Goal: Task Accomplishment & Management: Complete application form

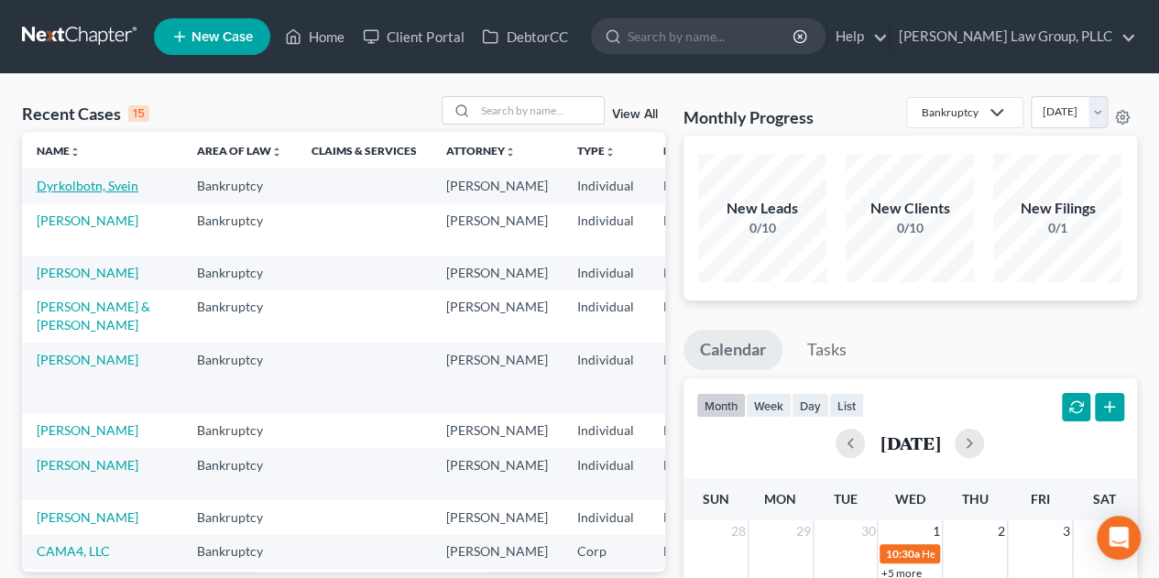
click at [81, 185] on link "Dyrkolbotn, Svein" at bounding box center [88, 186] width 102 height 16
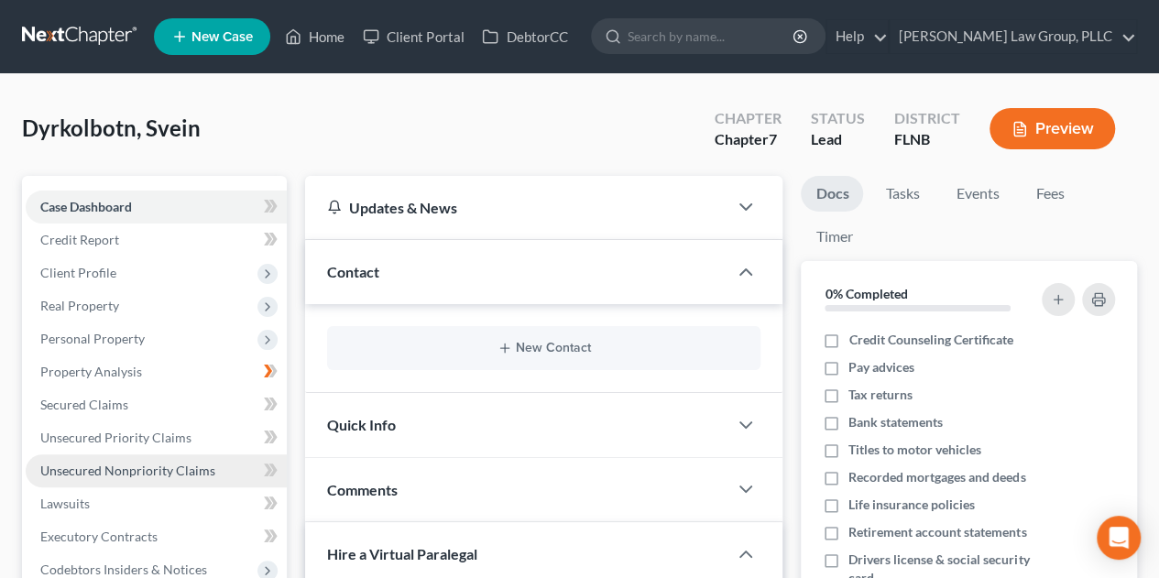
click at [136, 472] on span "Unsecured Nonpriority Claims" at bounding box center [127, 471] width 175 height 16
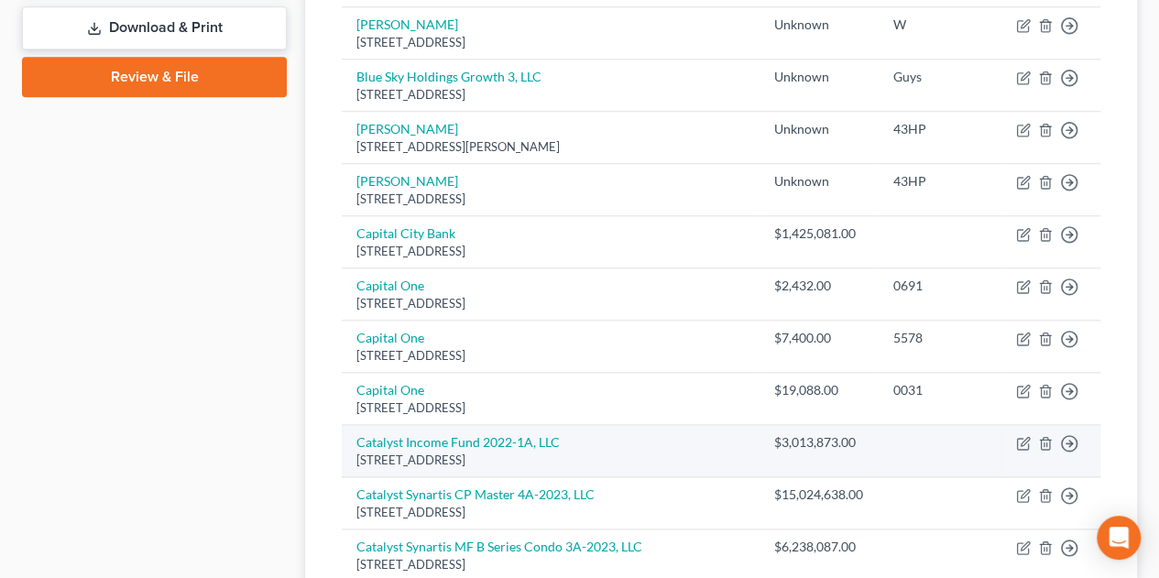
scroll to position [1451, 0]
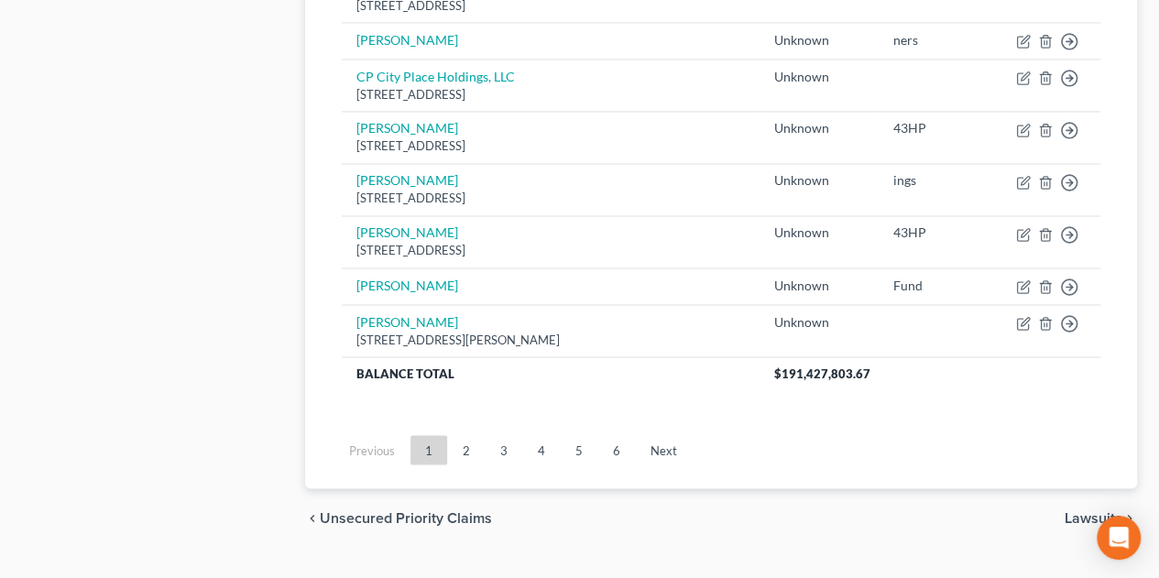
click at [579, 443] on link "5" at bounding box center [579, 449] width 37 height 29
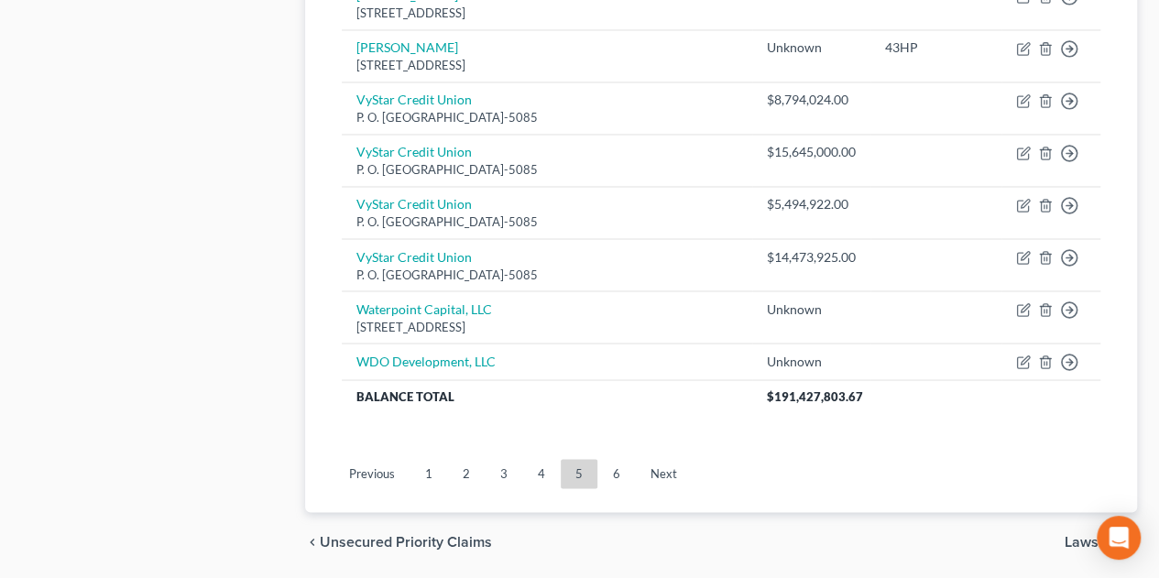
scroll to position [1489, 0]
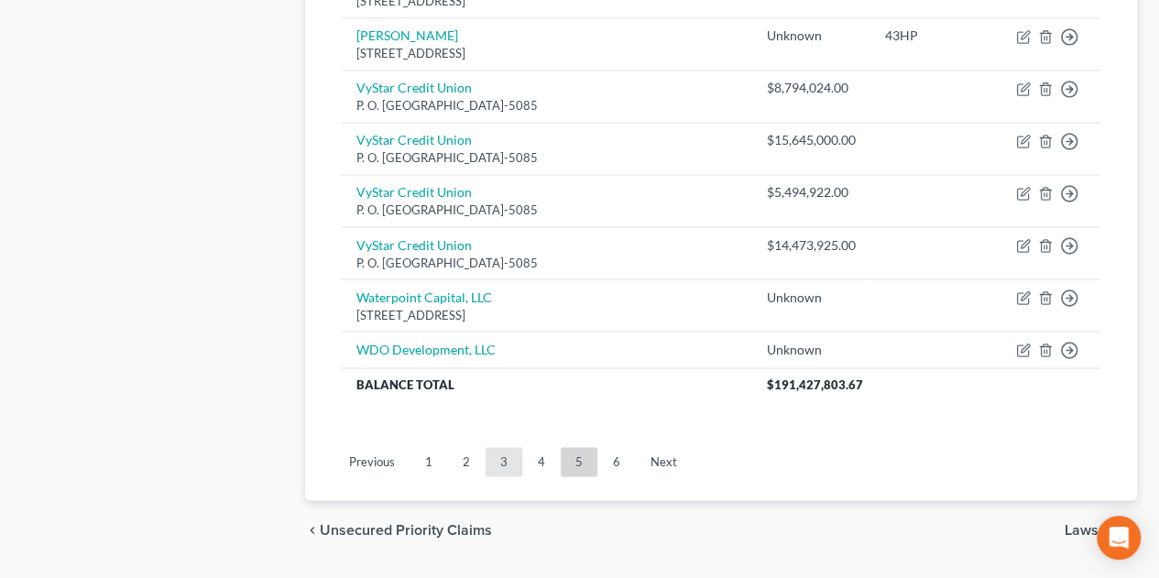
click at [516, 447] on link "3" at bounding box center [503, 461] width 37 height 29
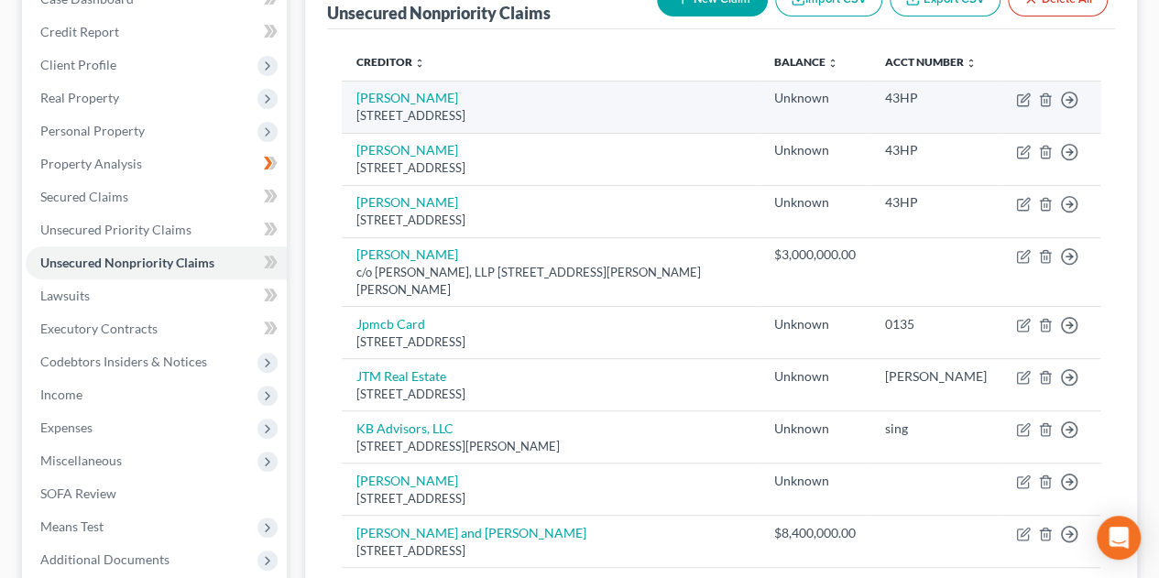
scroll to position [0, 0]
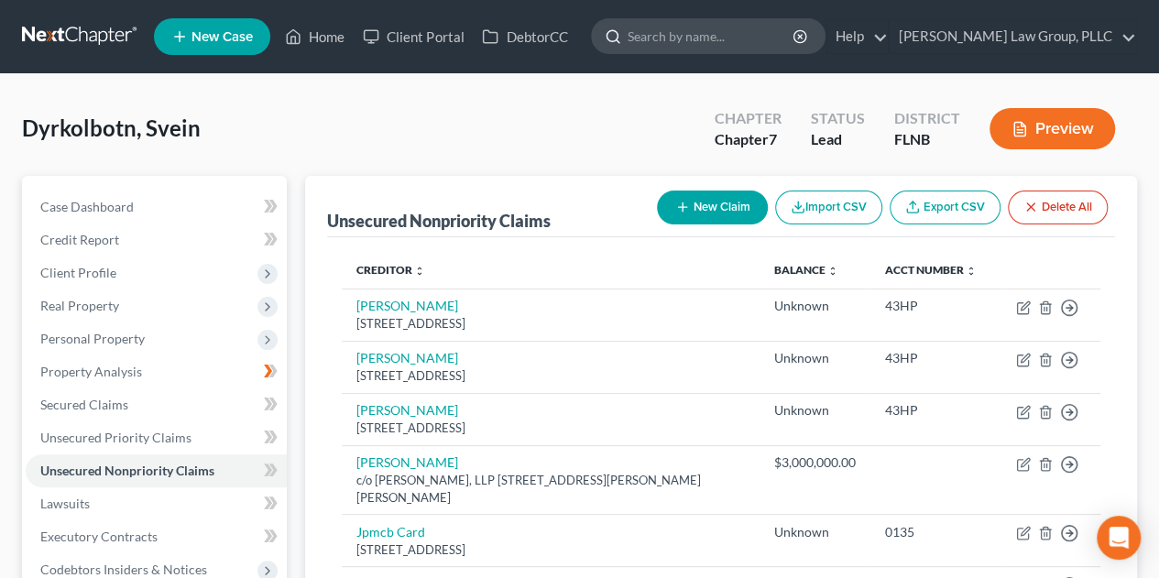
click at [729, 35] on input "search" at bounding box center [711, 36] width 168 height 34
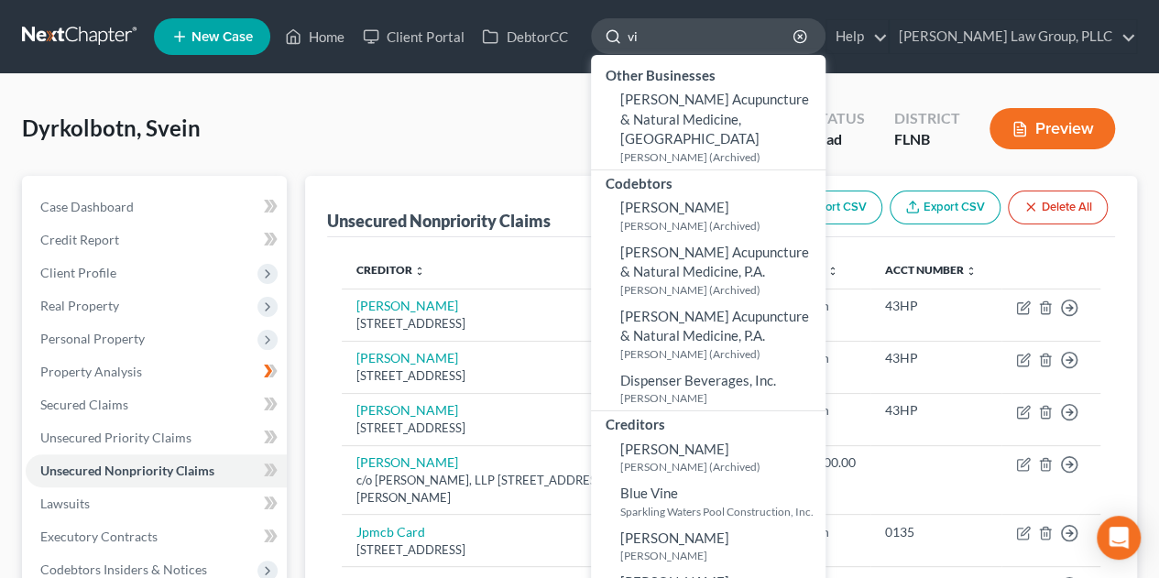
type input "v"
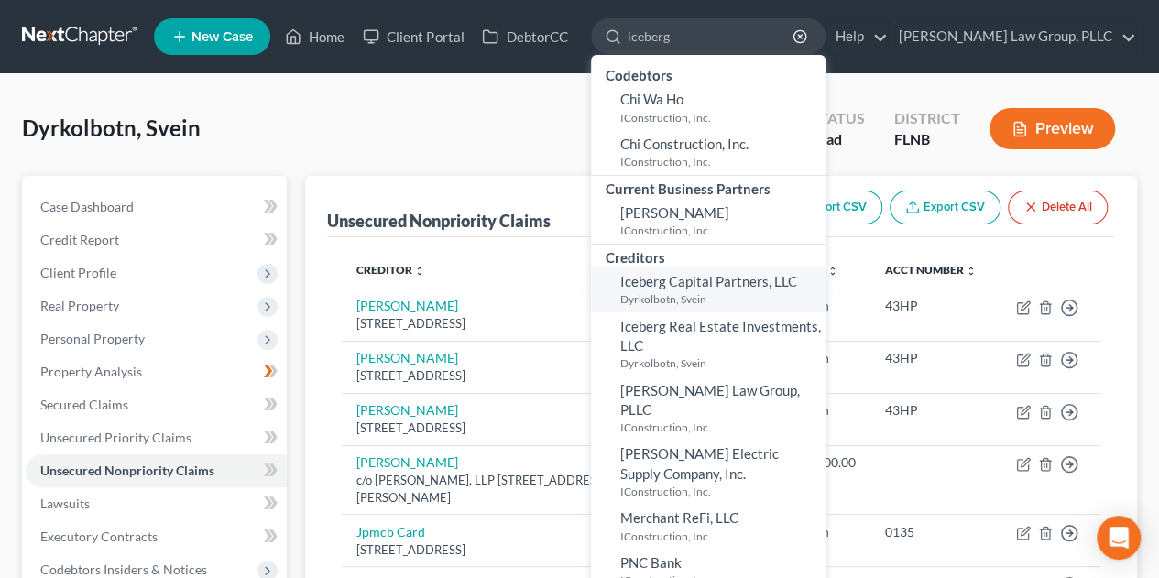
type input "iceberg"
click at [753, 294] on small "Dyrkolbotn, Svein" at bounding box center [720, 299] width 201 height 16
click at [747, 283] on span "Iceberg Capital Partners, LLC" at bounding box center [708, 281] width 177 height 16
click at [748, 293] on small "Dyrkolbotn, Svein" at bounding box center [720, 299] width 201 height 16
click at [706, 278] on span "Iceberg Capital Partners, LLC" at bounding box center [708, 281] width 177 height 16
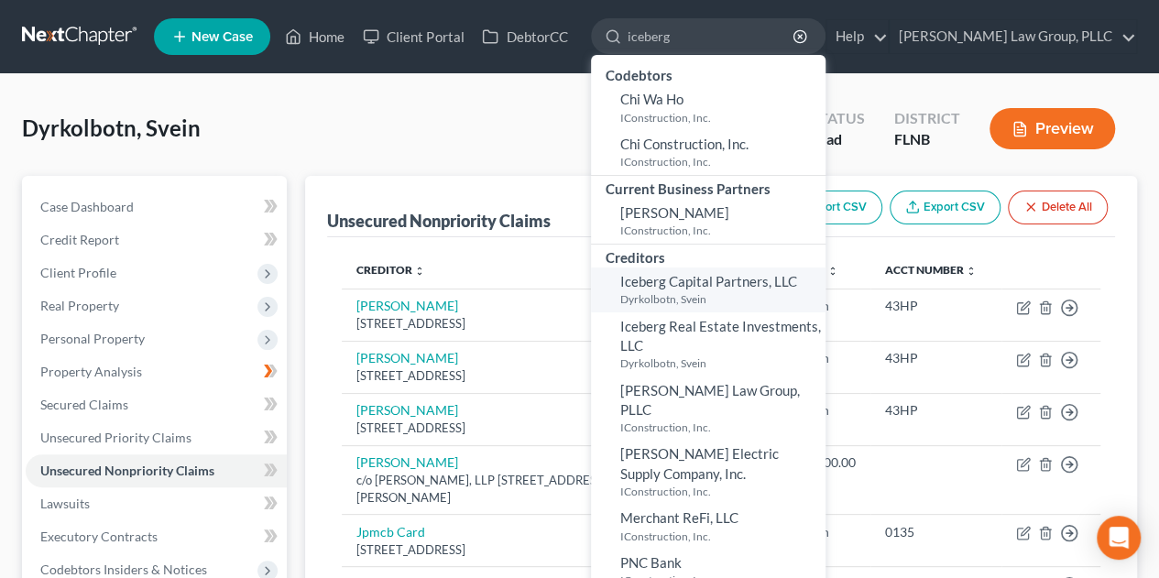
click at [703, 278] on span "Iceberg Capital Partners, LLC" at bounding box center [708, 281] width 177 height 16
click at [517, 255] on th "Creditor expand_more expand_less unfold_more" at bounding box center [551, 270] width 418 height 37
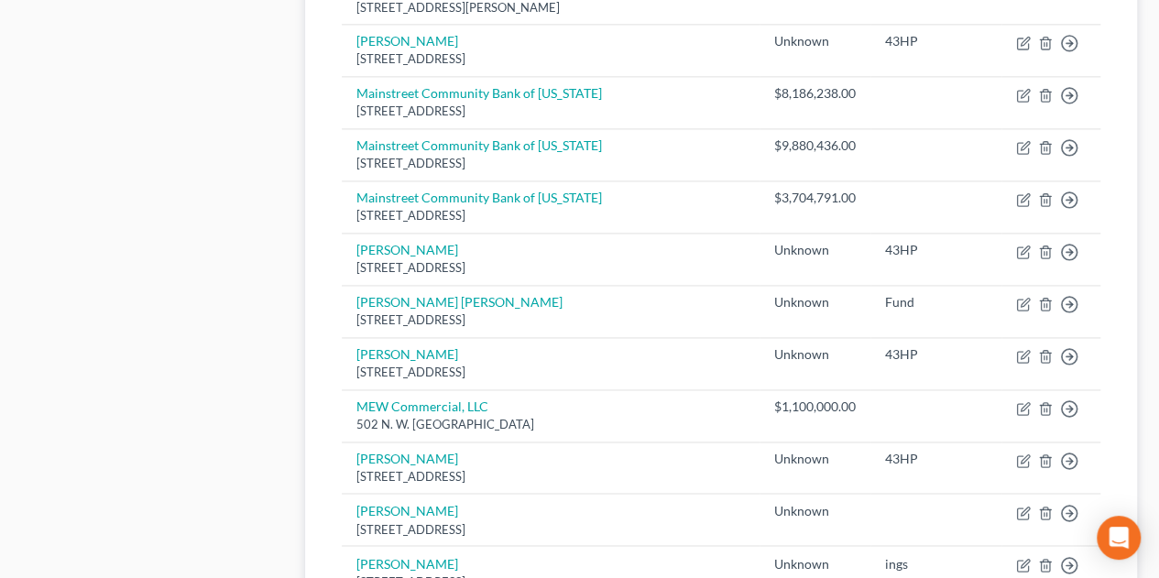
scroll to position [1526, 0]
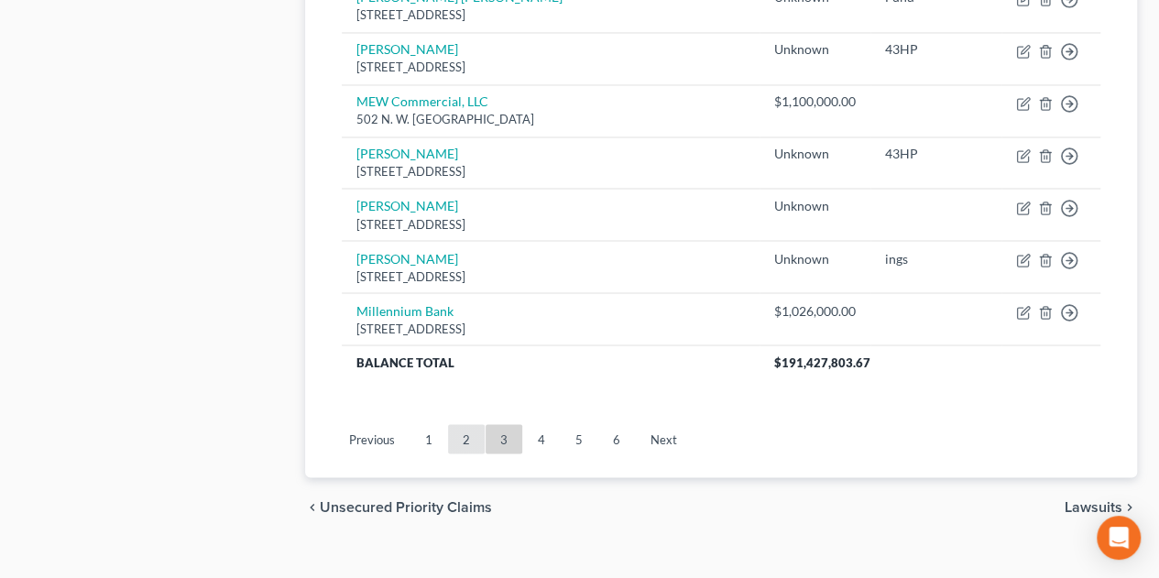
click at [471, 424] on link "2" at bounding box center [466, 438] width 37 height 29
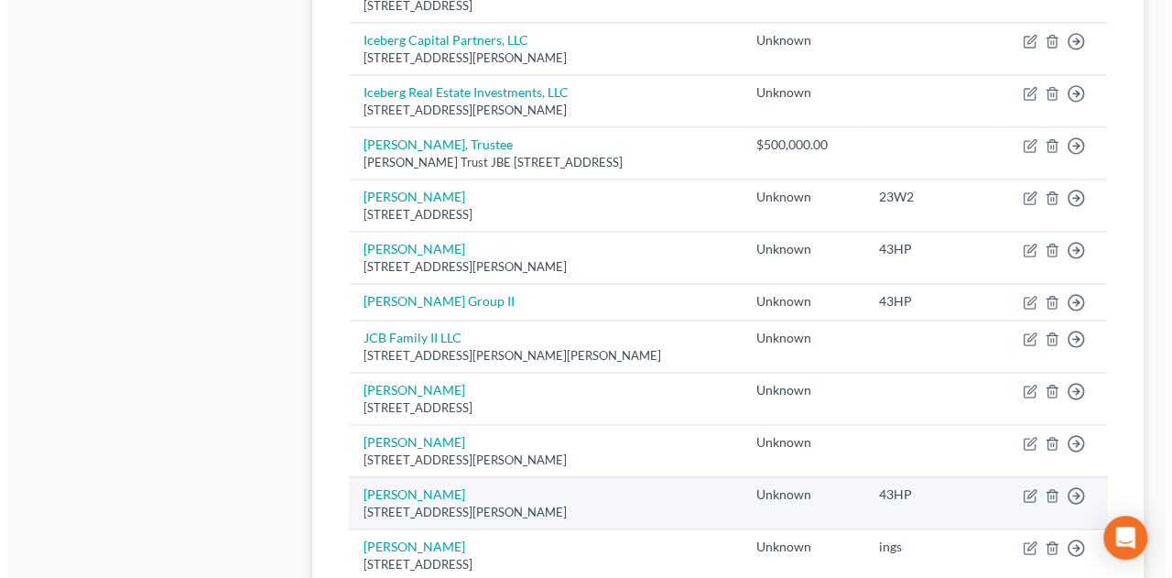
scroll to position [900, 0]
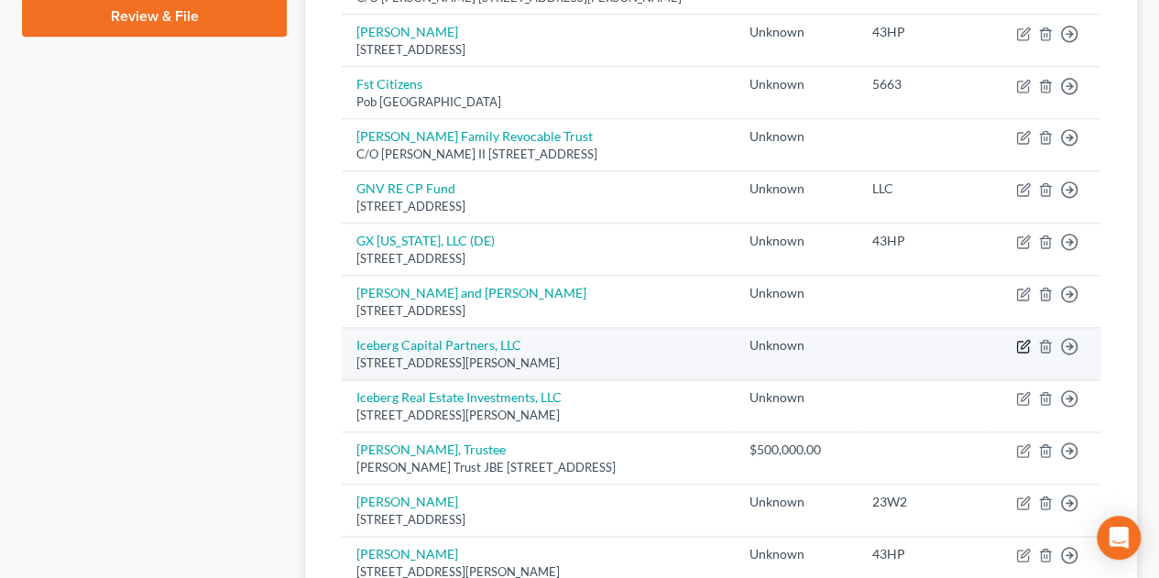
click at [1024, 345] on icon "button" at bounding box center [1022, 347] width 11 height 11
select select "10"
select select "14"
select select "3"
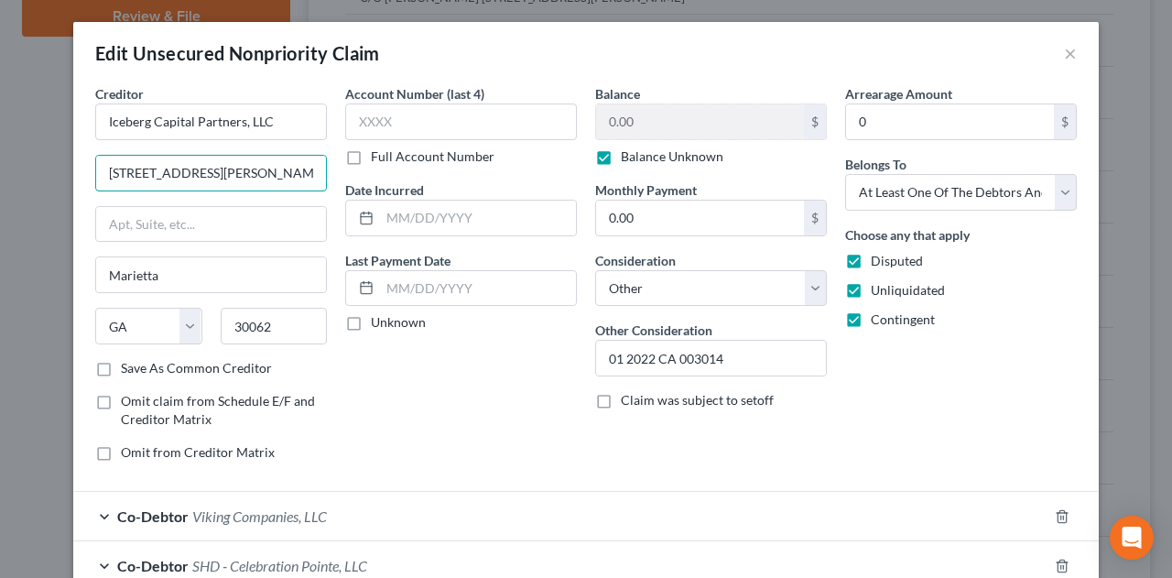
drag, startPoint x: 104, startPoint y: 174, endPoint x: 354, endPoint y: 171, distance: 249.2
click at [352, 171] on div "Creditor * Iceberg Capital Partners, LLC [STREET_ADDRESS][GEOGRAPHIC_DATA][PERS…" at bounding box center [586, 280] width 1000 height 392
type input "[STREET_ADDRESS]"
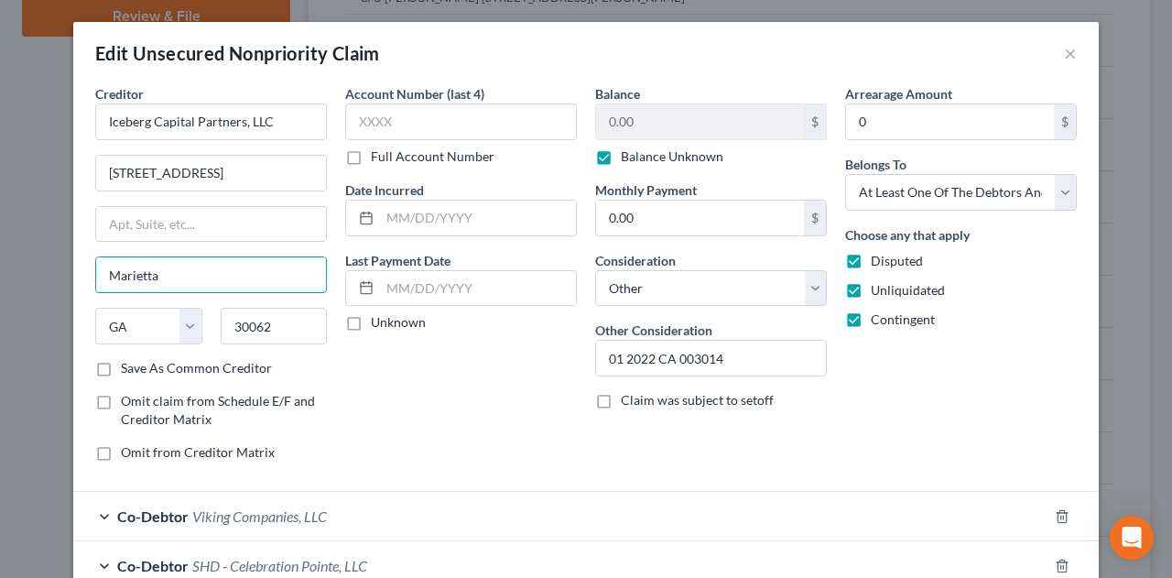
drag, startPoint x: 137, startPoint y: 275, endPoint x: 7, endPoint y: 265, distance: 130.5
click at [10, 266] on div "Edit Unsecured Nonpriority Claim × Creditor * Iceberg Capital Partners, LLC [ST…" at bounding box center [586, 289] width 1172 height 578
type input "Roswell"
drag, startPoint x: 284, startPoint y: 318, endPoint x: 355, endPoint y: 322, distance: 71.5
click at [286, 318] on input "30062" at bounding box center [274, 326] width 107 height 37
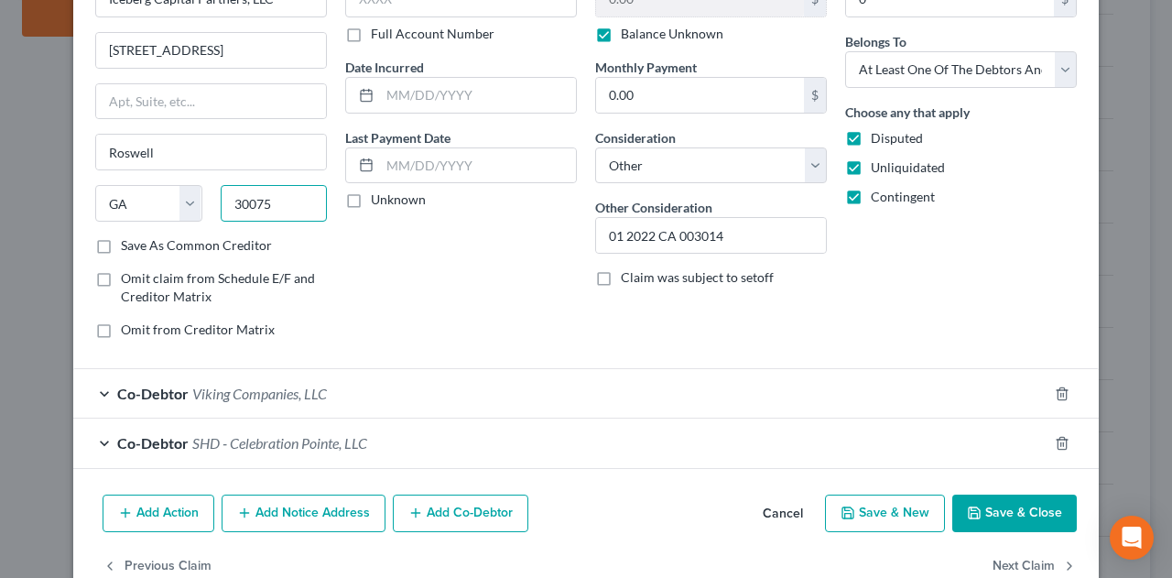
scroll to position [162, 0]
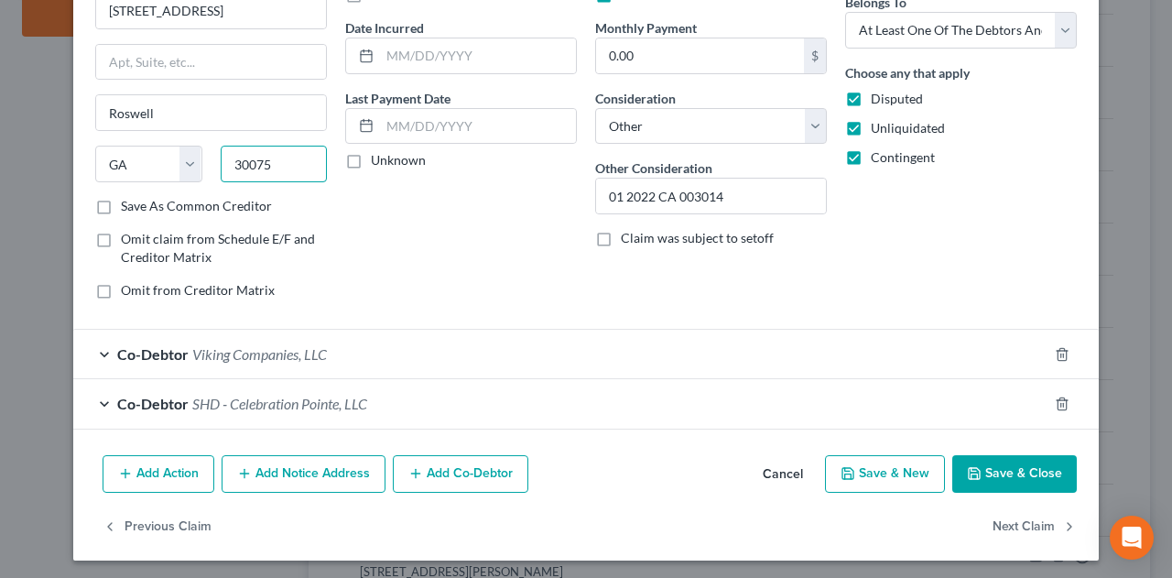
type input "30075"
click at [986, 471] on button "Save & Close" at bounding box center [1015, 474] width 125 height 38
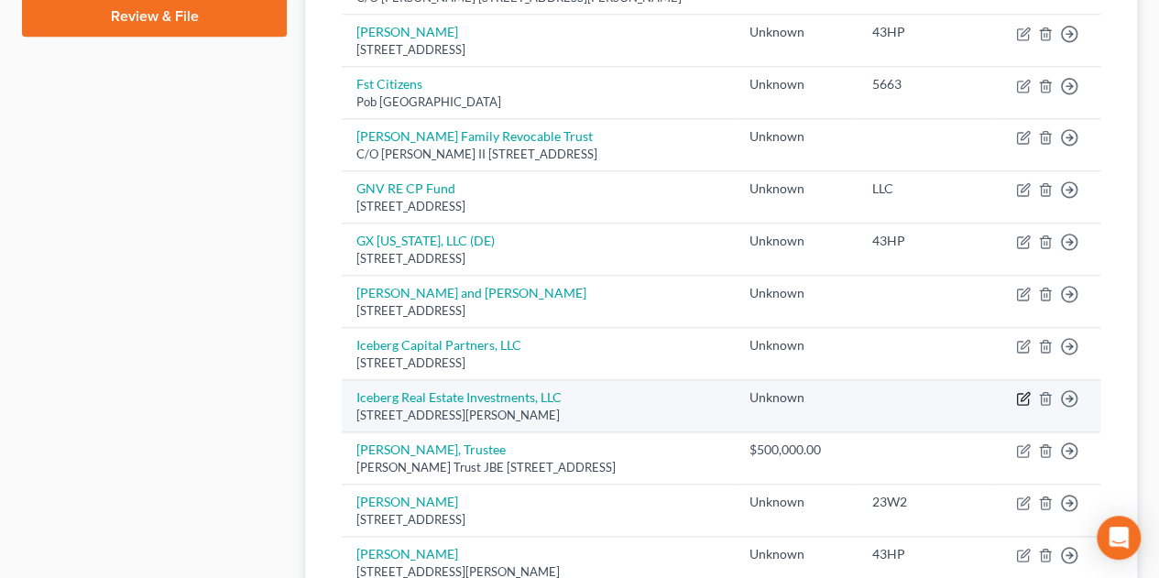
click at [1018, 393] on icon "button" at bounding box center [1023, 398] width 15 height 15
select select "10"
select select "14"
select select "3"
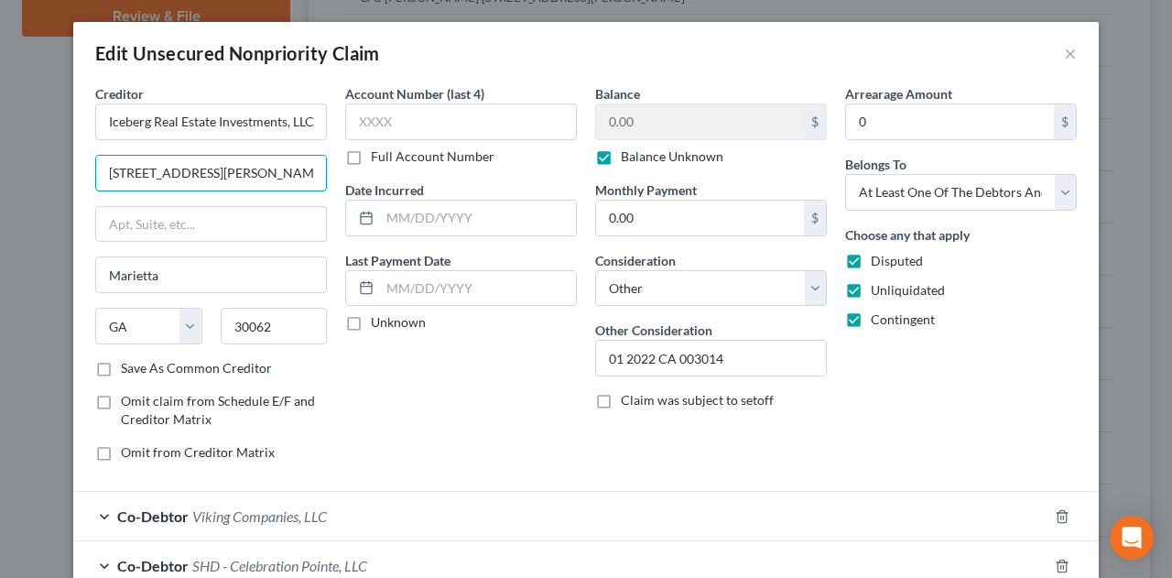
drag, startPoint x: 311, startPoint y: 175, endPoint x: 0, endPoint y: 140, distance: 312.5
click at [0, 138] on div "Edit Unsecured Nonpriority Claim × Creditor * Iceberg Real Estate Investments, …" at bounding box center [586, 289] width 1172 height 578
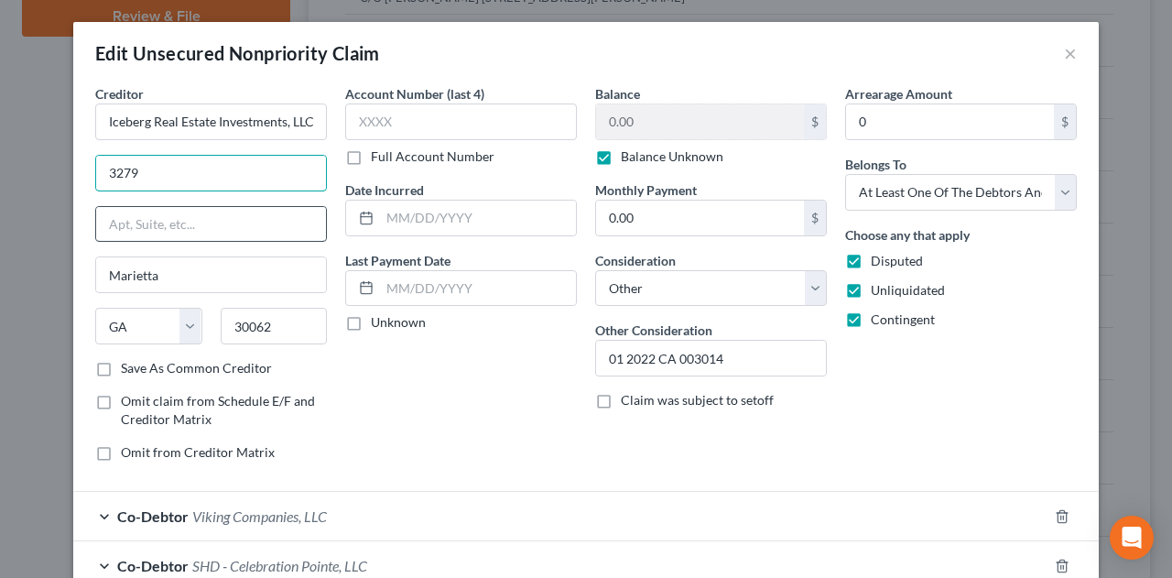
type input "[STREET_ADDRESS]"
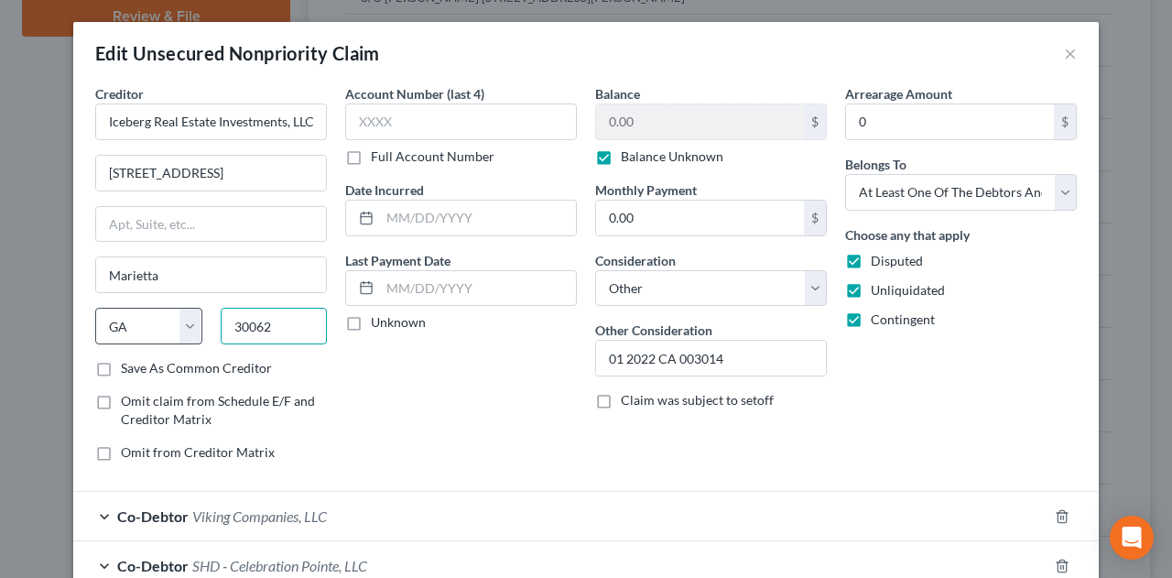
drag, startPoint x: 283, startPoint y: 324, endPoint x: 178, endPoint y: 311, distance: 106.2
click at [178, 311] on div "State [US_STATE] AK AR AZ CA CO CT DE DC [GEOGRAPHIC_DATA] [GEOGRAPHIC_DATA] GU…" at bounding box center [211, 333] width 250 height 51
type input "30075"
type input "Roswell"
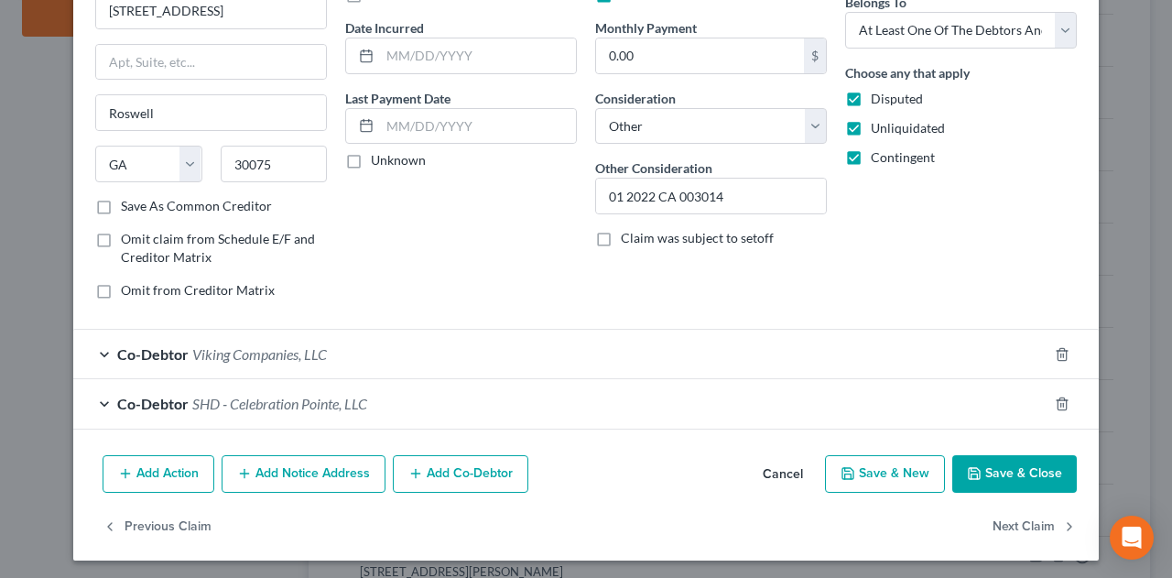
click at [984, 469] on button "Save & Close" at bounding box center [1015, 474] width 125 height 38
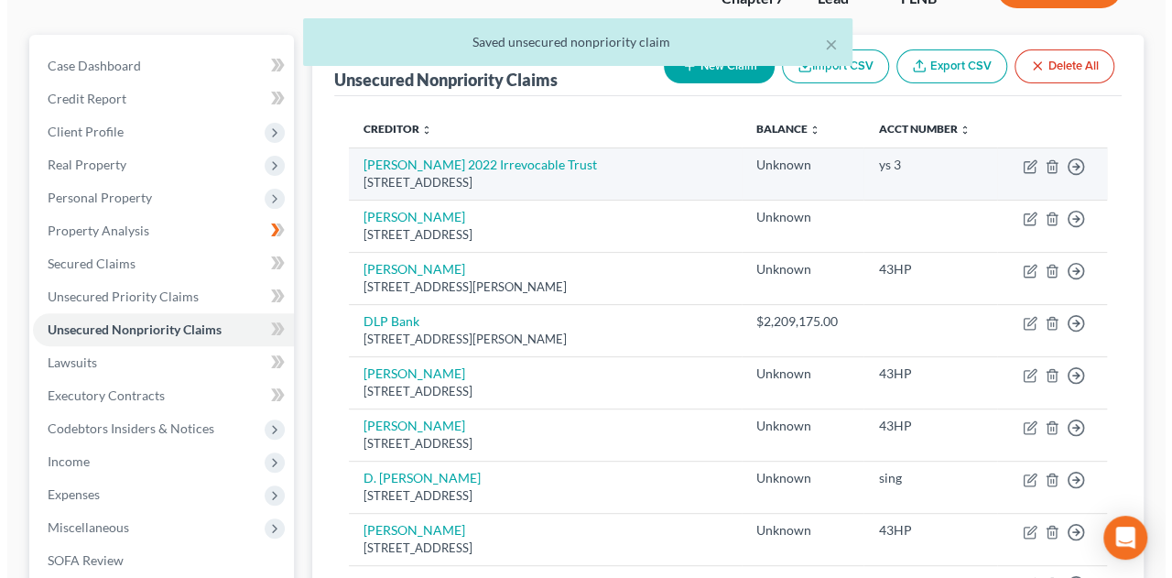
scroll to position [0, 0]
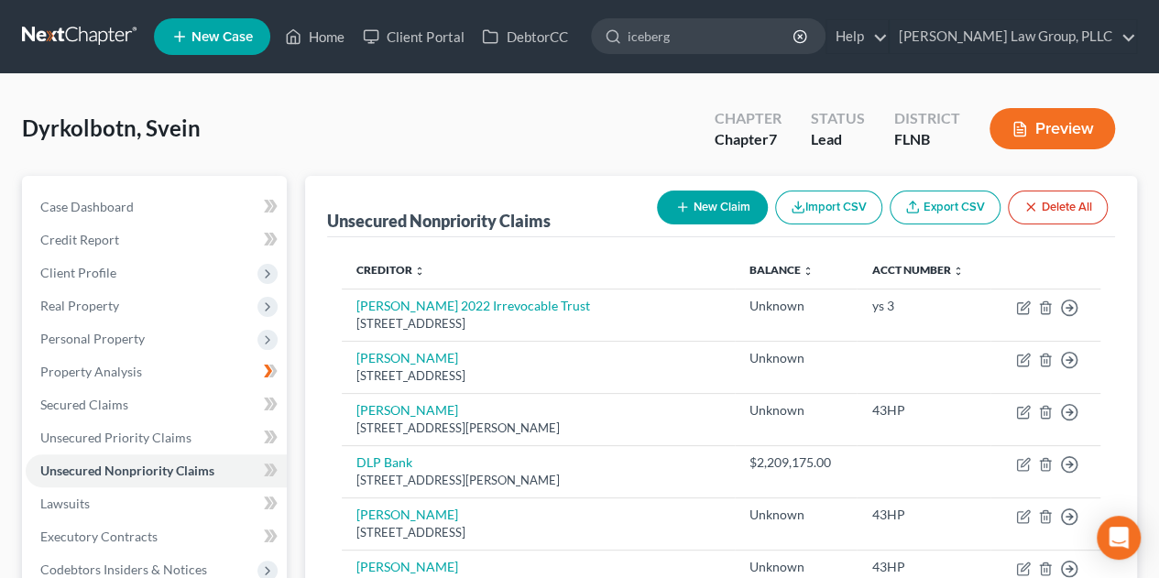
click at [726, 196] on button "New Claim" at bounding box center [712, 208] width 111 height 34
select select "0"
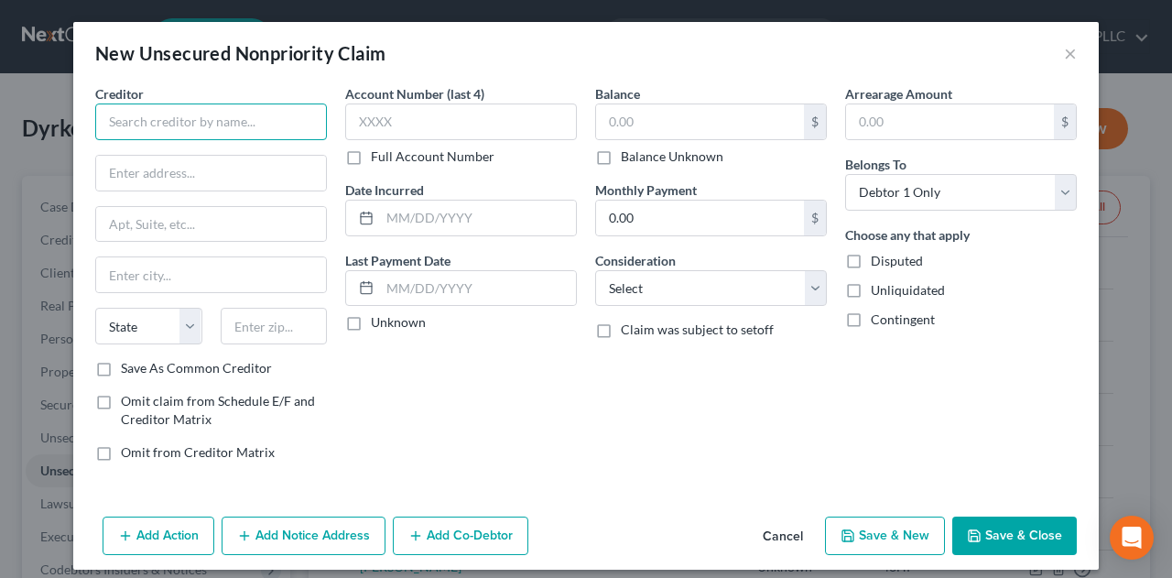
click at [240, 114] on input "text" at bounding box center [211, 122] width 232 height 37
type input "O"
type input "Iceberg Capital Partners II, LLC"
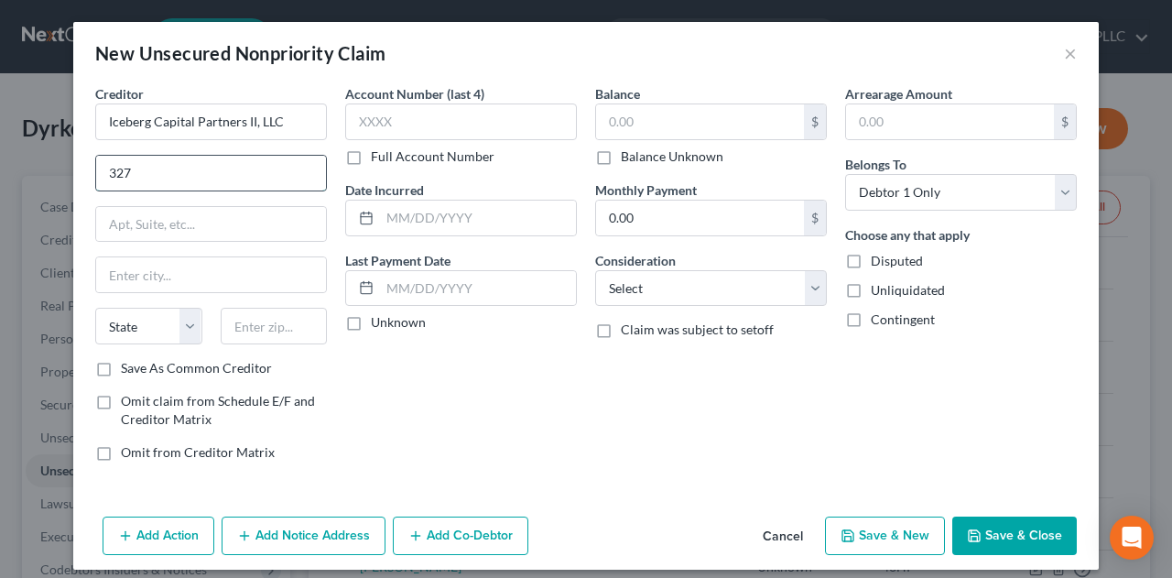
type input "[STREET_ADDRESS]"
click at [286, 316] on input "text" at bounding box center [274, 326] width 107 height 37
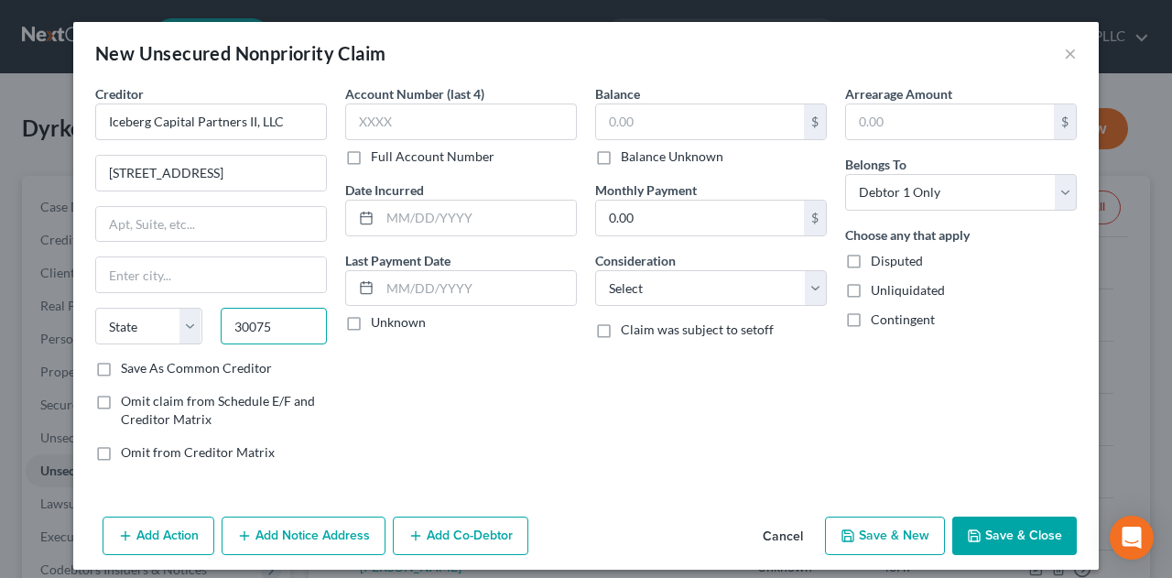
type input "30075"
type input "Roswell"
select select "10"
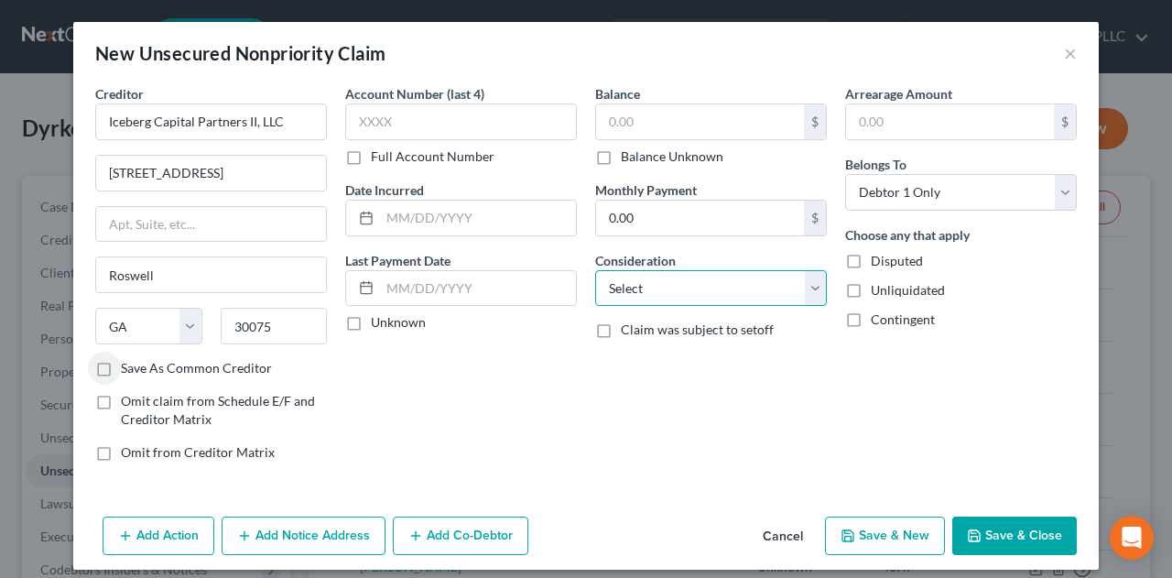
click at [761, 282] on select "Select Cable / Satellite Services Collection Agency Credit Card Debt Debt Couns…" at bounding box center [711, 288] width 232 height 37
select select "14"
click at [595, 270] on select "Select Cable / Satellite Services Collection Agency Credit Card Debt Debt Couns…" at bounding box center [711, 288] width 232 height 37
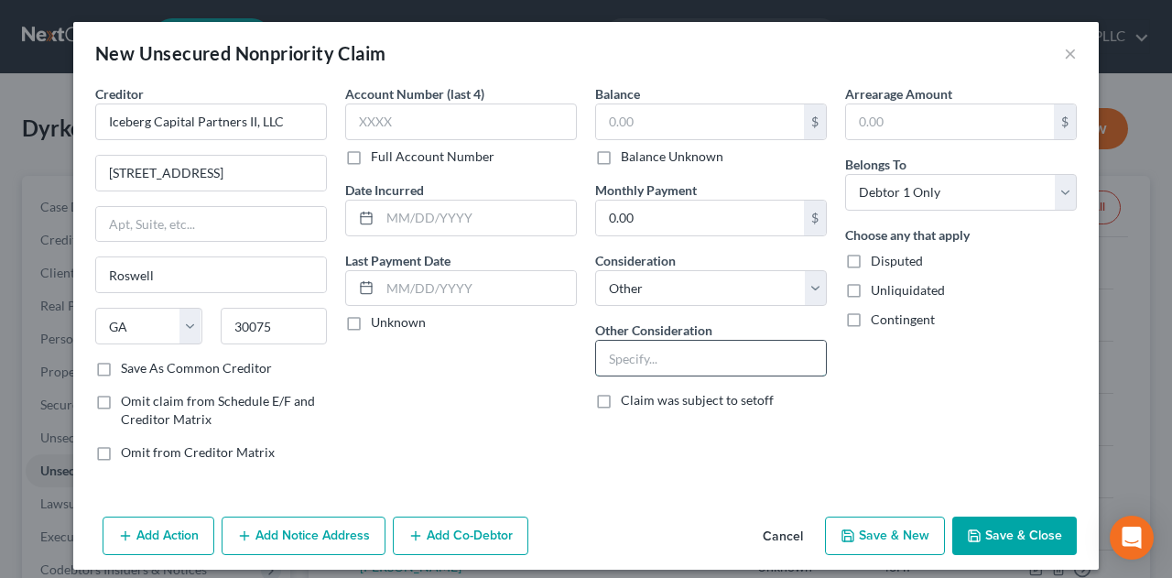
click at [707, 363] on input "text" at bounding box center [711, 358] width 230 height 35
type input "Potential Investor Claim 43HP"
click at [621, 156] on label "Balance Unknown" at bounding box center [672, 156] width 103 height 18
click at [628, 156] on input "Balance Unknown" at bounding box center [634, 153] width 12 height 12
checkbox input "true"
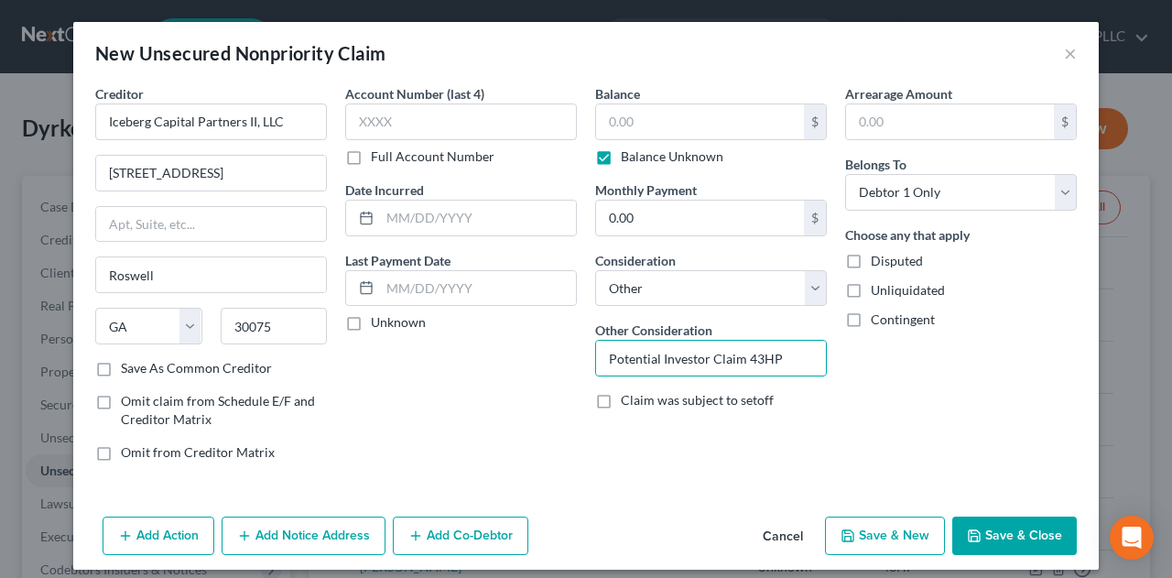
type input "0.00"
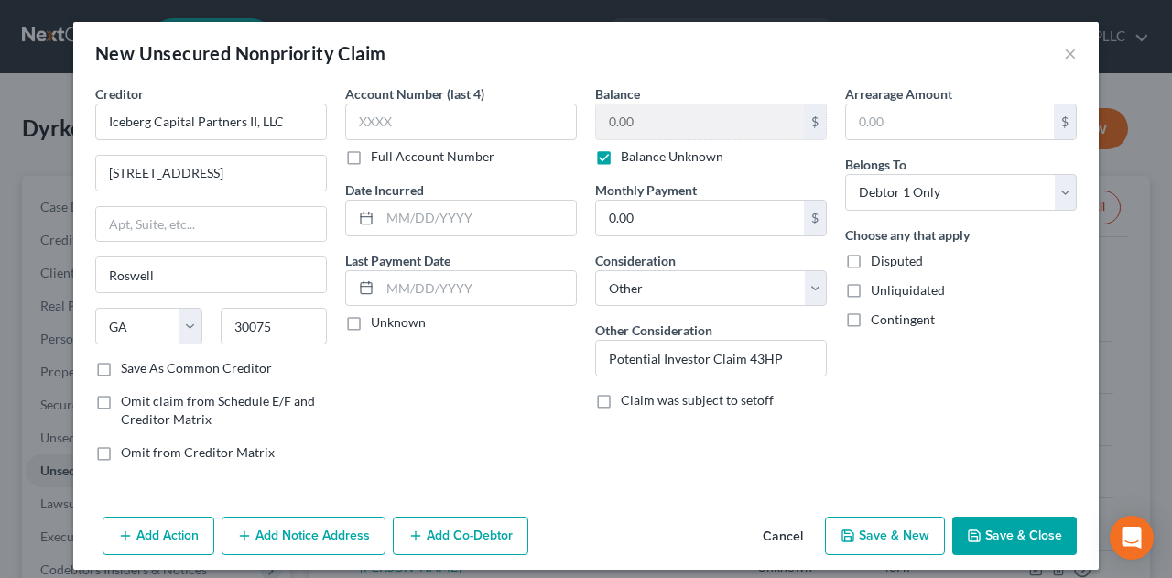
click at [871, 261] on label "Disputed" at bounding box center [897, 261] width 52 height 18
click at [878, 261] on input "Disputed" at bounding box center [884, 258] width 12 height 12
checkbox input "true"
click at [871, 290] on label "Unliquidated" at bounding box center [908, 290] width 74 height 18
click at [878, 290] on input "Unliquidated" at bounding box center [884, 287] width 12 height 12
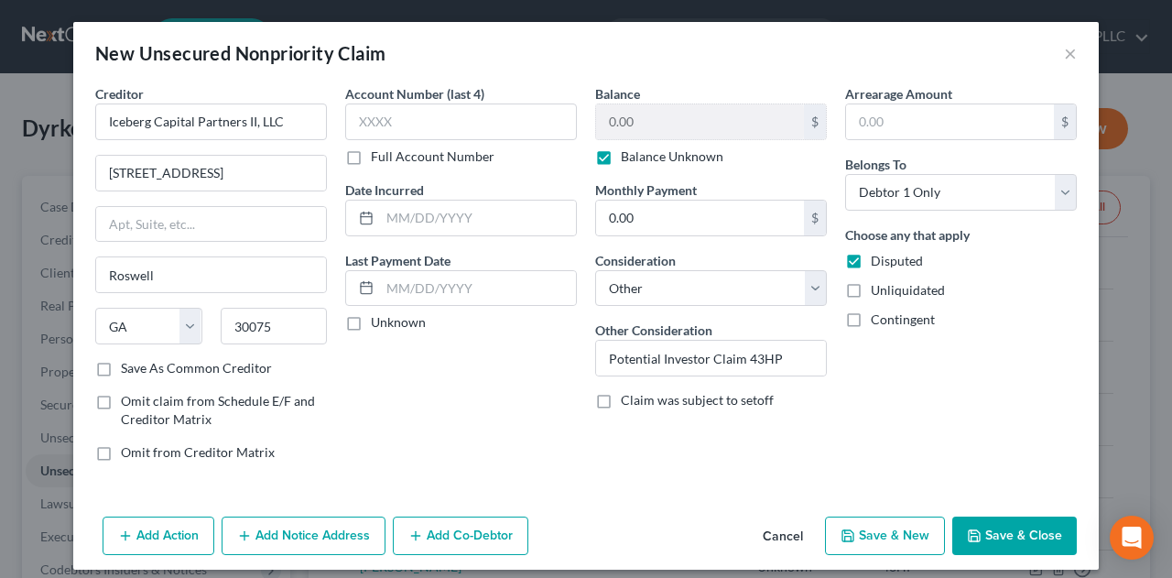
checkbox input "true"
click at [997, 188] on select "Select Debtor 1 Only Debtor 2 Only Debtor 1 And Debtor 2 Only At Least One Of T…" at bounding box center [961, 192] width 232 height 37
select select "3"
click at [845, 174] on select "Select Debtor 1 Only Debtor 2 Only Debtor 1 And Debtor 2 Only At Least One Of T…" at bounding box center [961, 192] width 232 height 37
click at [1008, 542] on button "Save & Close" at bounding box center [1015, 536] width 125 height 38
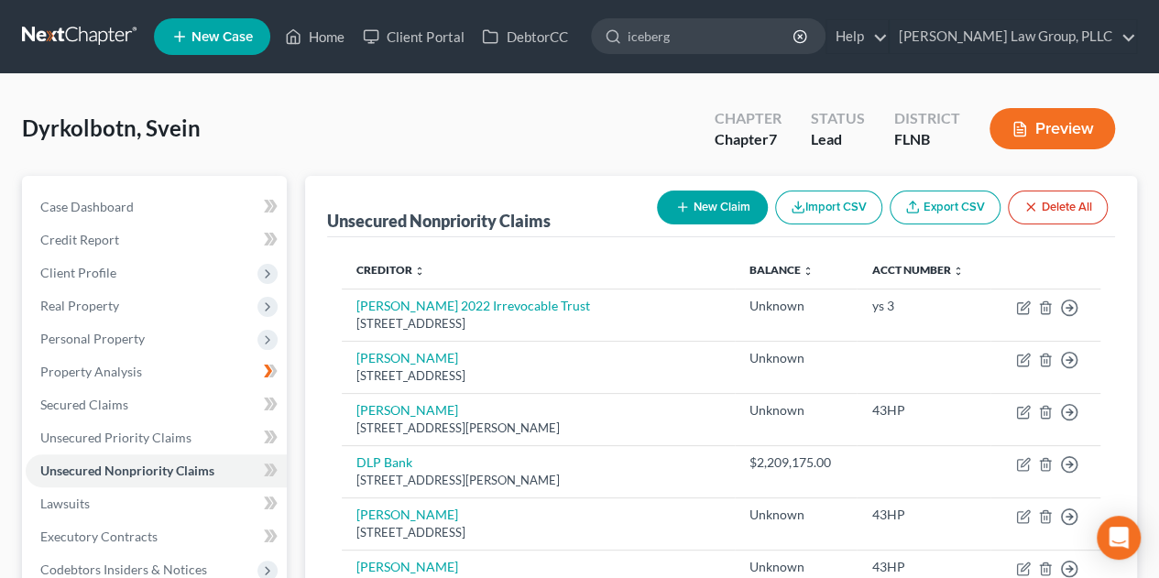
click at [706, 206] on button "New Claim" at bounding box center [712, 208] width 111 height 34
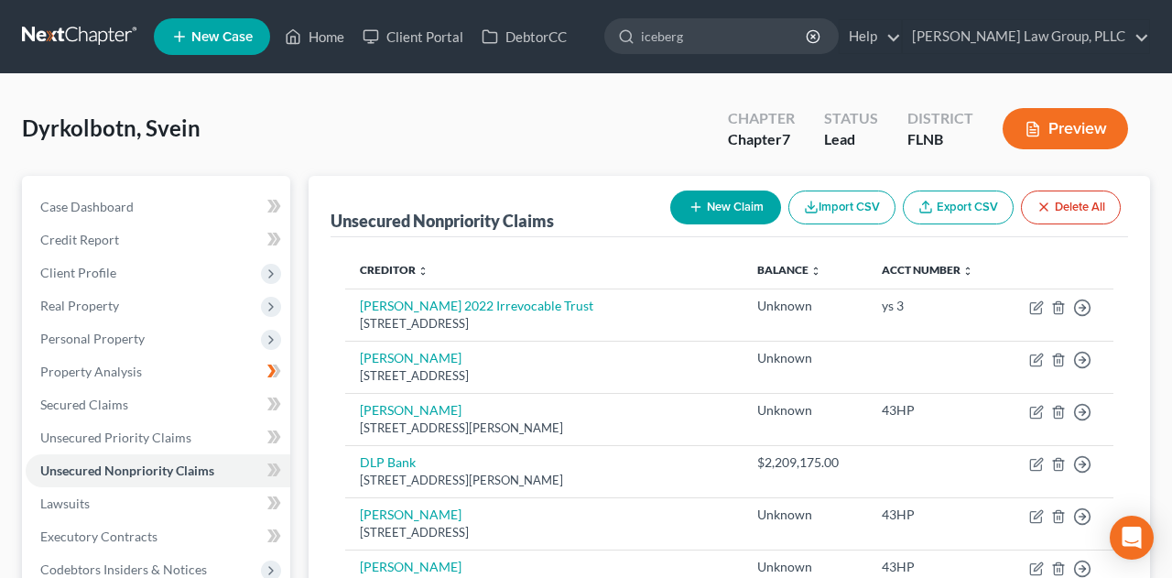
select select "0"
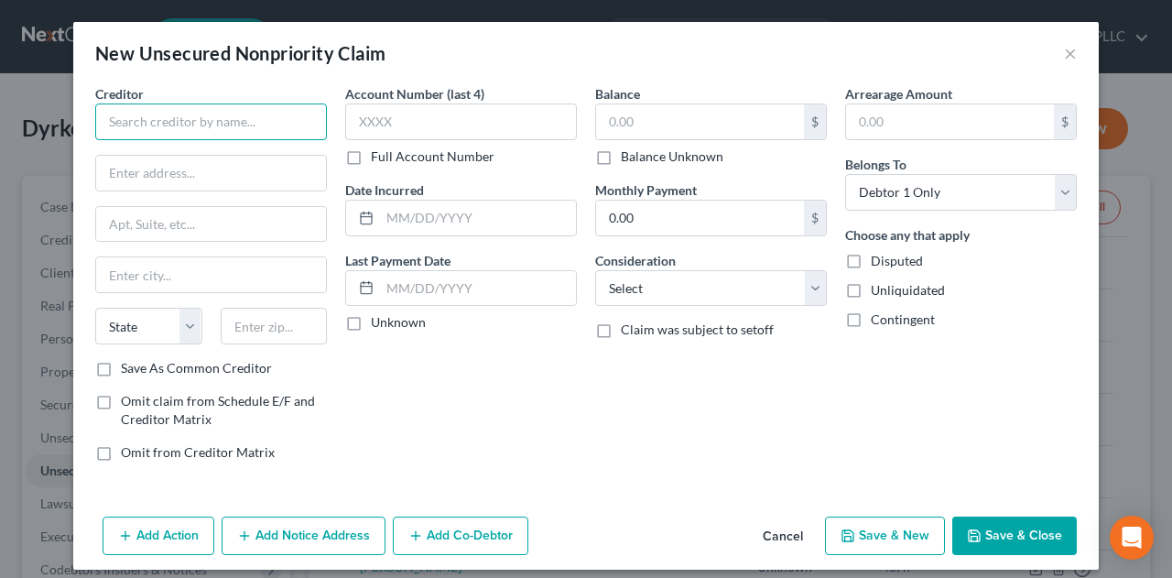
click at [214, 124] on input "text" at bounding box center [211, 122] width 232 height 37
type input "i"
type input "Iceberg Capital Partners IV, LLC"
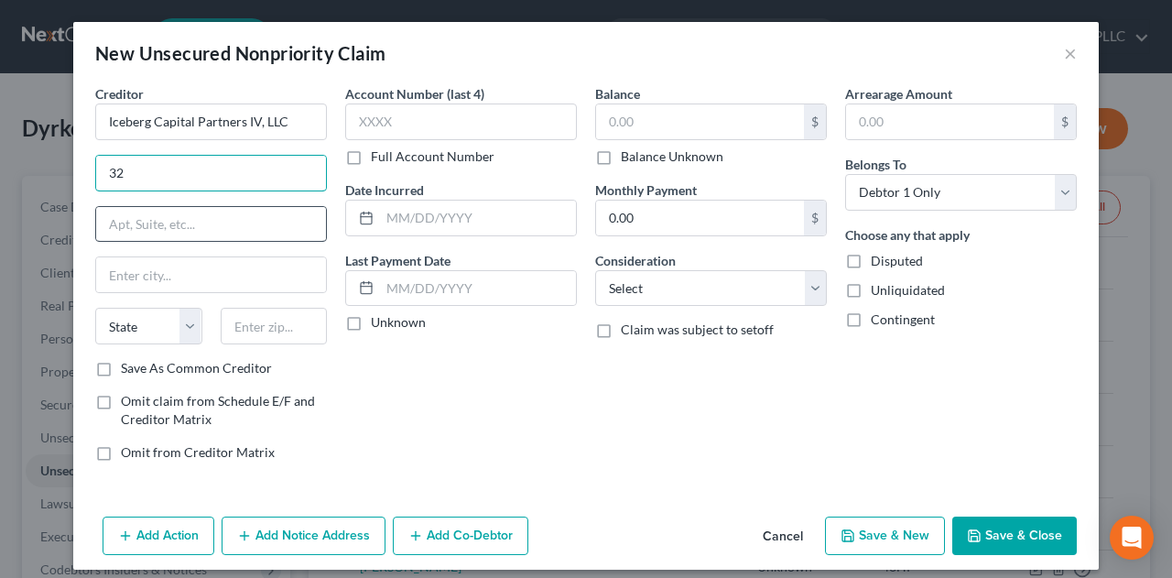
type input "[STREET_ADDRESS]"
type input "Roswell"
type input "30075"
select select "10"
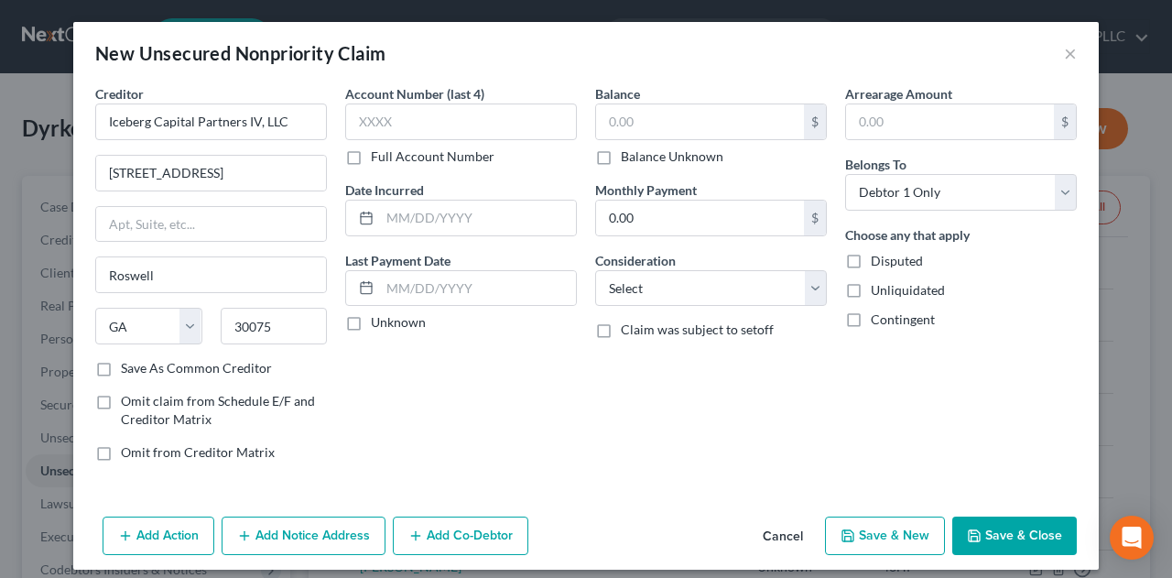
click at [621, 161] on label "Balance Unknown" at bounding box center [672, 156] width 103 height 18
click at [628, 159] on input "Balance Unknown" at bounding box center [634, 153] width 12 height 12
checkbox input "true"
type input "0.00"
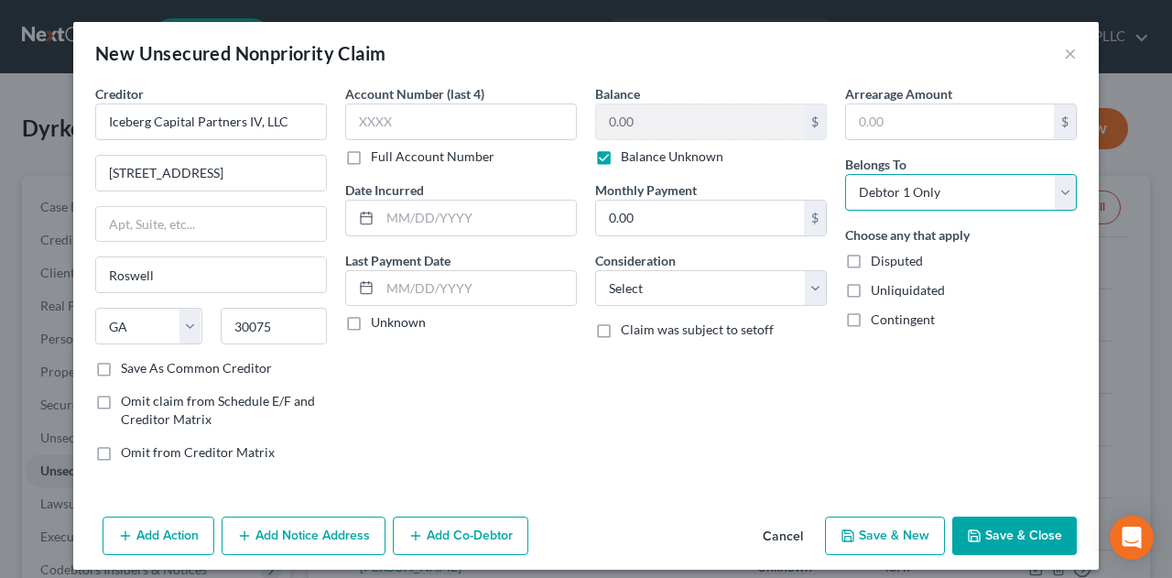
click at [1057, 197] on select "Select Debtor 1 Only Debtor 2 Only Debtor 1 And Debtor 2 Only At Least One Of T…" at bounding box center [961, 192] width 232 height 37
select select "3"
click at [845, 174] on select "Select Debtor 1 Only Debtor 2 Only Debtor 1 And Debtor 2 Only At Least One Of T…" at bounding box center [961, 192] width 232 height 37
drag, startPoint x: 845, startPoint y: 258, endPoint x: 846, endPoint y: 268, distance: 10.2
click at [871, 259] on label "Disputed" at bounding box center [897, 261] width 52 height 18
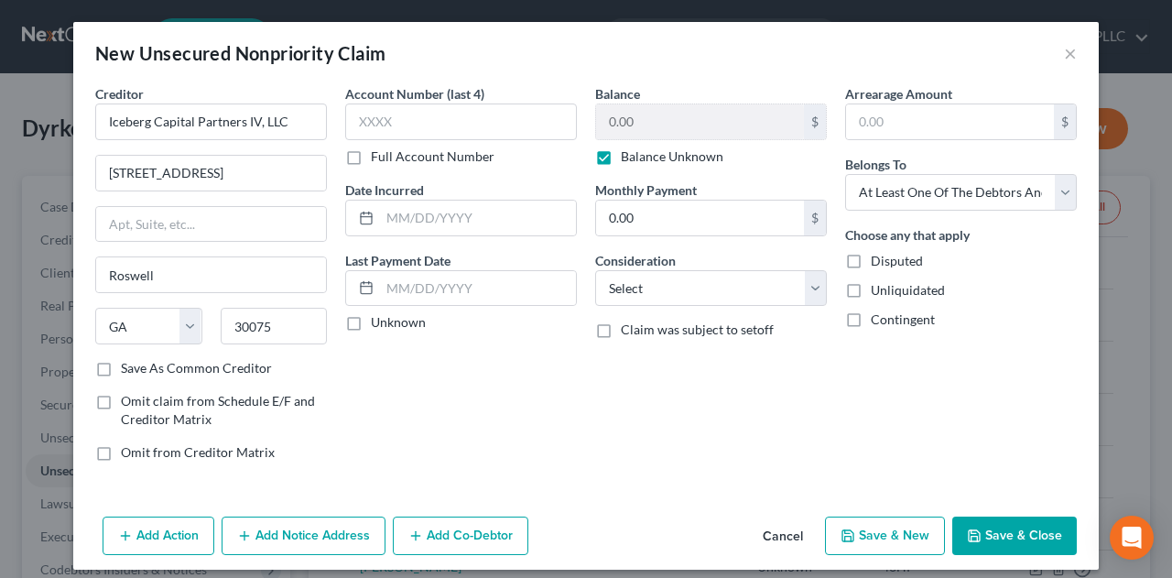
click at [878, 259] on input "Disputed" at bounding box center [884, 258] width 12 height 12
checkbox input "true"
drag, startPoint x: 849, startPoint y: 289, endPoint x: 945, endPoint y: 274, distance: 97.4
click at [871, 289] on label "Unliquidated" at bounding box center [908, 290] width 74 height 18
click at [878, 289] on input "Unliquidated" at bounding box center [884, 287] width 12 height 12
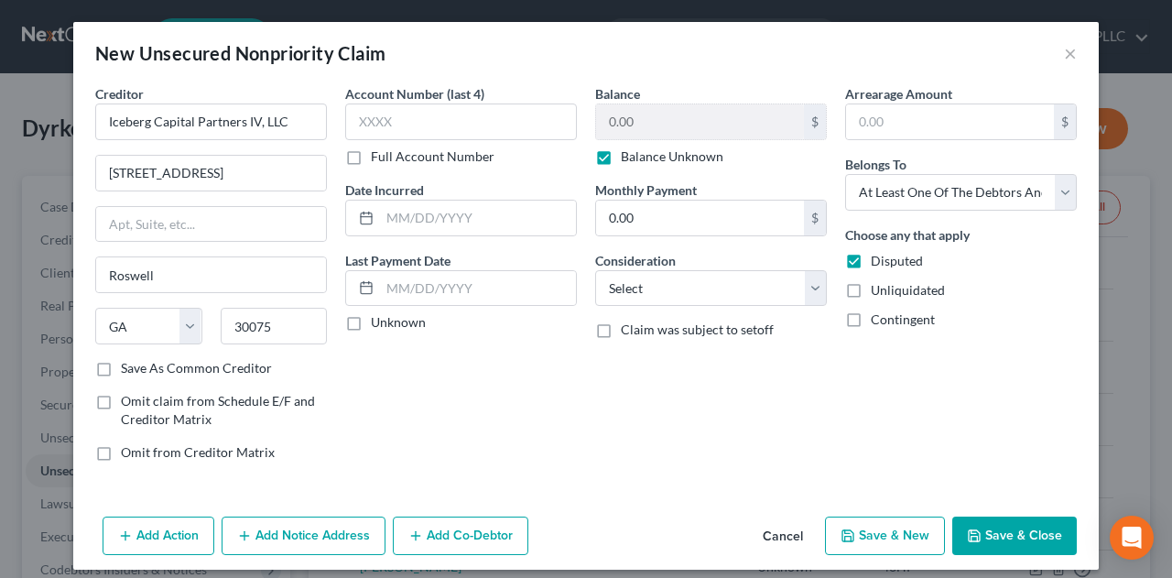
checkbox input "true"
click at [806, 286] on select "Select Cable / Satellite Services Collection Agency Credit Card Debt Debt Couns…" at bounding box center [711, 288] width 232 height 37
select select "14"
click at [595, 270] on select "Select Cable / Satellite Services Collection Agency Credit Card Debt Debt Couns…" at bounding box center [711, 288] width 232 height 37
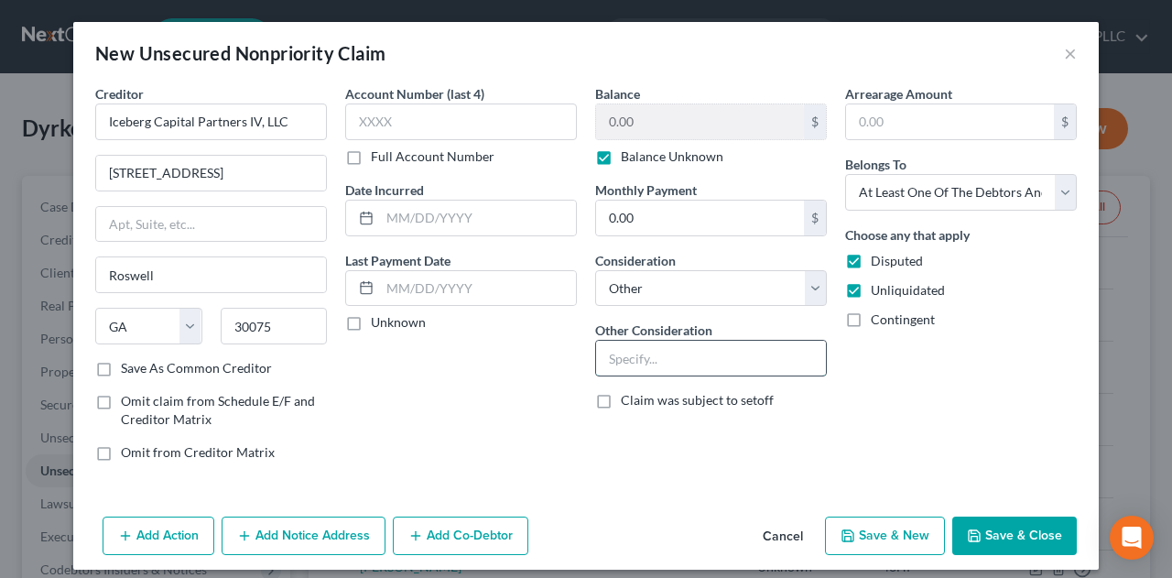
click at [685, 369] on input "text" at bounding box center [711, 358] width 230 height 35
click at [766, 365] on input "Potential Investor claim" at bounding box center [711, 358] width 230 height 35
type input "Potential Investor claim 43HP"
click at [1004, 534] on button "Save & Close" at bounding box center [1015, 536] width 125 height 38
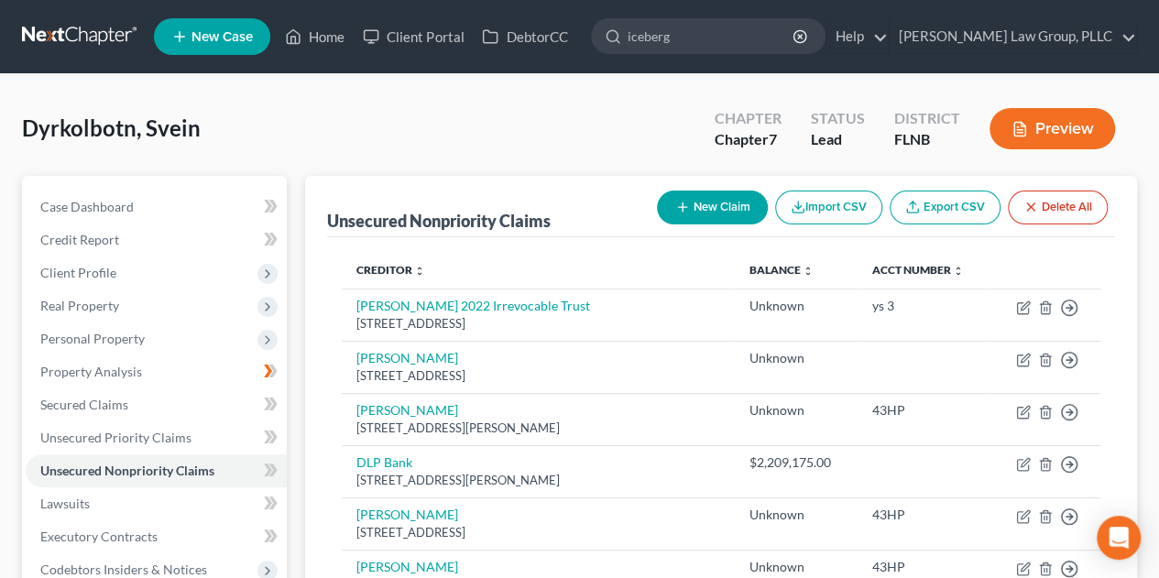
click at [733, 207] on button "New Claim" at bounding box center [712, 208] width 111 height 34
select select "0"
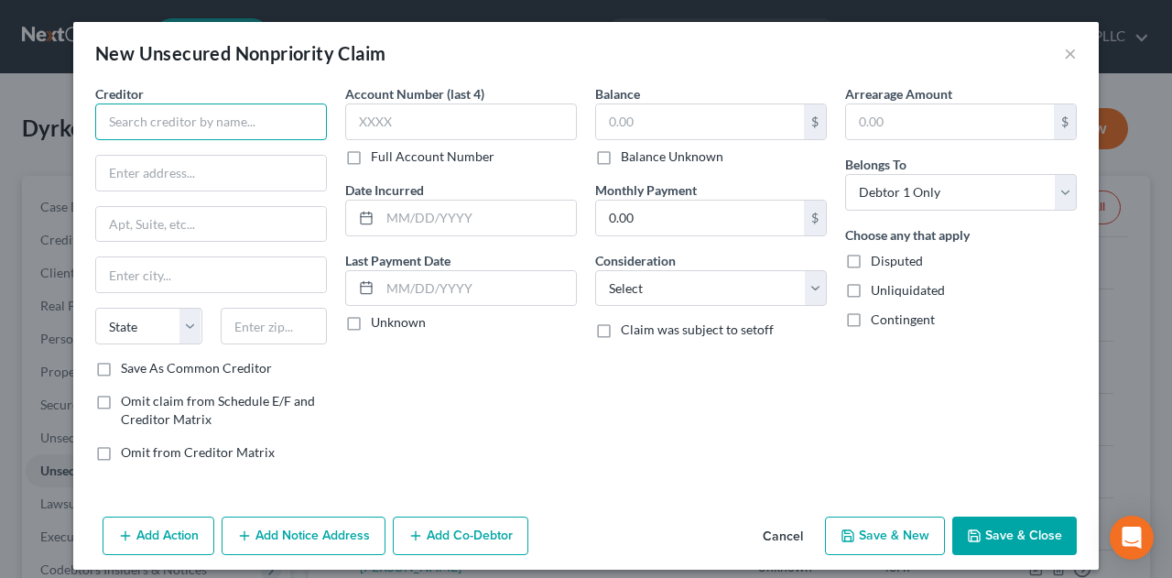
click at [207, 114] on input "text" at bounding box center [211, 122] width 232 height 37
type input "[PERSON_NAME]"
type input "2"
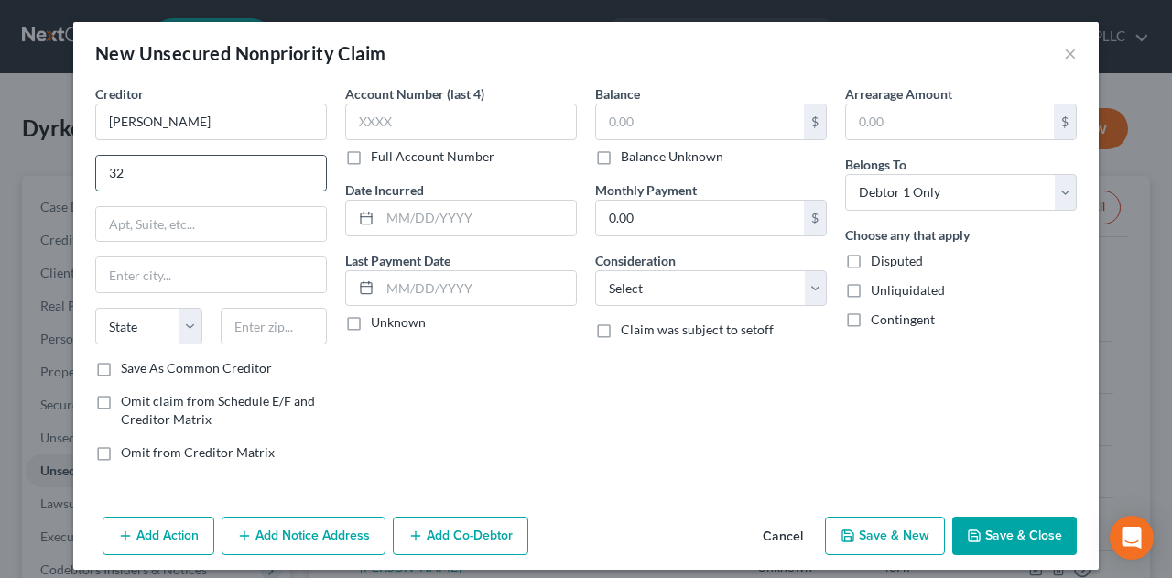
type input "[STREET_ADDRESS]"
type input "Roswell"
type input "30075"
select select "10"
click at [621, 157] on label "Balance Unknown" at bounding box center [672, 156] width 103 height 18
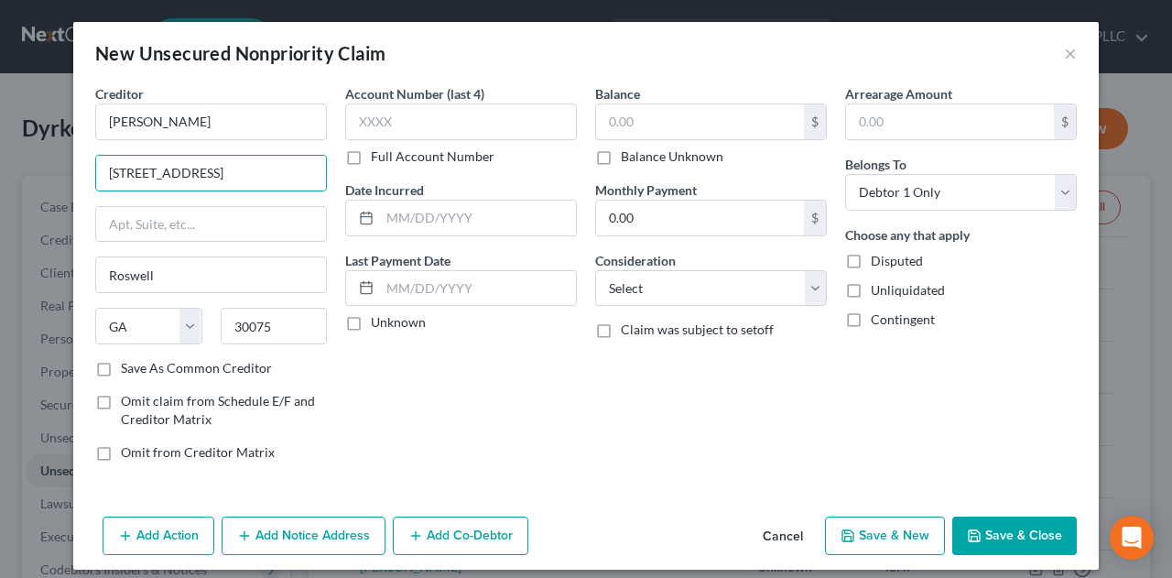
click at [628, 157] on input "Balance Unknown" at bounding box center [634, 153] width 12 height 12
checkbox input "true"
type input "0.00"
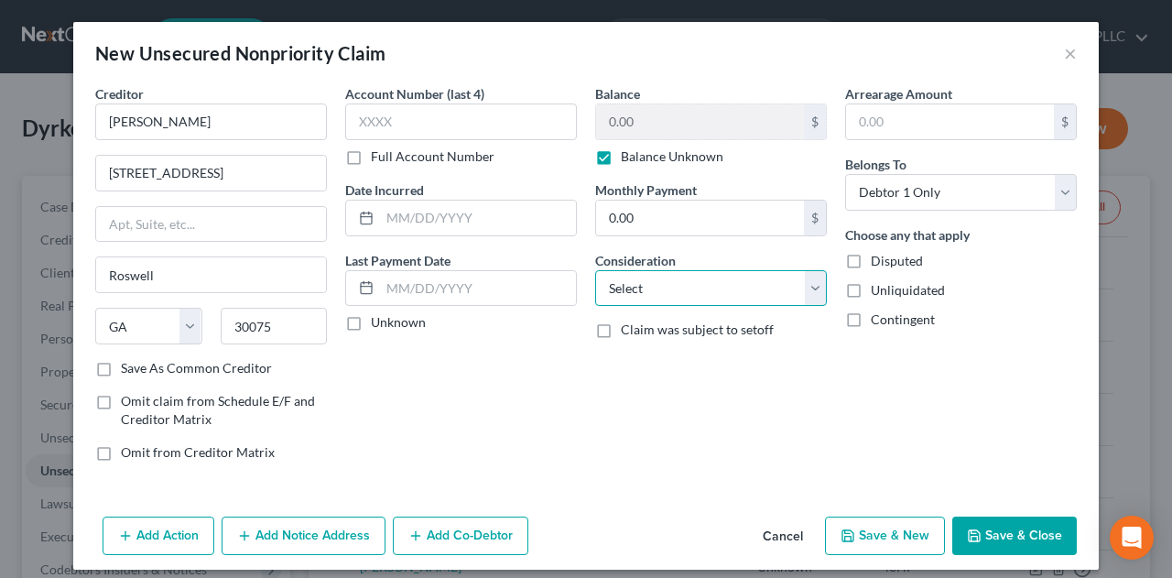
click at [812, 282] on select "Select Cable / Satellite Services Collection Agency Credit Card Debt Debt Couns…" at bounding box center [711, 288] width 232 height 37
select select "14"
click at [595, 270] on select "Select Cable / Satellite Services Collection Agency Credit Card Debt Debt Couns…" at bounding box center [711, 288] width 232 height 37
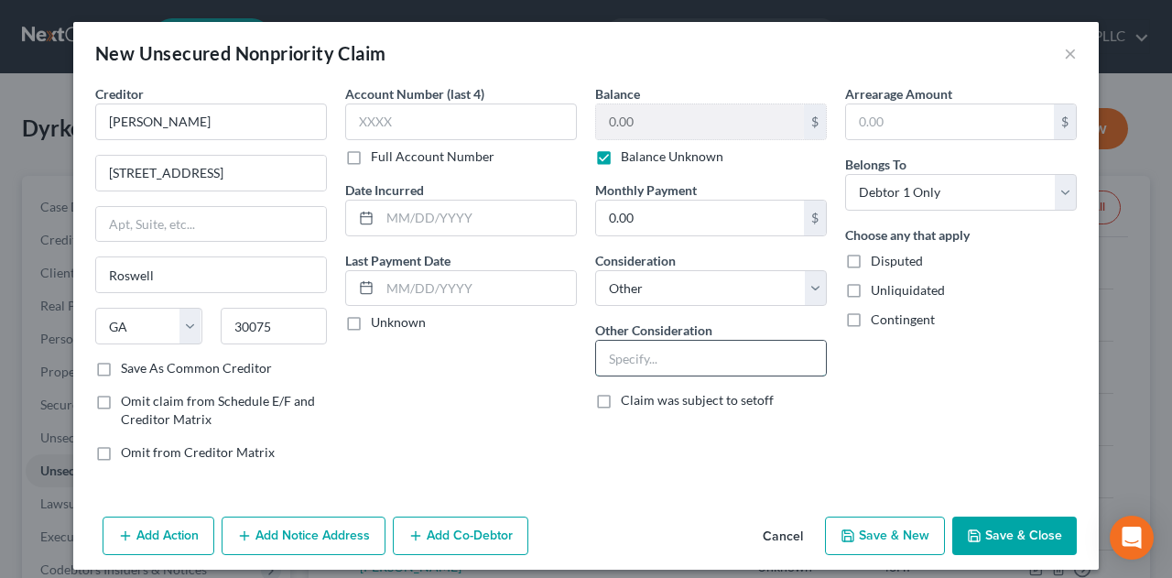
click at [681, 356] on input "text" at bounding box center [711, 358] width 230 height 35
type input "Potential Investor claim"
click at [871, 264] on label "Disputed" at bounding box center [897, 261] width 52 height 18
click at [878, 264] on input "Disputed" at bounding box center [884, 258] width 12 height 12
checkbox input "true"
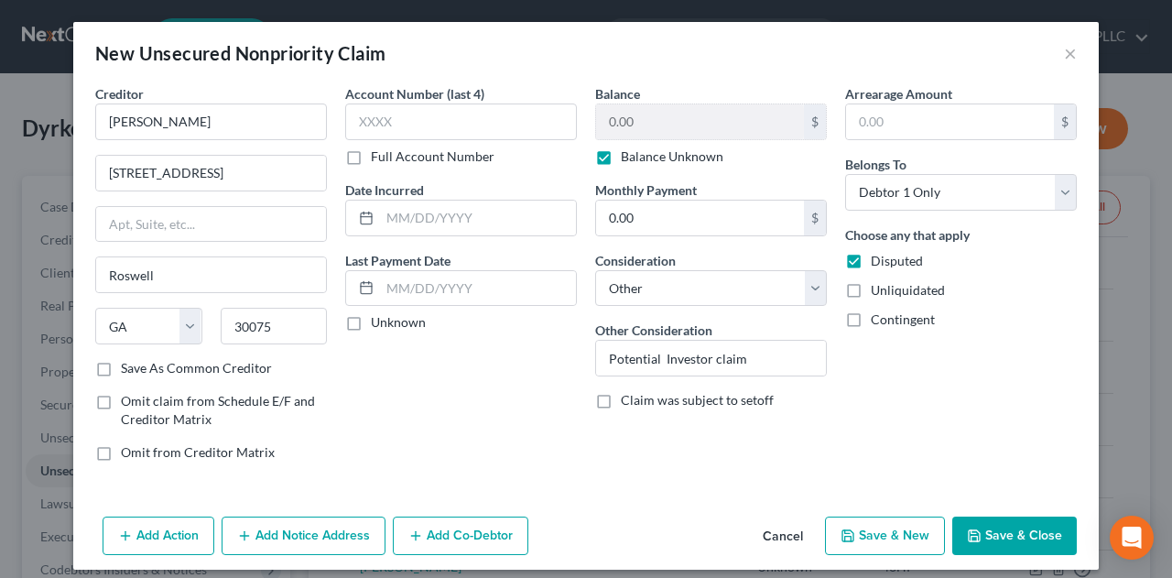
click at [871, 292] on label "Unliquidated" at bounding box center [908, 290] width 74 height 18
click at [878, 292] on input "Unliquidated" at bounding box center [884, 287] width 12 height 12
checkbox input "true"
click at [1063, 195] on select "Select Debtor 1 Only Debtor 2 Only Debtor 1 And Debtor 2 Only At Least One Of T…" at bounding box center [961, 192] width 232 height 37
select select "3"
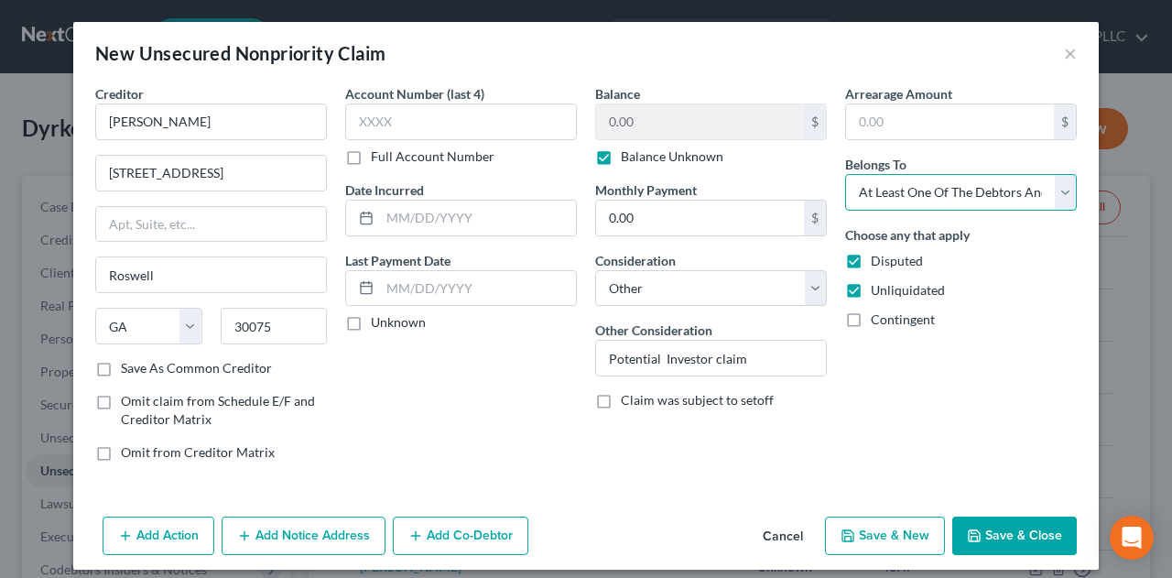
click at [845, 174] on select "Select Debtor 1 Only Debtor 2 Only Debtor 1 And Debtor 2 Only At Least One Of T…" at bounding box center [961, 192] width 232 height 37
click at [1002, 532] on button "Save & Close" at bounding box center [1015, 536] width 125 height 38
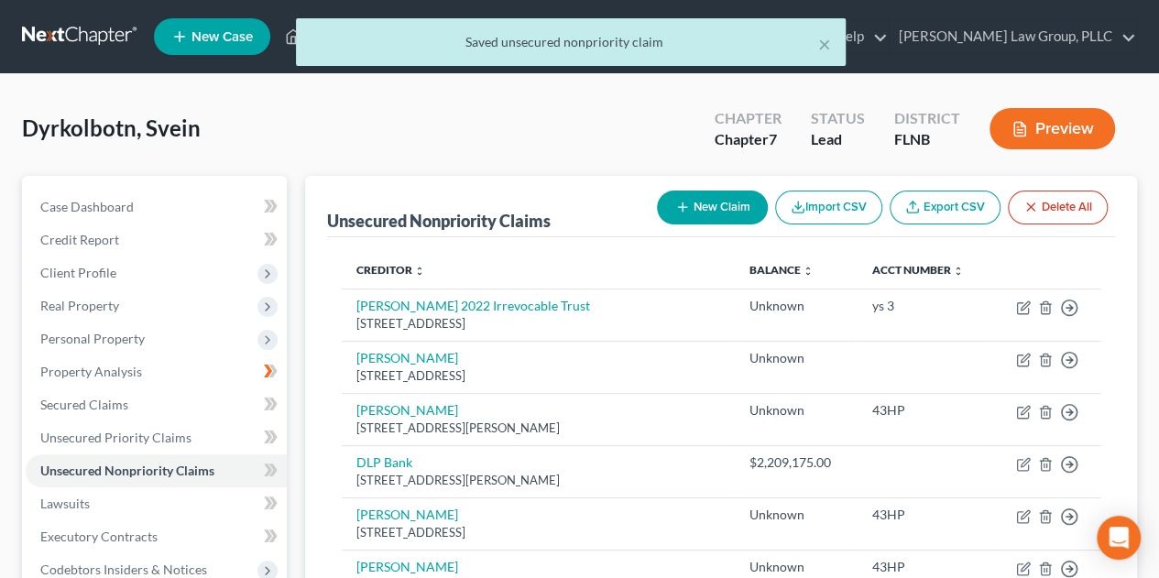
click at [742, 208] on button "New Claim" at bounding box center [712, 208] width 111 height 34
select select "0"
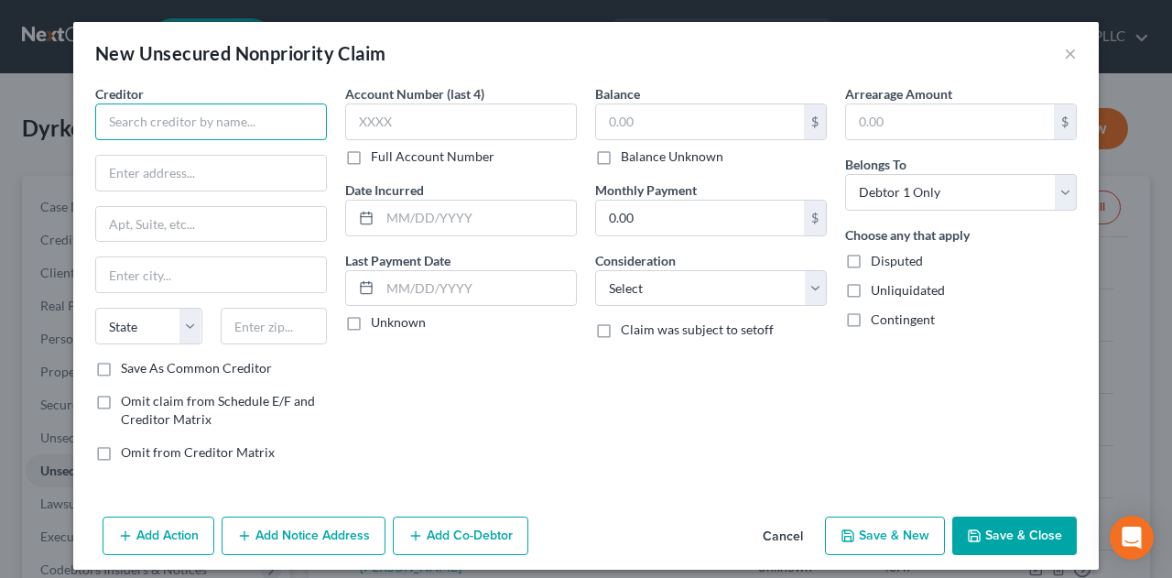
click at [218, 113] on input "text" at bounding box center [211, 122] width 232 height 37
type input "[PERSON_NAME]"
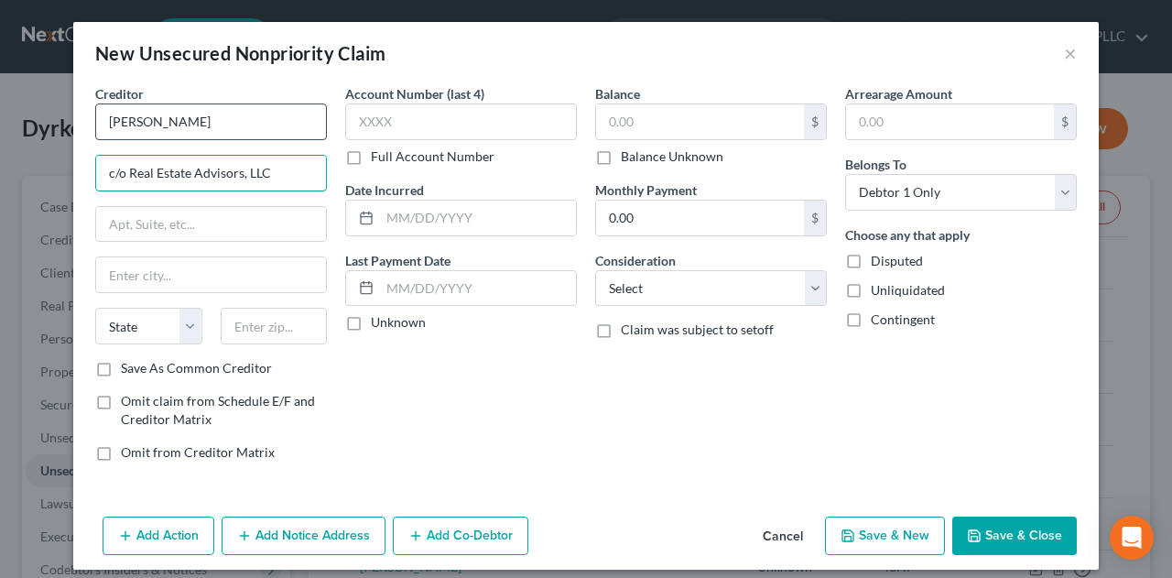
type input "c/o Real Estate Advisors, LLC"
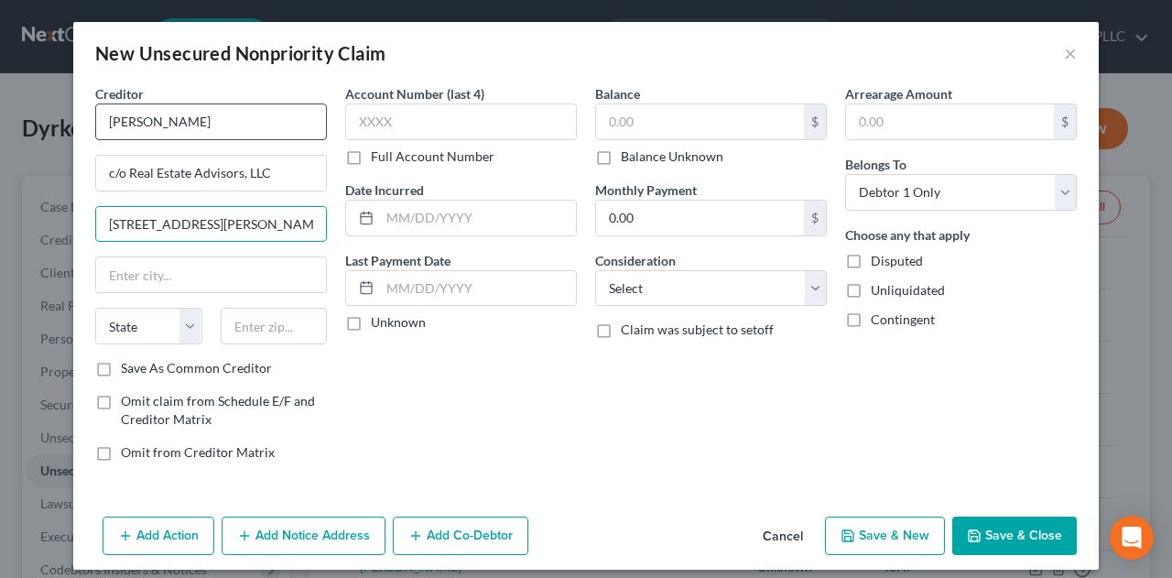
type input "[STREET_ADDRESS][PERSON_NAME]"
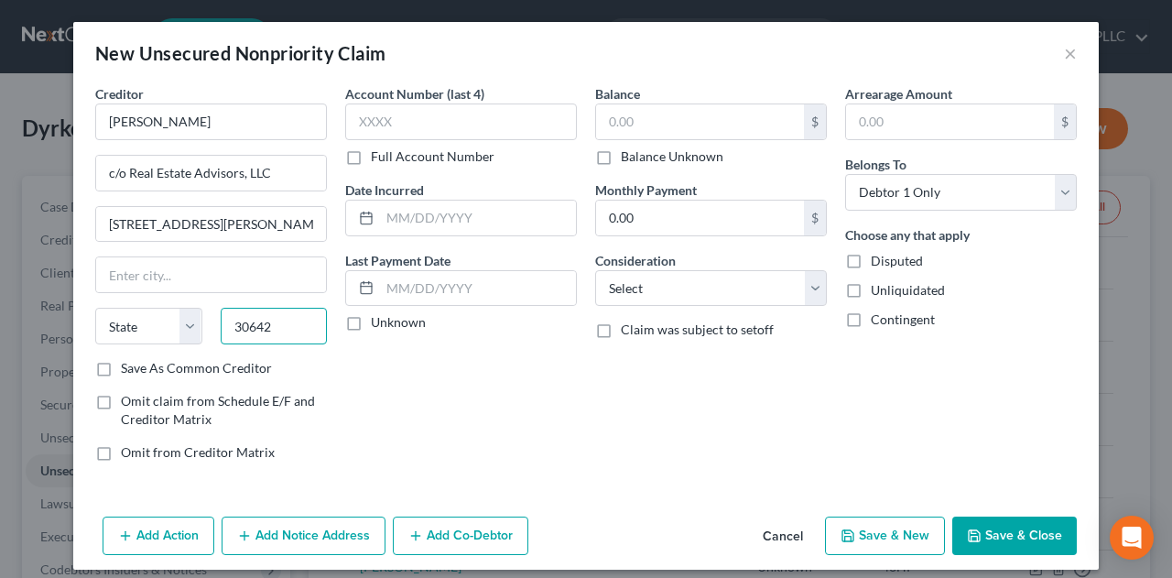
type input "30642"
type input "[GEOGRAPHIC_DATA]"
select select "10"
click at [621, 155] on label "Balance Unknown" at bounding box center [672, 156] width 103 height 18
click at [628, 155] on input "Balance Unknown" at bounding box center [634, 153] width 12 height 12
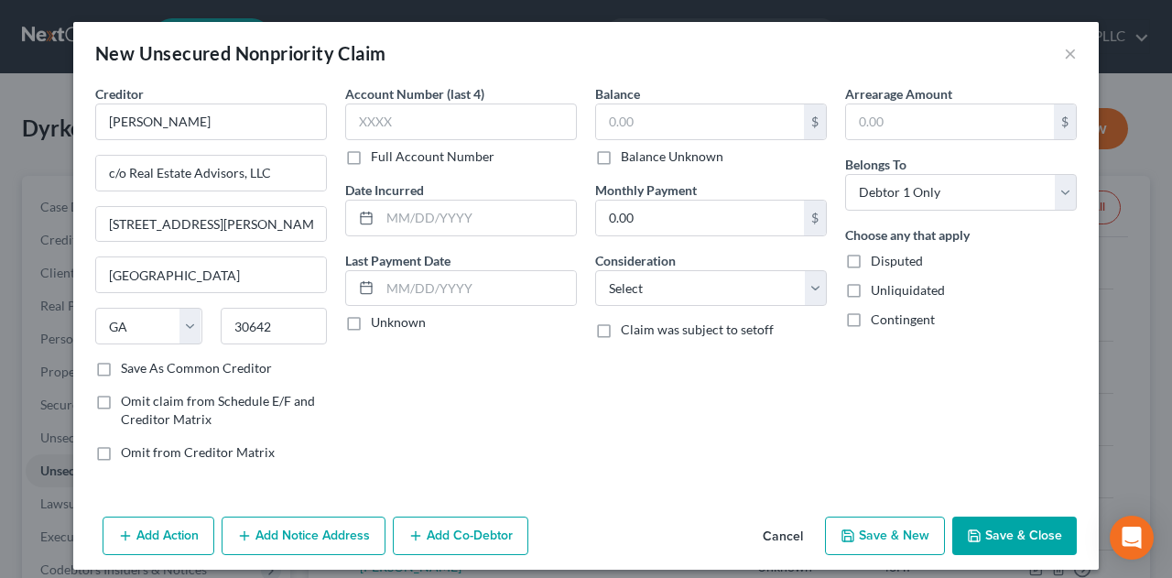
checkbox input "true"
type input "0.00"
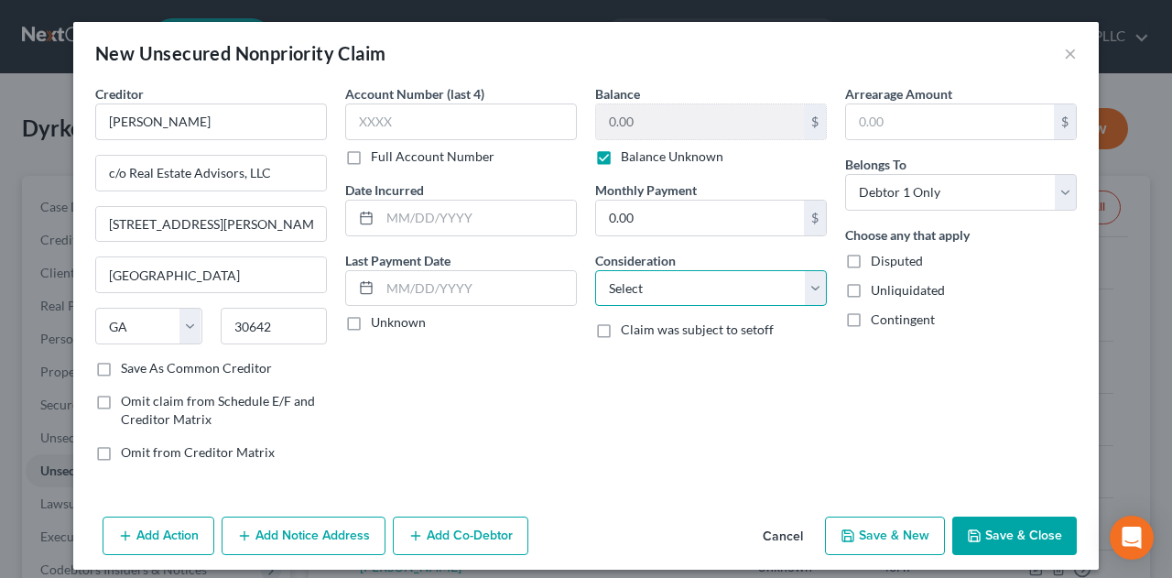
click at [671, 287] on select "Select Cable / Satellite Services Collection Agency Credit Card Debt Debt Couns…" at bounding box center [711, 288] width 232 height 37
select select "14"
click at [595, 270] on select "Select Cable / Satellite Services Collection Agency Credit Card Debt Debt Couns…" at bounding box center [711, 288] width 232 height 37
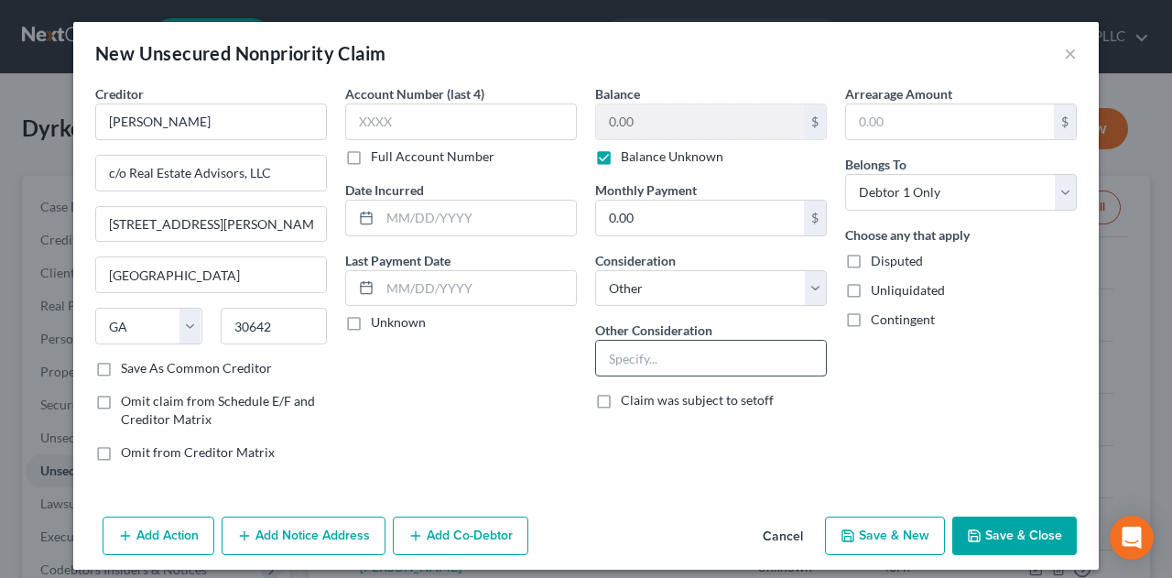
click at [681, 364] on input "text" at bounding box center [711, 358] width 230 height 35
type input "Potential Investor claim - CPH"
click at [871, 265] on label "Disputed" at bounding box center [897, 261] width 52 height 18
click at [878, 264] on input "Disputed" at bounding box center [884, 258] width 12 height 12
checkbox input "true"
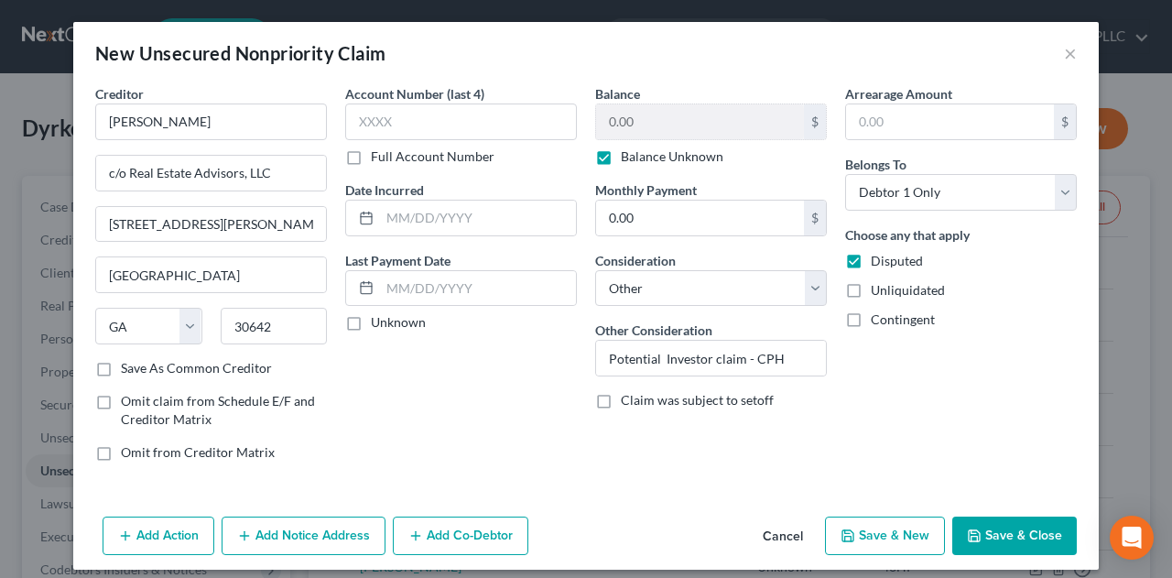
click at [871, 290] on label "Unliquidated" at bounding box center [908, 290] width 74 height 18
click at [878, 290] on input "Unliquidated" at bounding box center [884, 287] width 12 height 12
checkbox input "true"
click at [1006, 190] on select "Select Debtor 1 Only Debtor 2 Only Debtor 1 And Debtor 2 Only At Least One Of T…" at bounding box center [961, 192] width 232 height 37
select select "3"
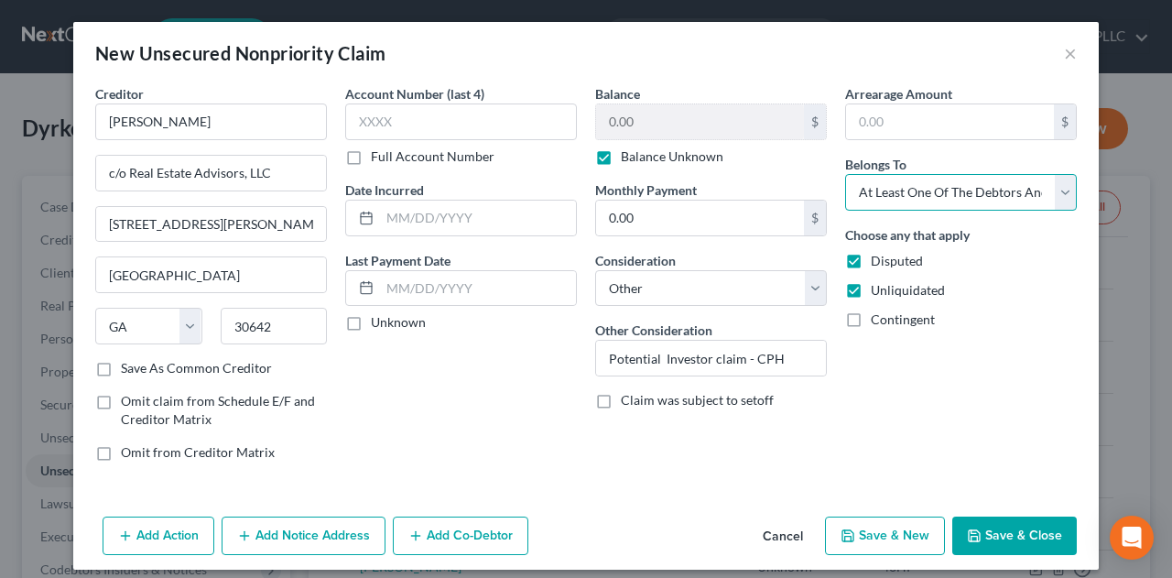
click at [845, 174] on select "Select Debtor 1 Only Debtor 2 Only Debtor 1 And Debtor 2 Only At Least One Of T…" at bounding box center [961, 192] width 232 height 37
click at [444, 529] on button "Add Co-Debtor" at bounding box center [461, 536] width 136 height 38
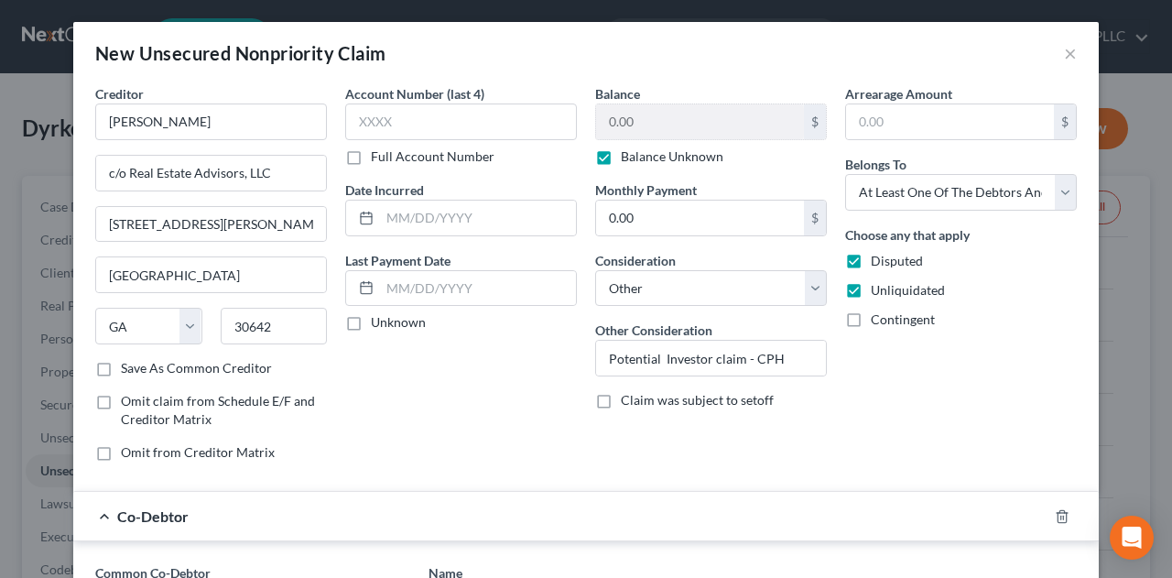
scroll to position [305, 0]
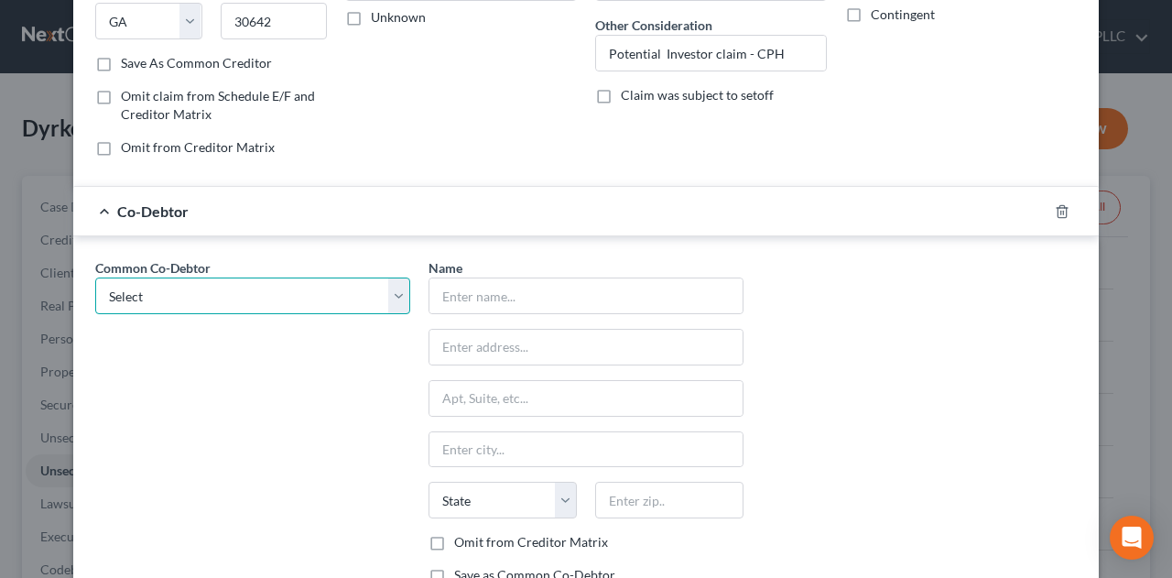
click at [284, 294] on select "Select CP City Place Partners, LLC [PERSON_NAME] Viking Companies, LLC SHD - Ce…" at bounding box center [252, 296] width 315 height 37
select select "12"
click at [95, 278] on select "Select CP City Place Partners, LLC [PERSON_NAME] Viking Companies, LLC SHD - Ce…" at bounding box center [252, 296] width 315 height 37
type input "Celebration Pointe Holdings, LLC"
type input "[STREET_ADDRESS]"
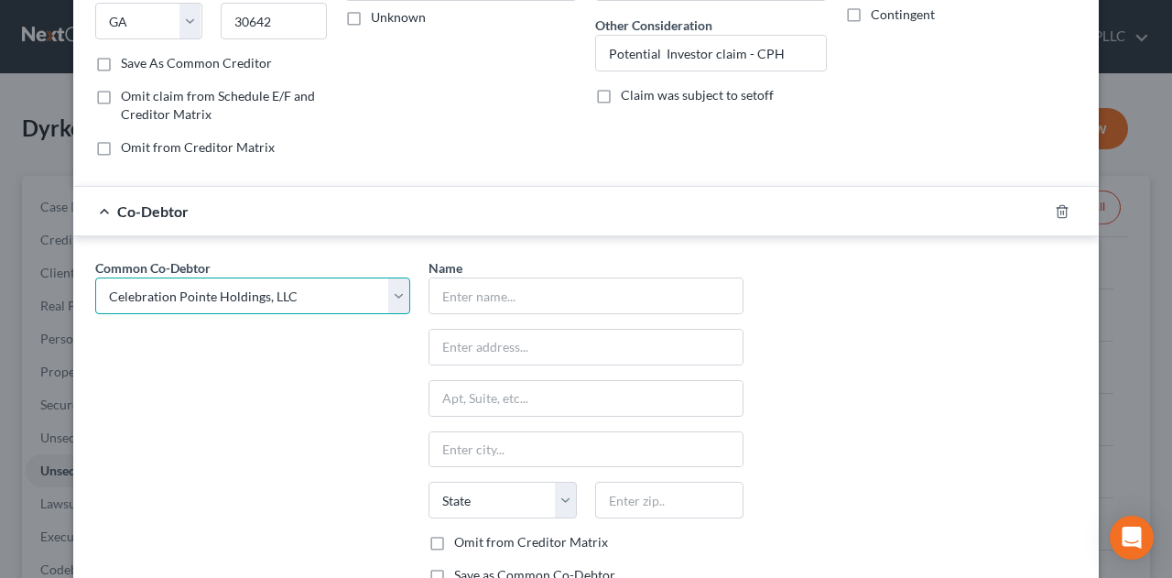
type input "Suite 180"
type input "[GEOGRAPHIC_DATA]"
select select "9"
type input "32608"
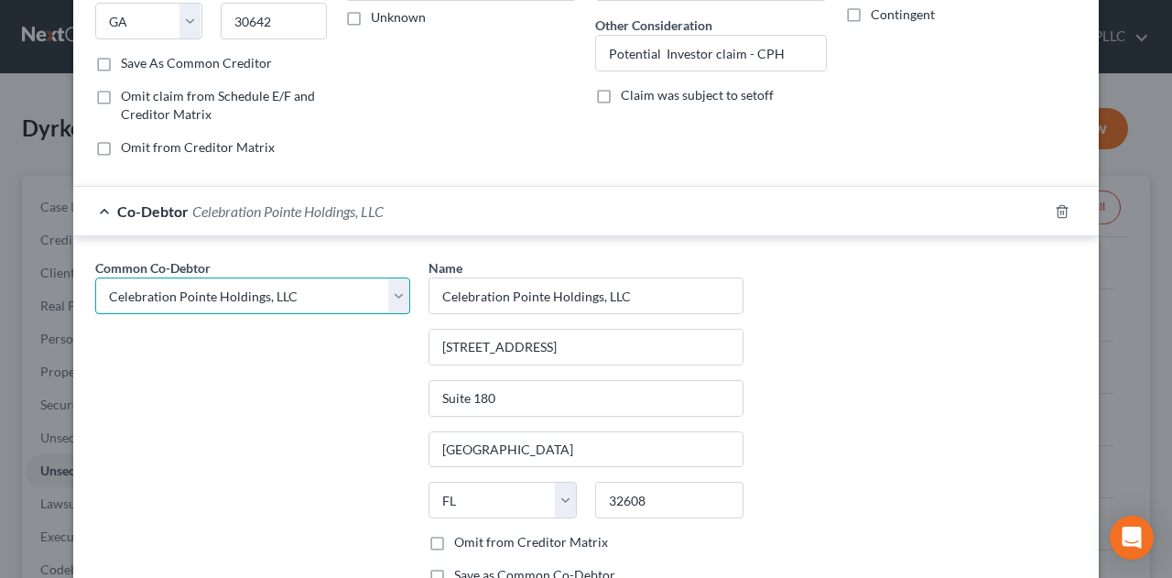
scroll to position [434, 0]
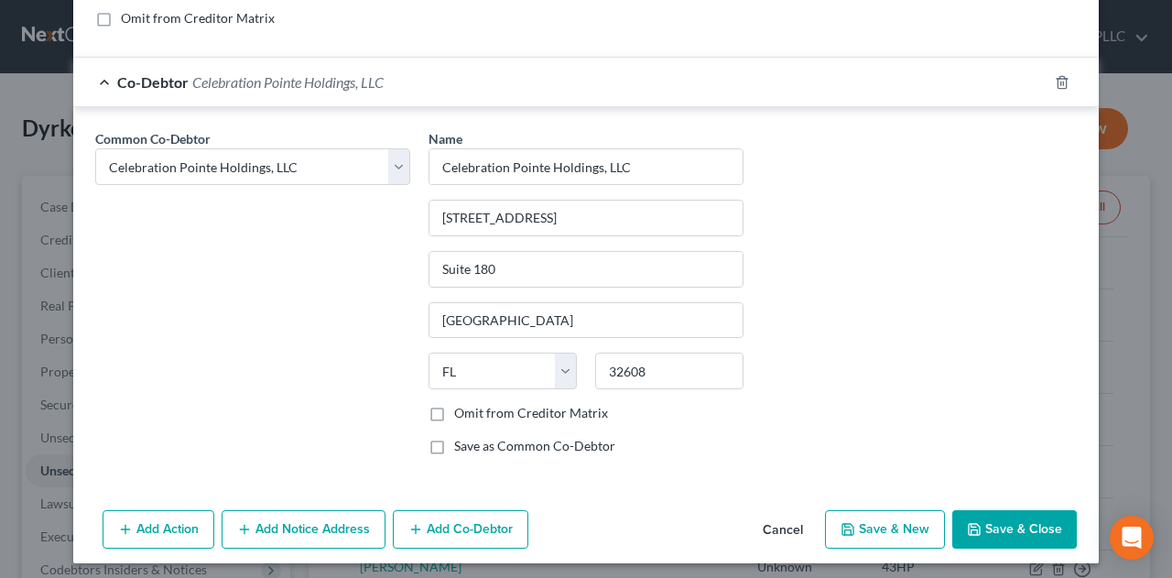
click at [454, 404] on label "Omit from Creditor Matrix" at bounding box center [531, 413] width 154 height 18
click at [462, 404] on input "Omit from Creditor Matrix" at bounding box center [468, 410] width 12 height 12
checkbox input "true"
click at [454, 441] on label "Save as Common Co-Debtor" at bounding box center [534, 446] width 161 height 18
click at [462, 441] on input "Save as Common Co-Debtor" at bounding box center [468, 443] width 12 height 12
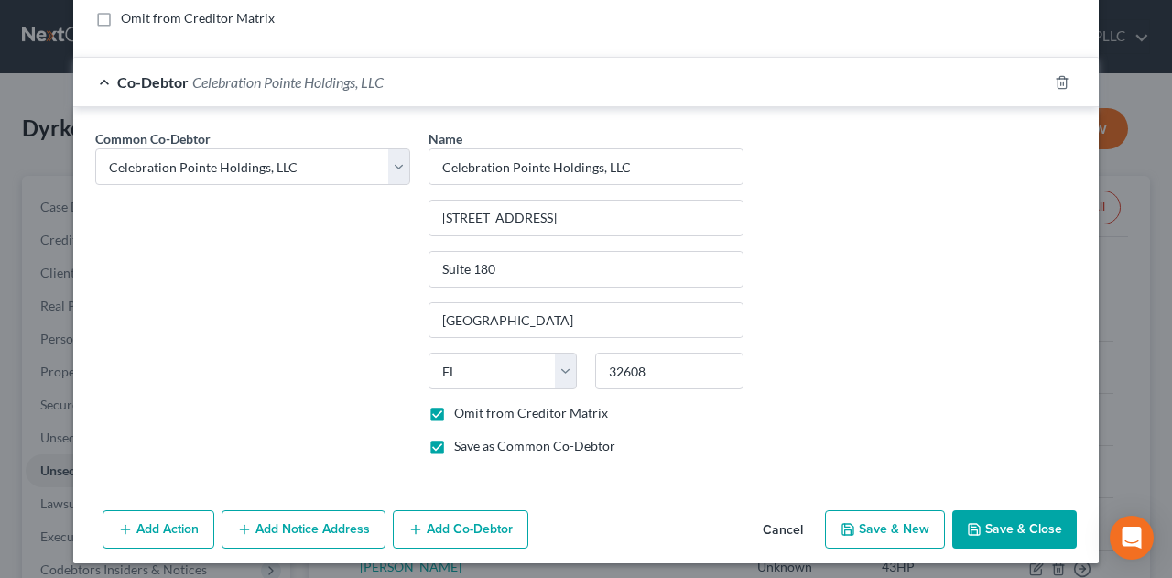
click at [454, 439] on label "Save as Common Co-Debtor" at bounding box center [534, 446] width 161 height 18
click at [462, 439] on input "Save as Common Co-Debtor" at bounding box center [468, 443] width 12 height 12
checkbox input "false"
click at [1034, 520] on button "Save & Close" at bounding box center [1015, 529] width 125 height 38
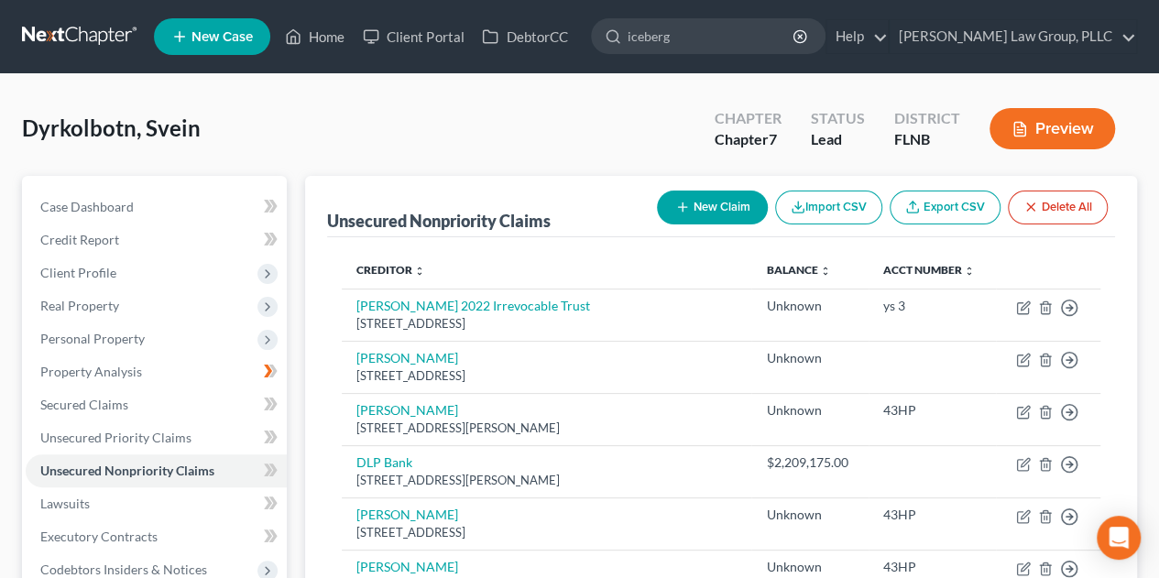
click at [703, 209] on button "New Claim" at bounding box center [712, 208] width 111 height 34
select select "0"
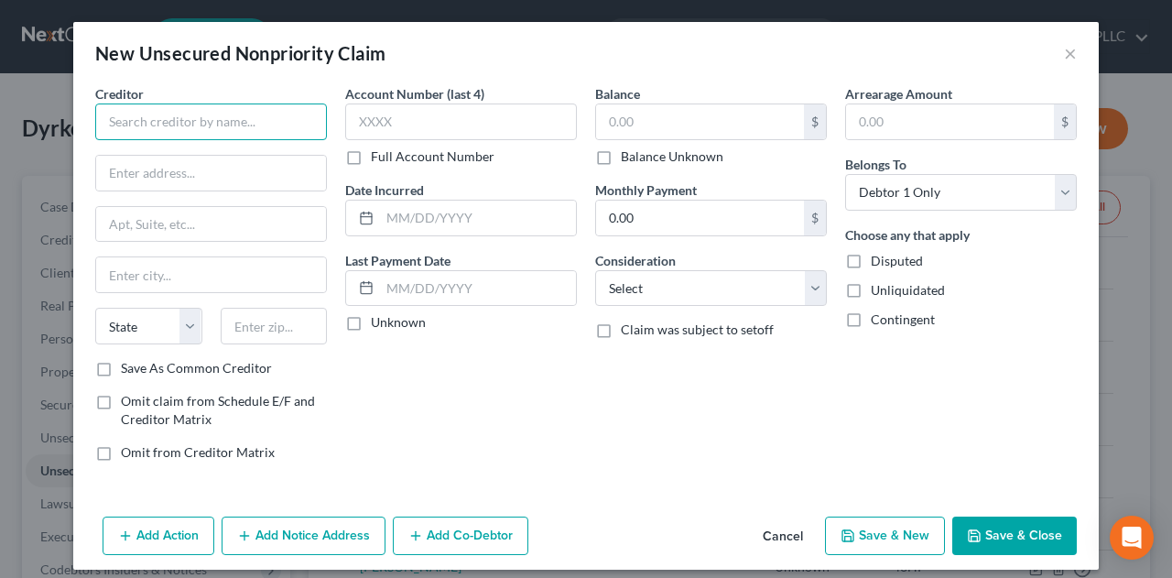
click at [263, 116] on input "text" at bounding box center [211, 122] width 232 height 37
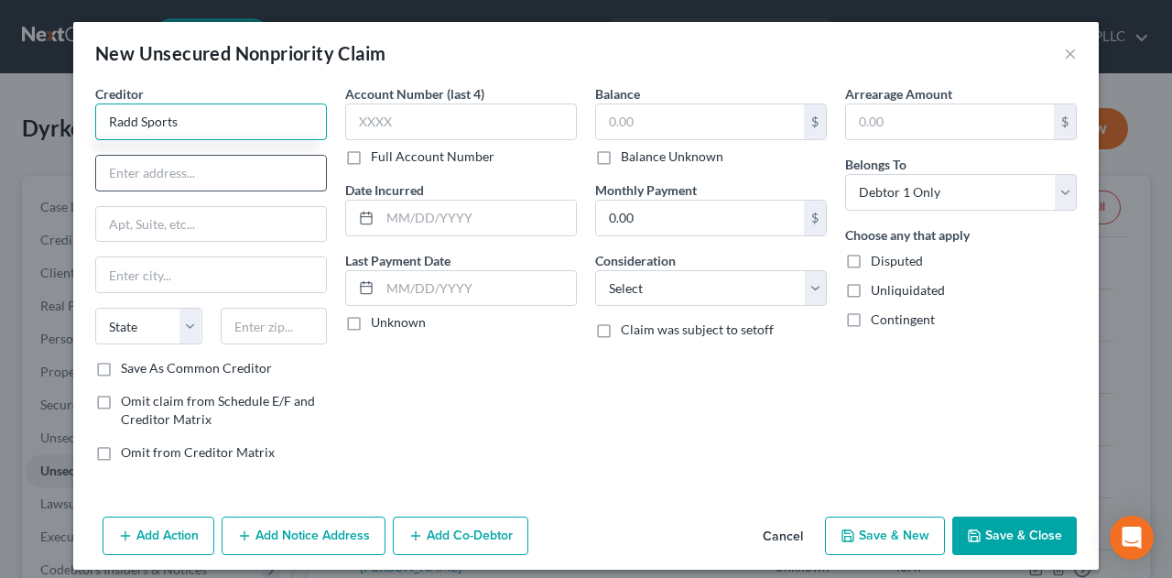
type input "Radd Sports"
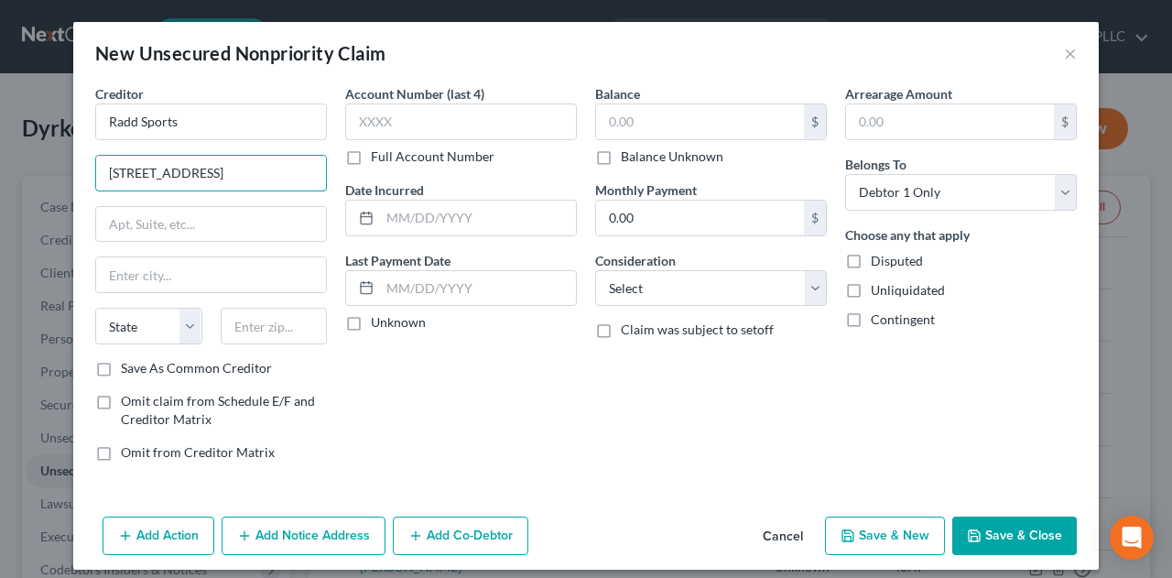
type input "[STREET_ADDRESS]"
type input "32439"
type input "Freeport"
select select "9"
click at [621, 157] on label "Balance Unknown" at bounding box center [672, 156] width 103 height 18
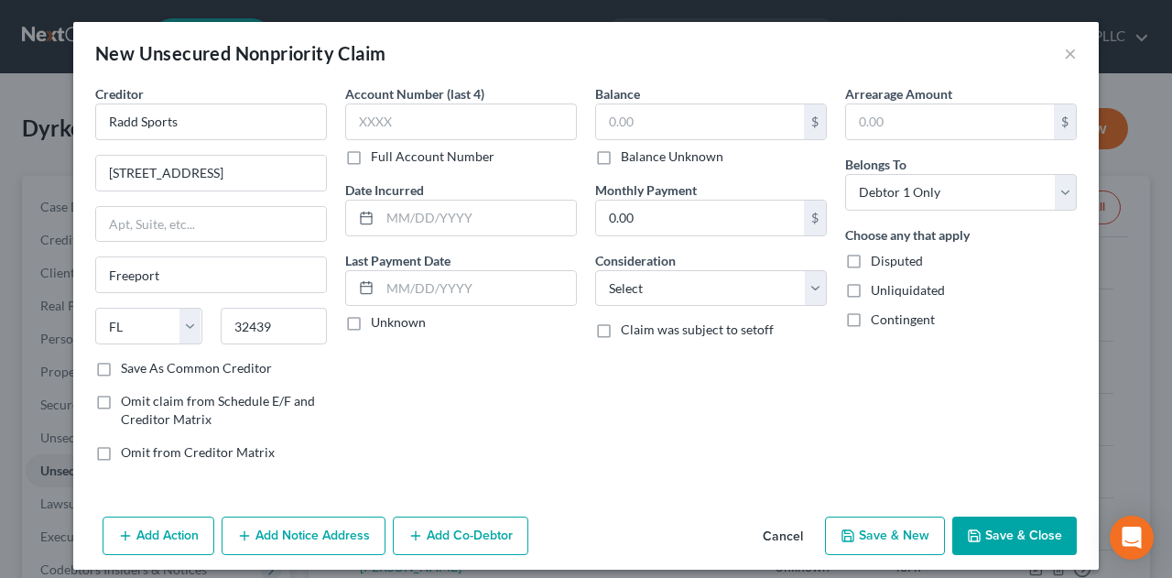
click at [628, 157] on input "Balance Unknown" at bounding box center [634, 153] width 12 height 12
checkbox input "true"
type input "0.00"
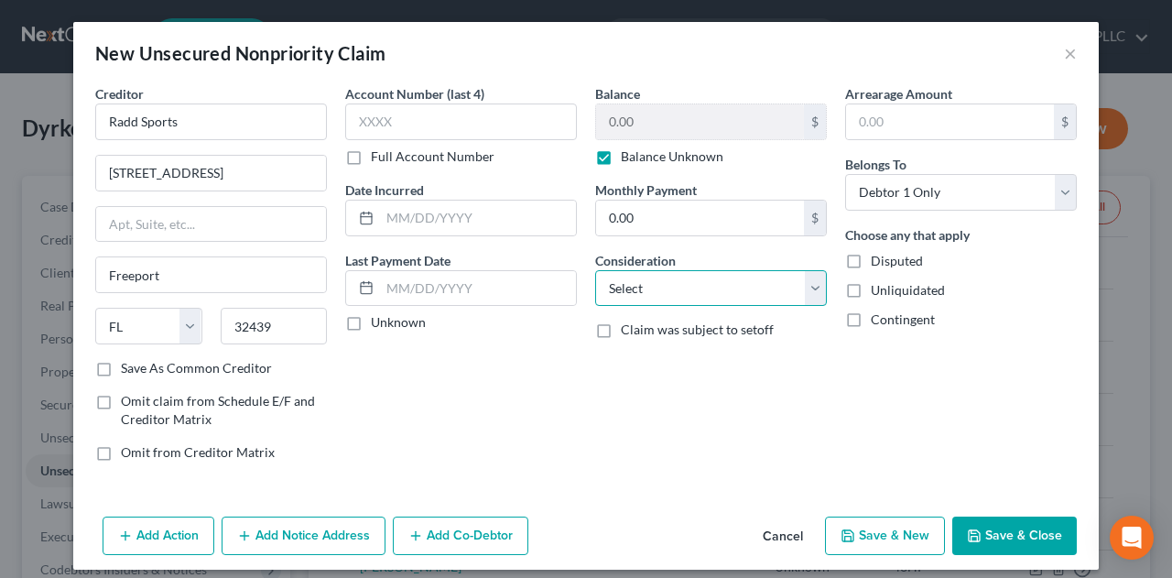
click at [810, 289] on select "Select Cable / Satellite Services Collection Agency Credit Card Debt Debt Couns…" at bounding box center [711, 288] width 232 height 37
click at [595, 270] on select "Select Cable / Satellite Services Collection Agency Credit Card Debt Debt Couns…" at bounding box center [711, 288] width 232 height 37
click at [812, 289] on select "Select Cable / Satellite Services Collection Agency Credit Card Debt Debt Couns…" at bounding box center [711, 288] width 232 height 37
click at [595, 270] on select "Select Cable / Satellite Services Collection Agency Credit Card Debt Debt Couns…" at bounding box center [711, 288] width 232 height 37
click at [774, 288] on select "Select Cable / Satellite Services Collection Agency Credit Card Debt Debt Couns…" at bounding box center [711, 288] width 232 height 37
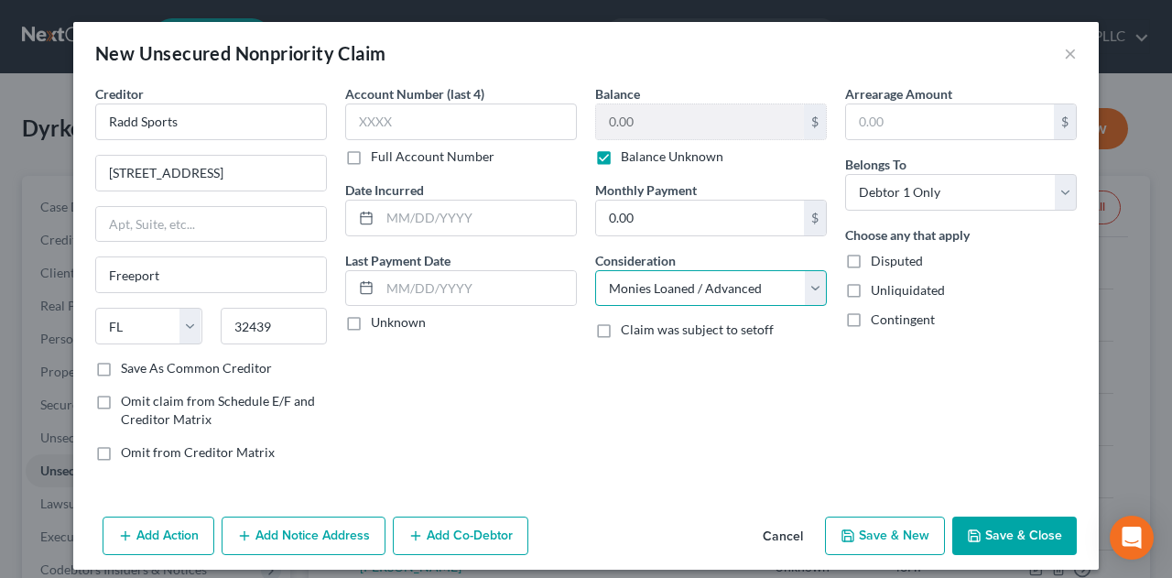
select select "14"
click at [595, 270] on select "Select Cable / Satellite Services Collection Agency Credit Card Debt Debt Couns…" at bounding box center [711, 288] width 232 height 37
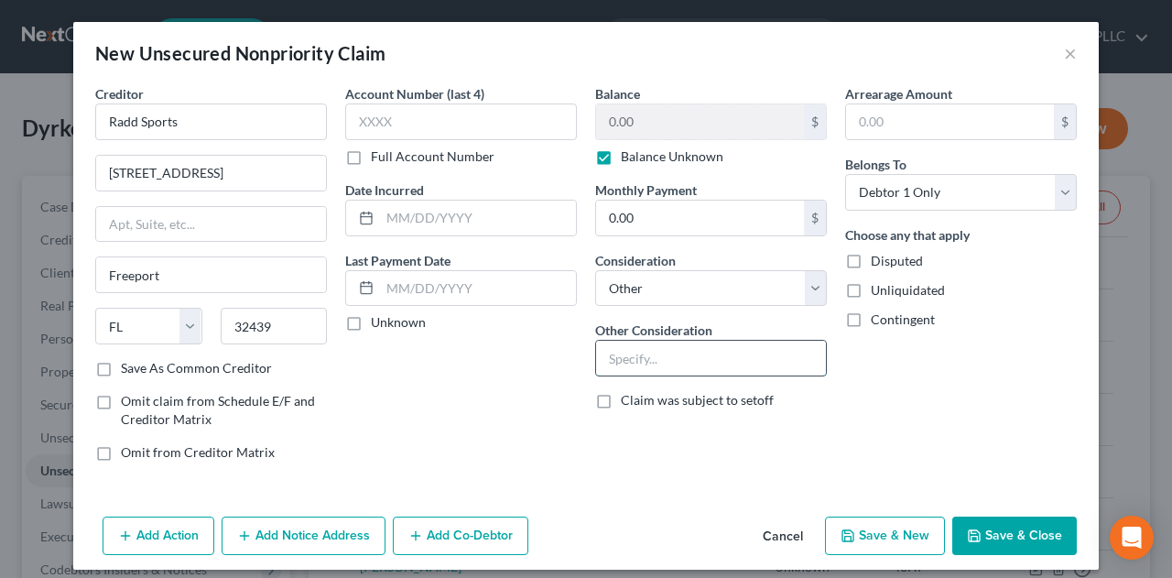
click at [725, 356] on input "text" at bounding box center [711, 358] width 230 height 35
type input "P"
type input "Business Debt - Possible Personal Guaranty"
drag, startPoint x: 790, startPoint y: 354, endPoint x: 812, endPoint y: 350, distance: 22.5
click at [790, 354] on input "Business Debt - Possible Personal Guaranty" at bounding box center [711, 358] width 230 height 35
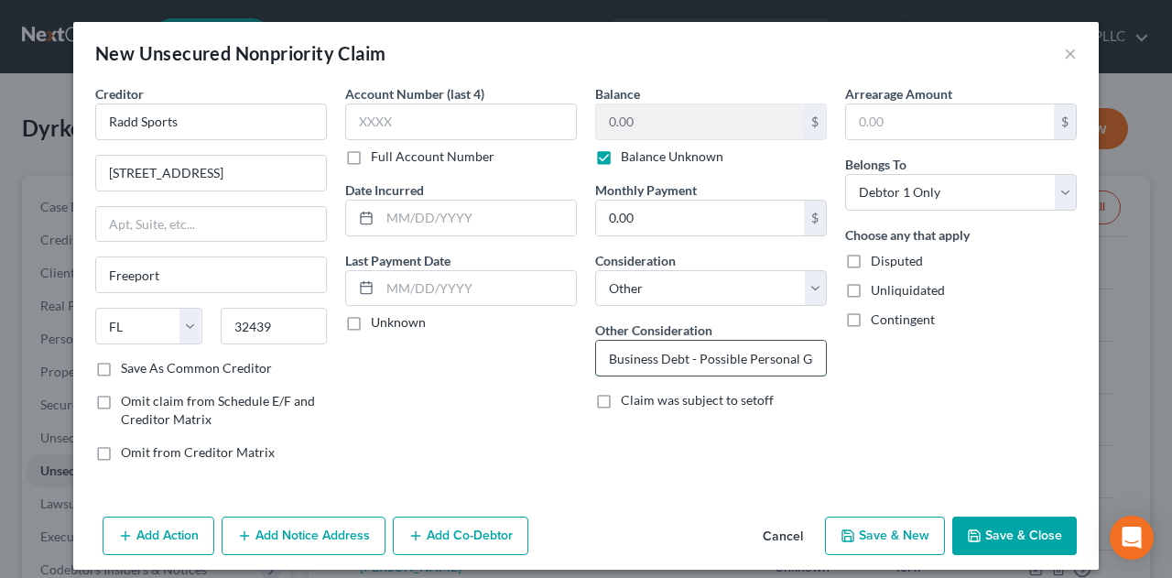
drag, startPoint x: 720, startPoint y: 361, endPoint x: 744, endPoint y: 360, distance: 23.8
click at [725, 360] on input "Business Debt - Possible Personal Guaranty" at bounding box center [711, 358] width 230 height 35
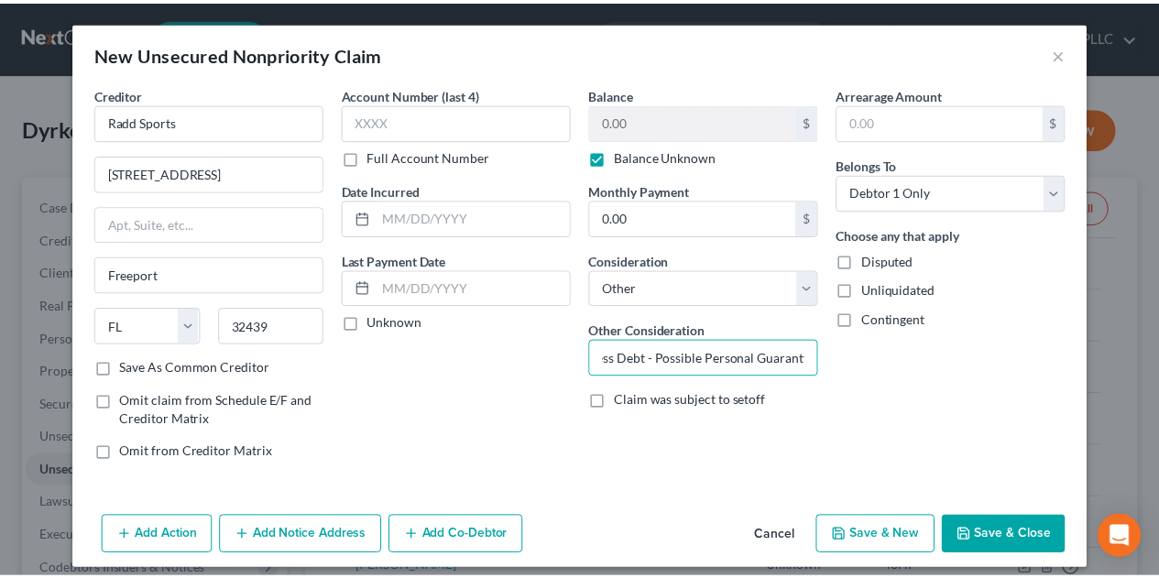
scroll to position [0, 0]
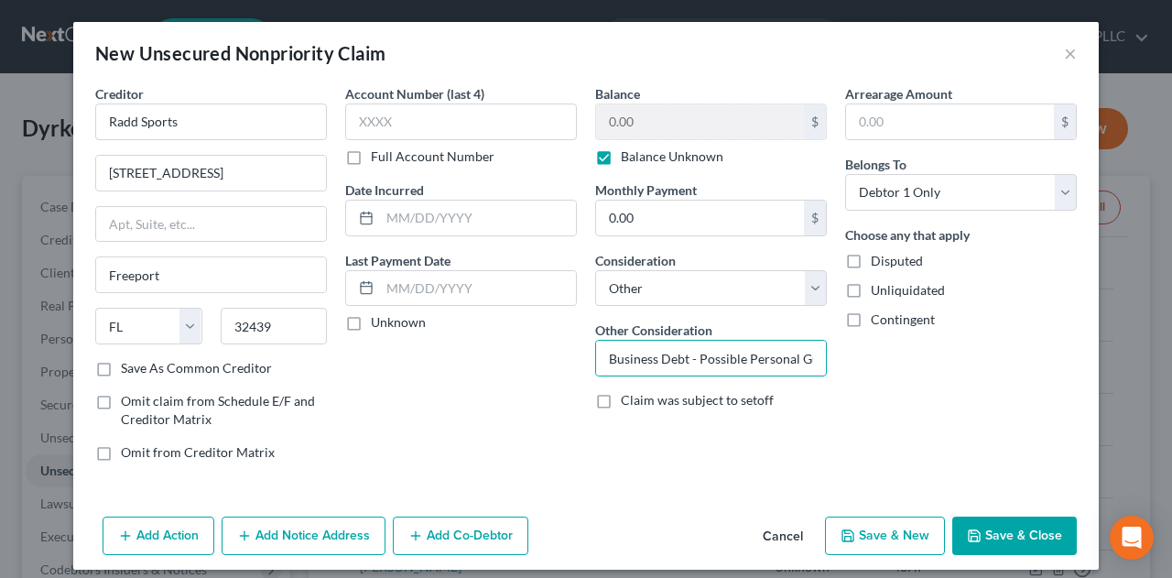
click at [650, 458] on div "Balance 0.00 $ Balance Unknown Balance Undetermined 0.00 $ Balance Unknown Mont…" at bounding box center [711, 280] width 250 height 392
drag, startPoint x: 846, startPoint y: 261, endPoint x: 845, endPoint y: 286, distance: 24.8
click at [871, 262] on label "Disputed" at bounding box center [897, 261] width 52 height 18
click at [878, 262] on input "Disputed" at bounding box center [884, 258] width 12 height 12
checkbox input "true"
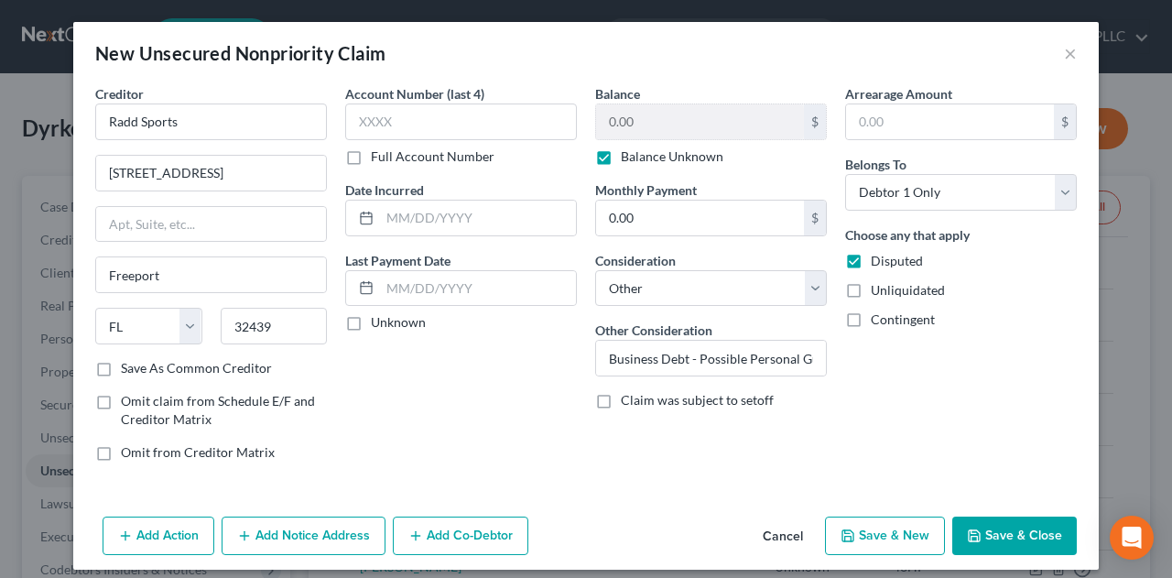
drag, startPoint x: 843, startPoint y: 297, endPoint x: 951, endPoint y: 235, distance: 124.3
click at [871, 296] on label "Unliquidated" at bounding box center [908, 290] width 74 height 18
click at [878, 293] on input "Unliquidated" at bounding box center [884, 287] width 12 height 12
checkbox input "true"
click at [1064, 193] on select "Select Debtor 1 Only Debtor 2 Only Debtor 1 And Debtor 2 Only At Least One Of T…" at bounding box center [961, 192] width 232 height 37
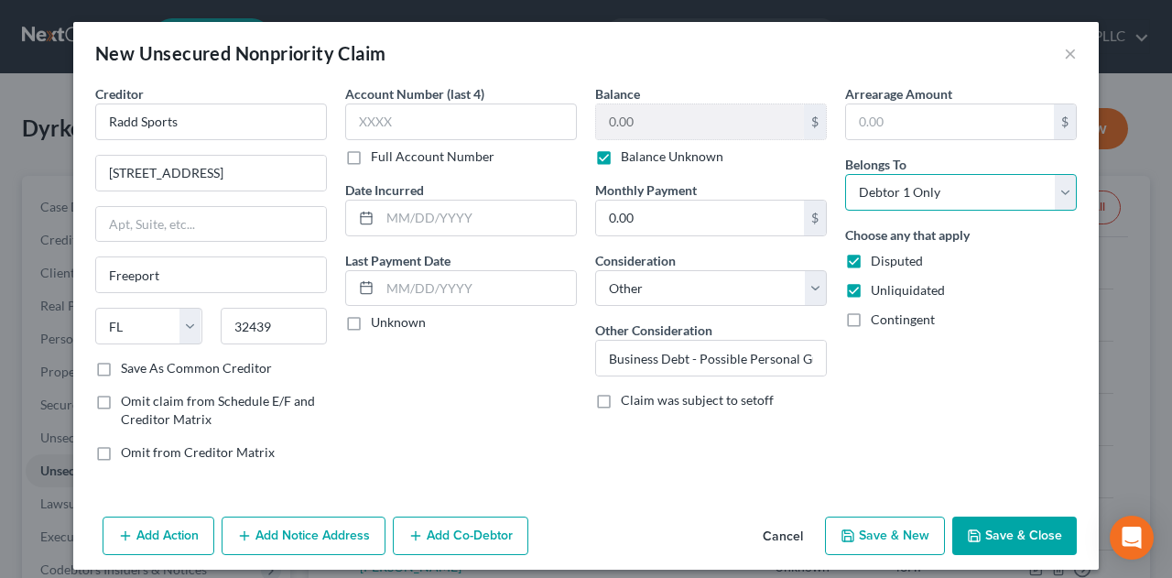
select select "3"
click at [845, 174] on select "Select Debtor 1 Only Debtor 2 Only Debtor 1 And Debtor 2 Only At Least One Of T…" at bounding box center [961, 192] width 232 height 37
drag, startPoint x: 982, startPoint y: 522, endPoint x: 1172, endPoint y: 467, distance: 197.4
click at [1007, 519] on button "Save & Close" at bounding box center [1015, 536] width 125 height 38
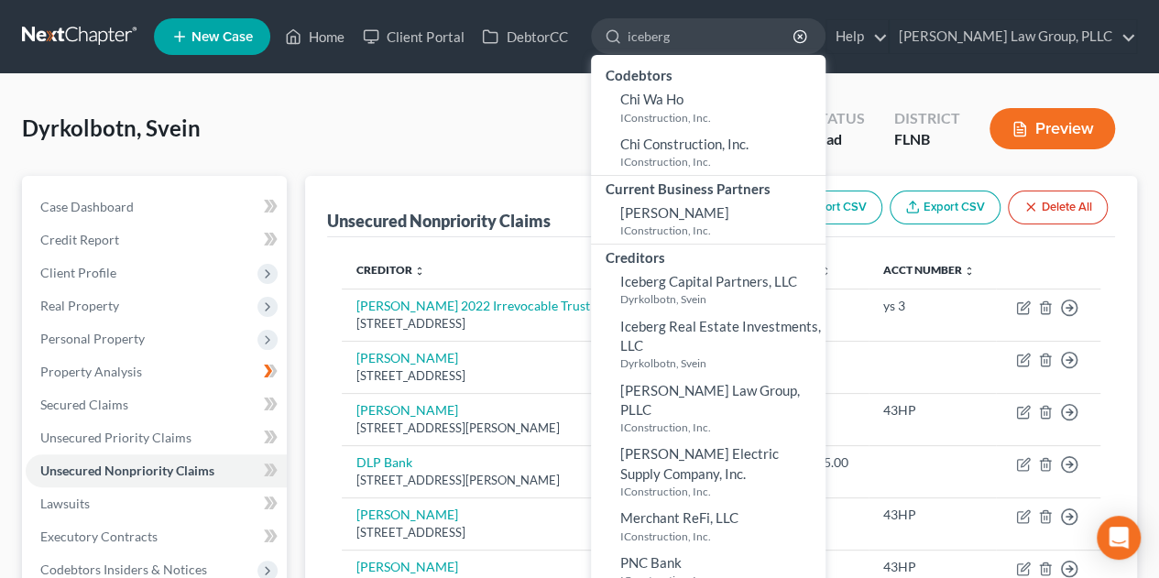
drag, startPoint x: 776, startPoint y: 34, endPoint x: 583, endPoint y: 38, distance: 193.3
click at [583, 38] on ul "New Case Home Client Portal DebtorCC iceberg - No Result - Codebtors Chi Wa Ho …" at bounding box center [645, 37] width 983 height 48
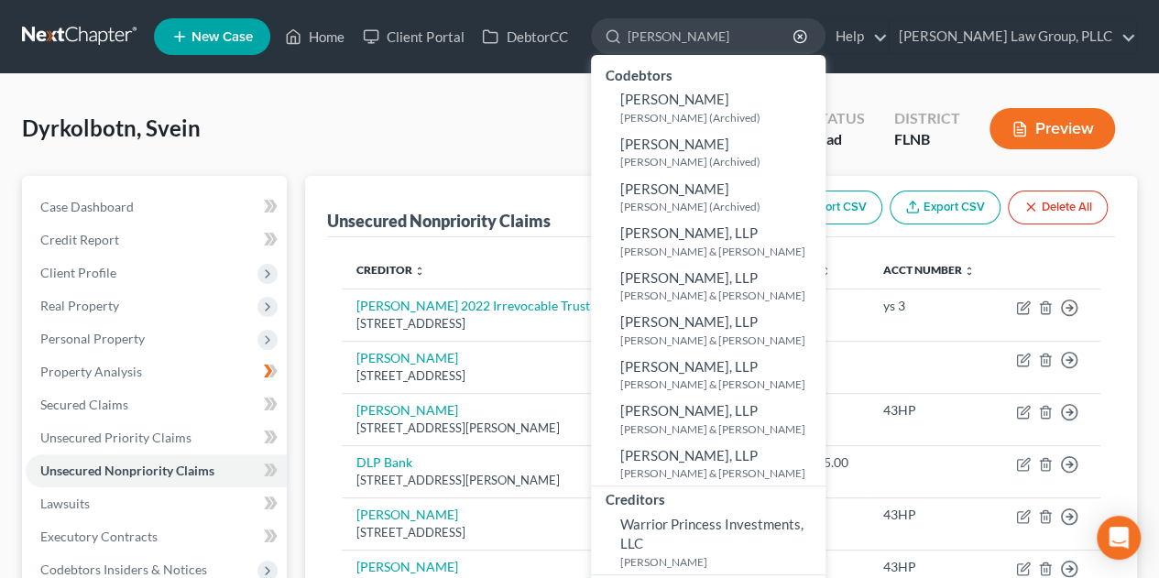
type input "[PERSON_NAME]"
click at [432, 102] on div "Dyrkolbotn, Svein Upgraded Chapter Chapter 7 Status Lead District FLNB Preview" at bounding box center [579, 136] width 1115 height 80
drag, startPoint x: 711, startPoint y: 35, endPoint x: 590, endPoint y: 34, distance: 120.9
click at [590, 34] on ul "New Case Home Client Portal DebtorCC [PERSON_NAME] - No Result - Codebtors [PER…" at bounding box center [645, 37] width 983 height 48
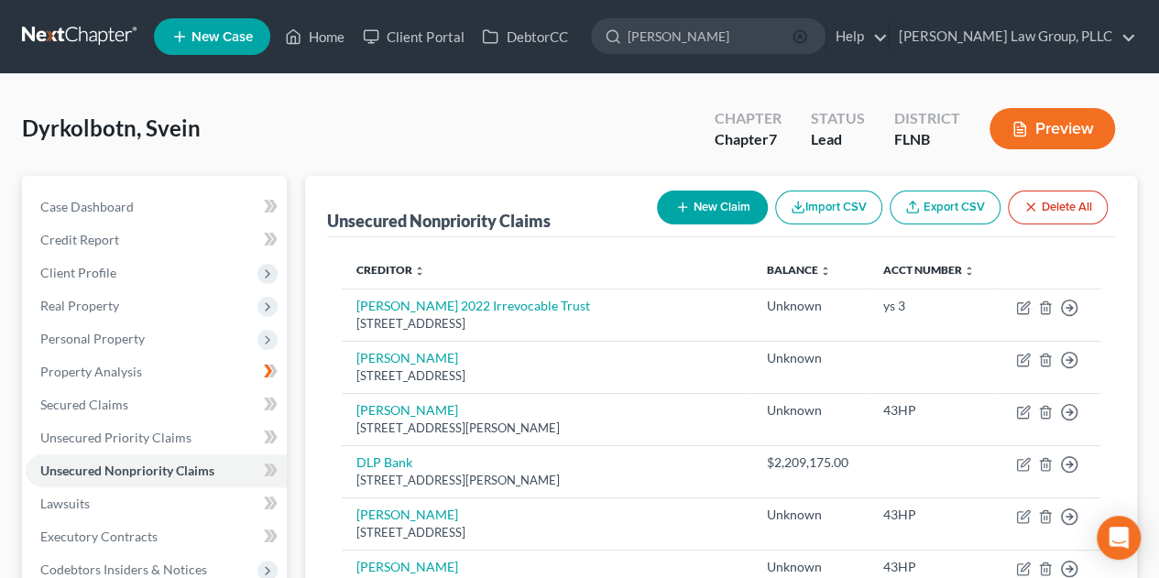
drag, startPoint x: 843, startPoint y: 34, endPoint x: 753, endPoint y: 122, distance: 125.7
click at [807, 35] on icon "button" at bounding box center [799, 36] width 15 height 15
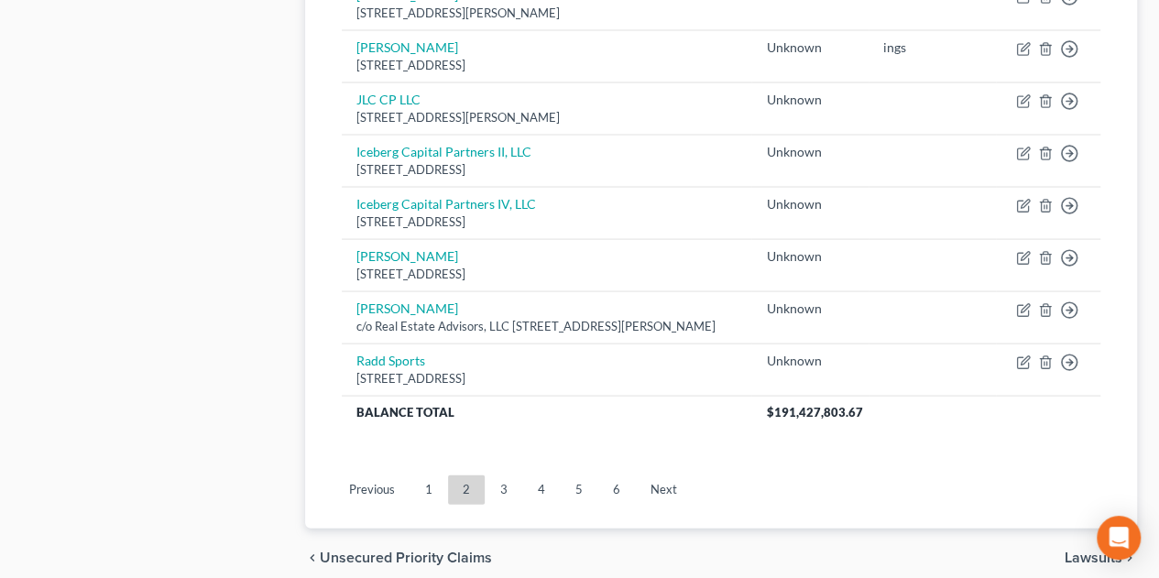
scroll to position [1803, 0]
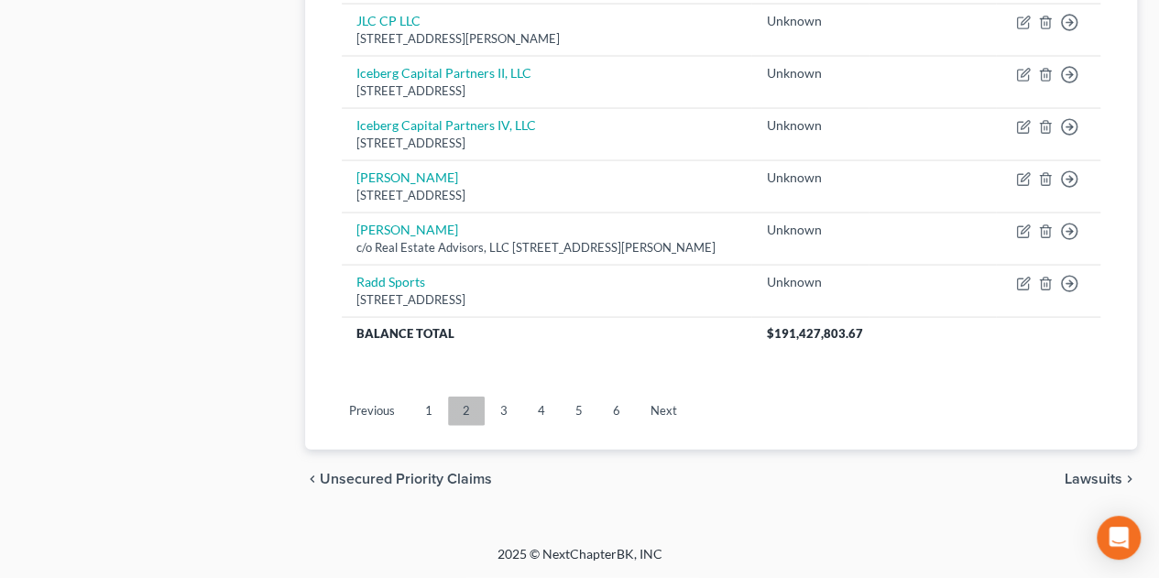
click at [471, 413] on link "2" at bounding box center [466, 411] width 37 height 29
click at [513, 417] on link "3" at bounding box center [503, 411] width 37 height 29
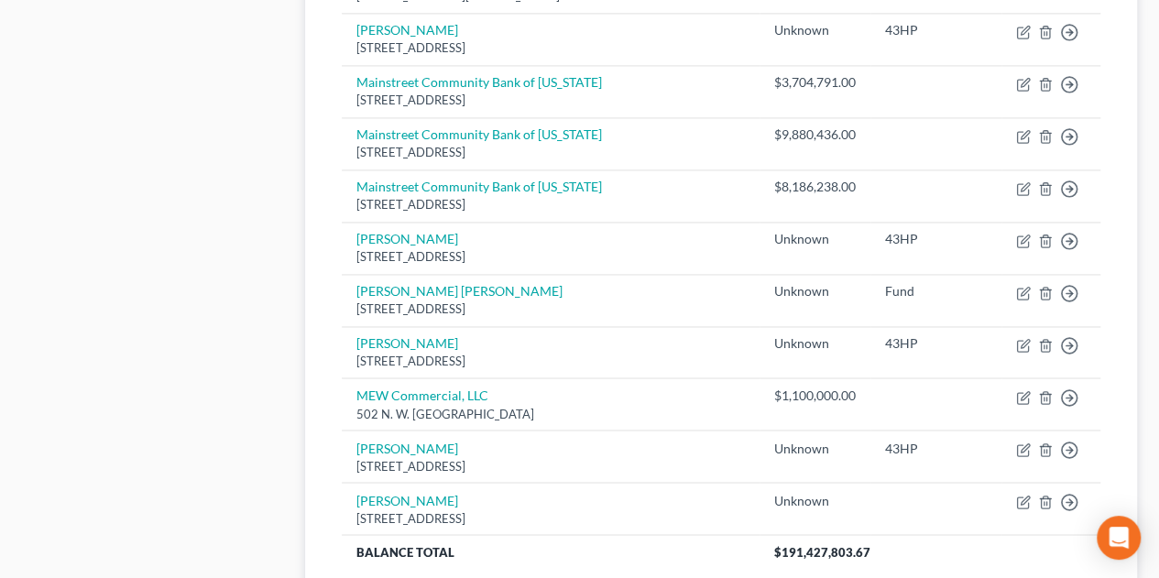
scroll to position [1526, 0]
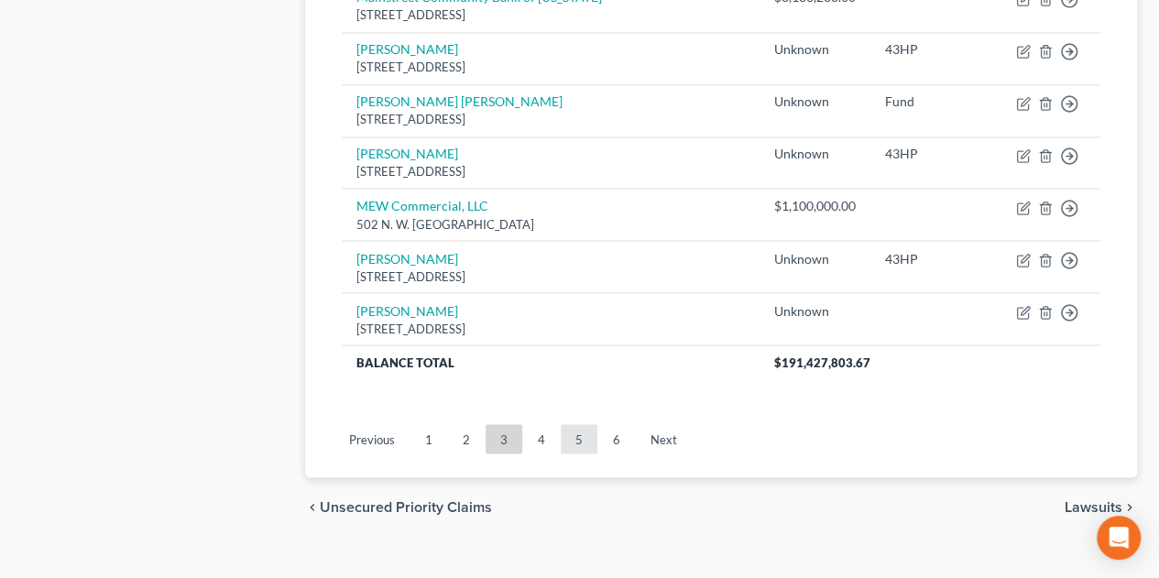
click at [581, 424] on link "5" at bounding box center [579, 438] width 37 height 29
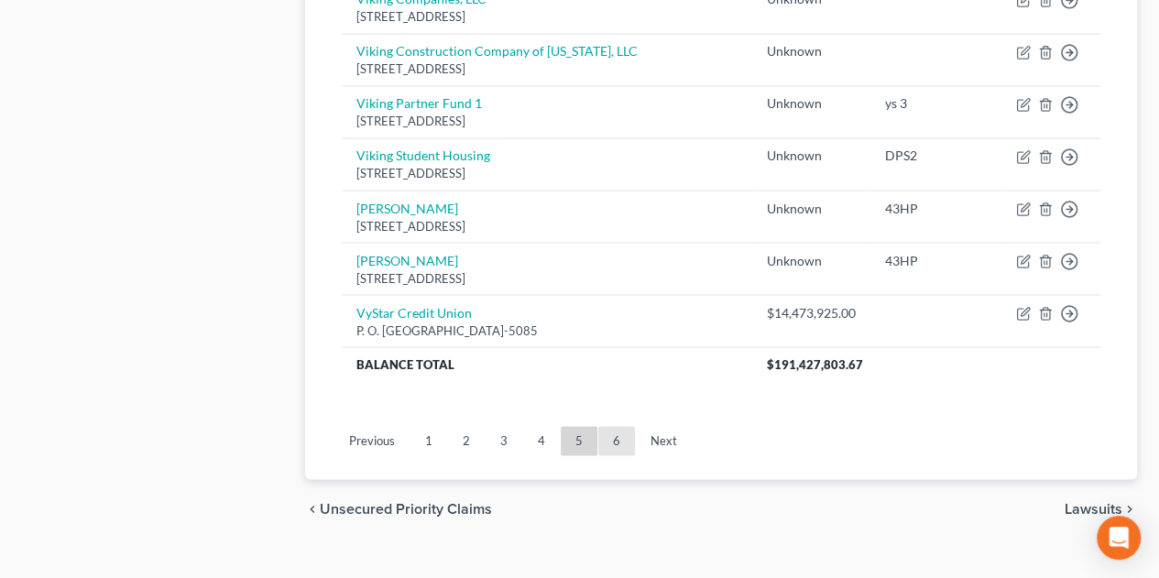
click at [627, 426] on link "6" at bounding box center [616, 440] width 37 height 29
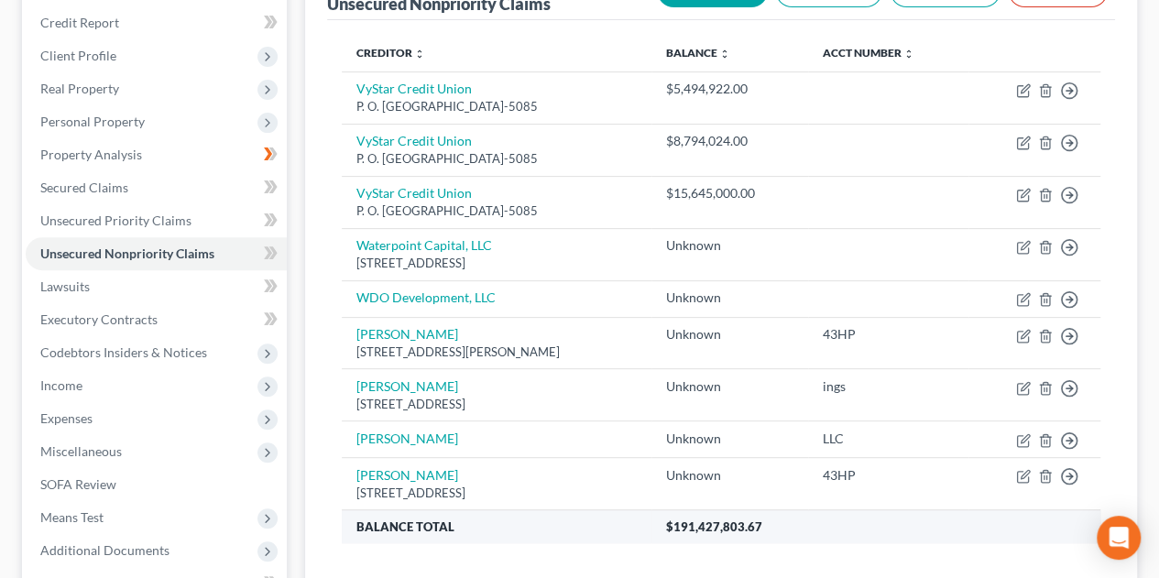
scroll to position [426, 0]
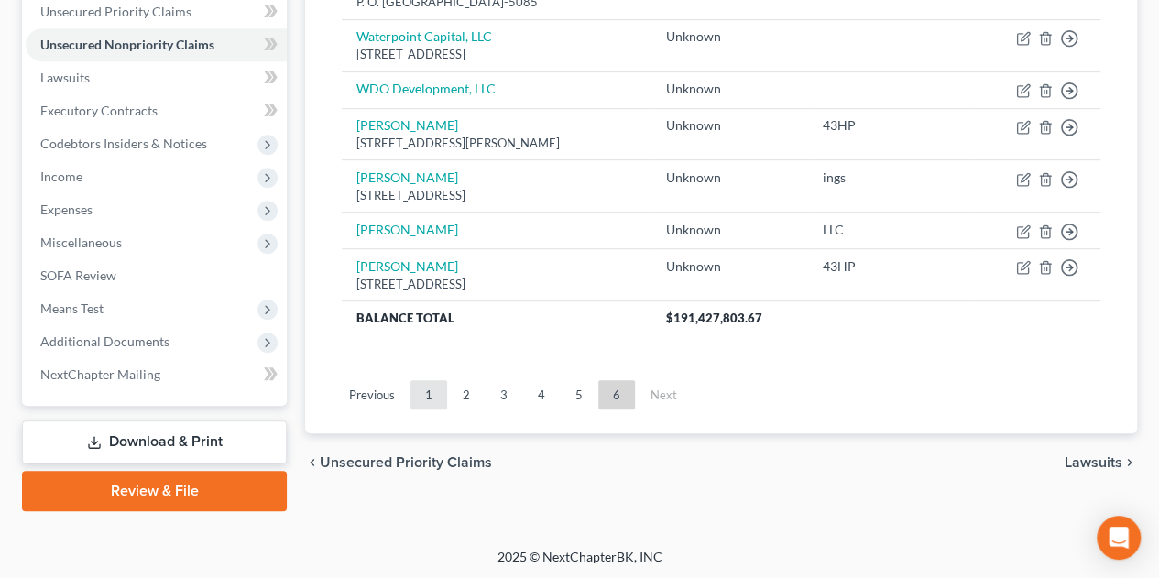
click at [429, 390] on link "1" at bounding box center [428, 394] width 37 height 29
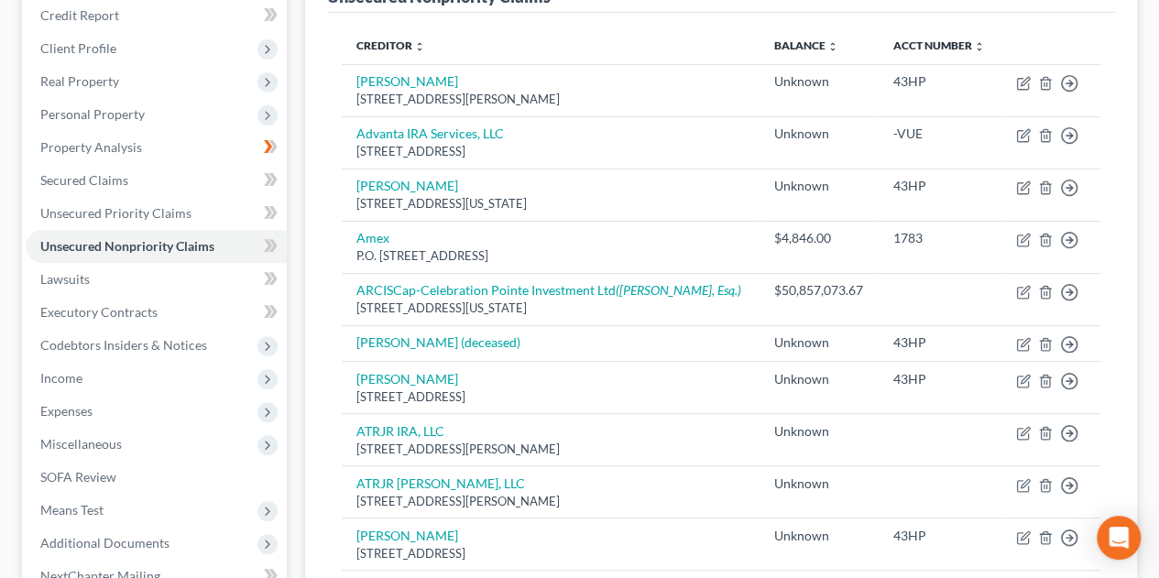
scroll to position [227, 0]
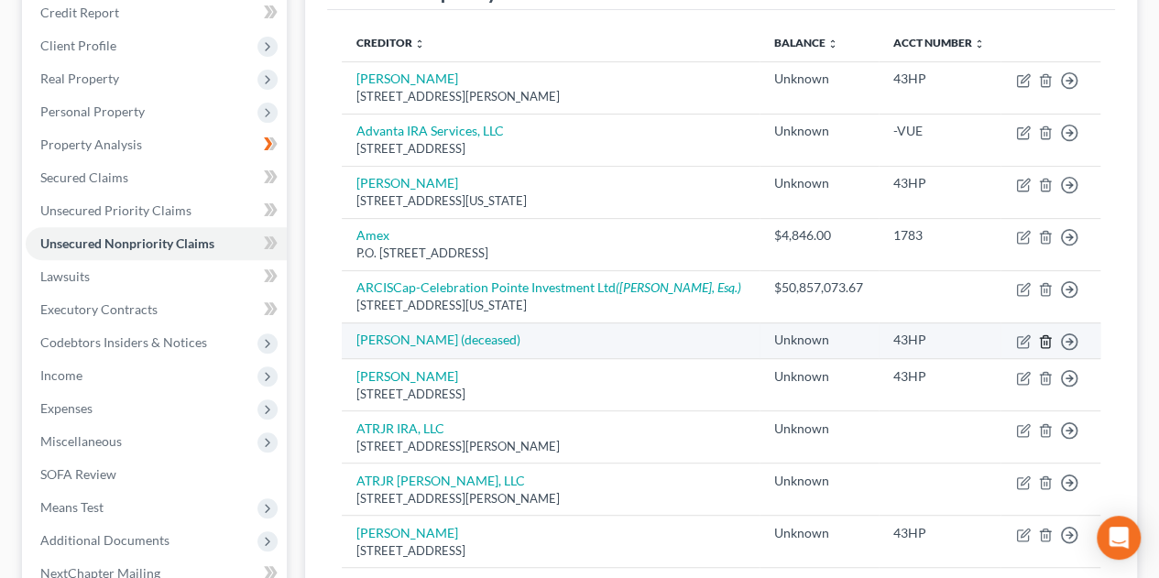
click at [1041, 340] on icon "button" at bounding box center [1045, 341] width 8 height 12
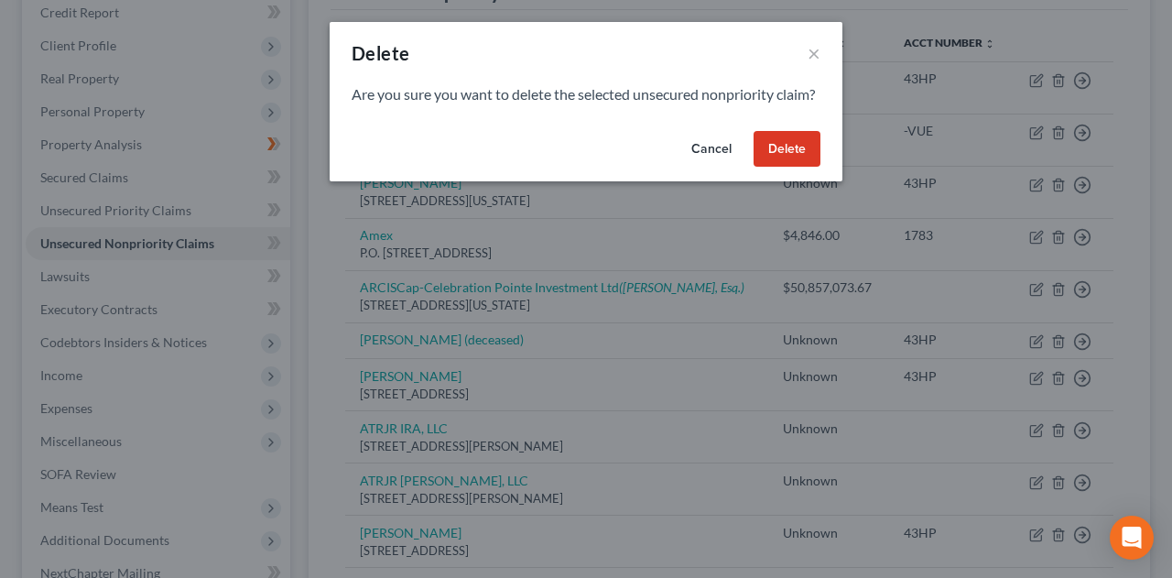
click at [772, 165] on button "Delete" at bounding box center [787, 149] width 67 height 37
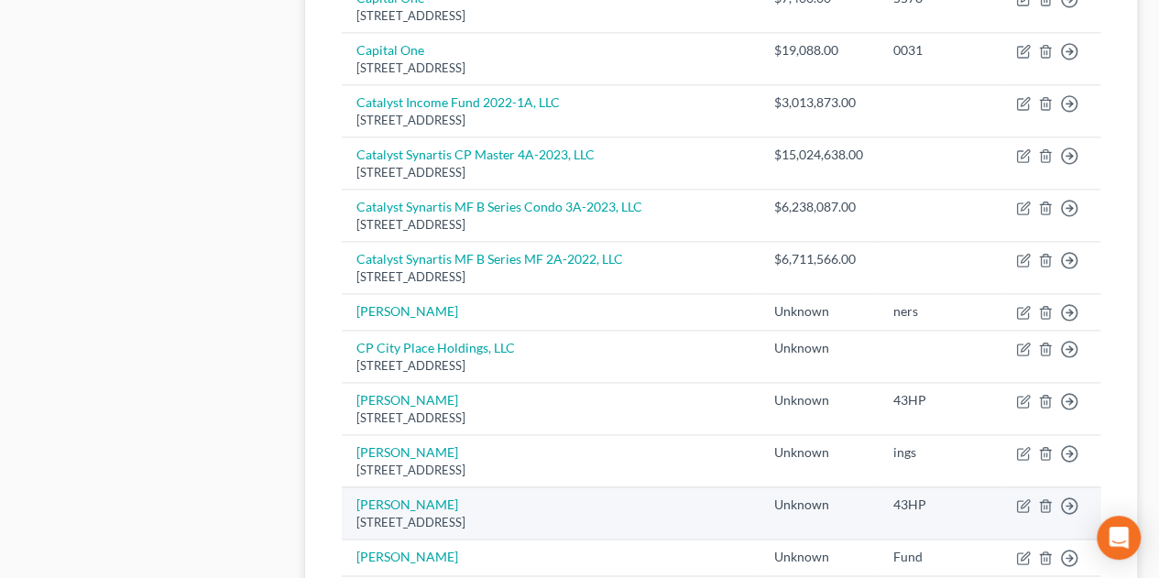
scroll to position [1444, 0]
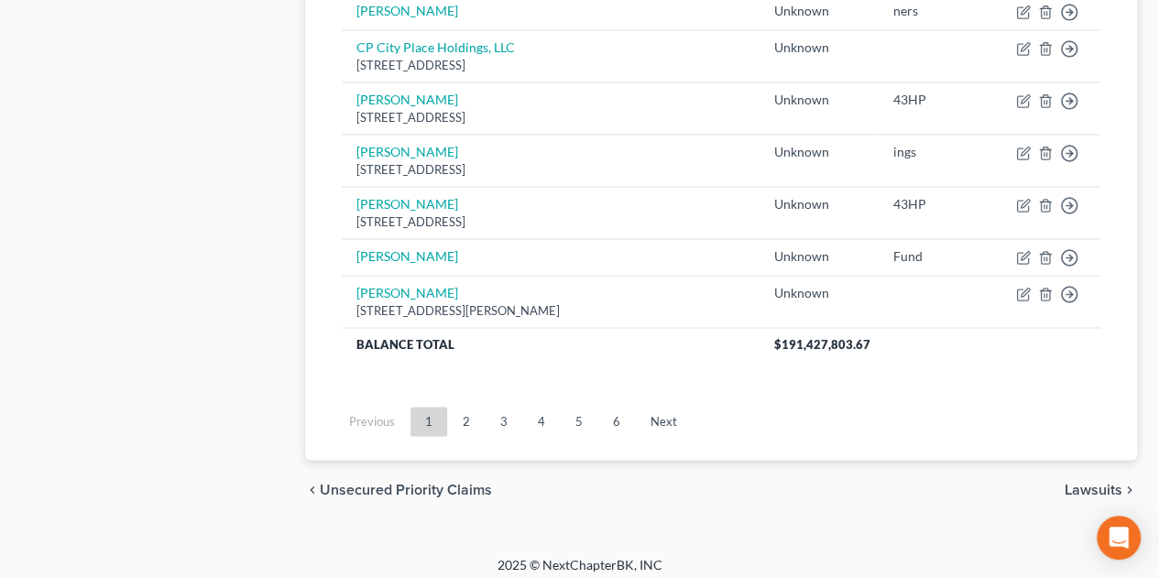
click at [620, 412] on link "6" at bounding box center [616, 421] width 37 height 29
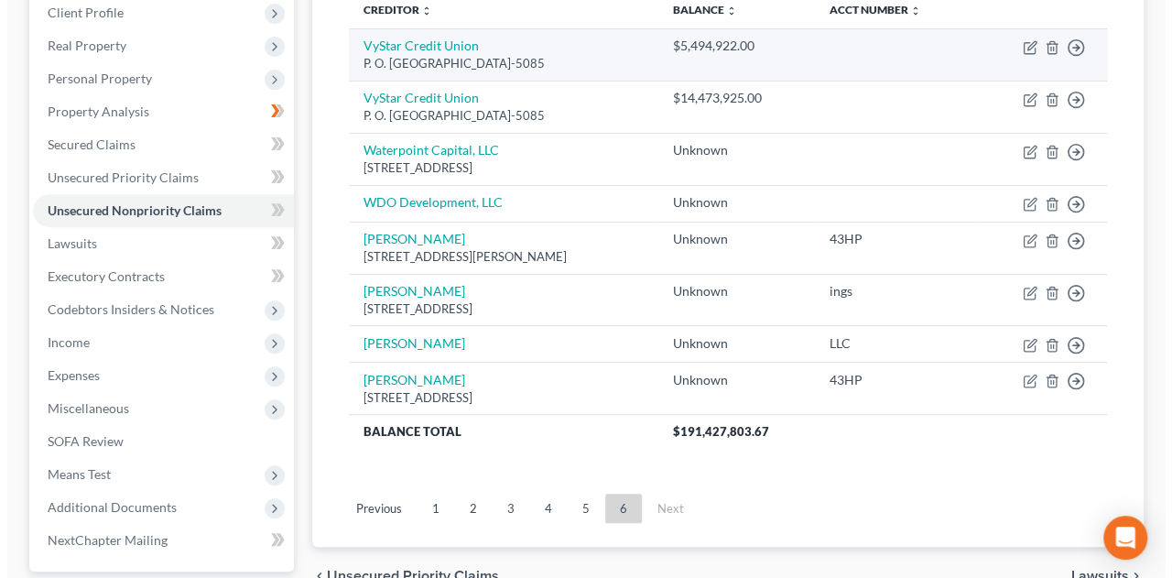
scroll to position [121, 0]
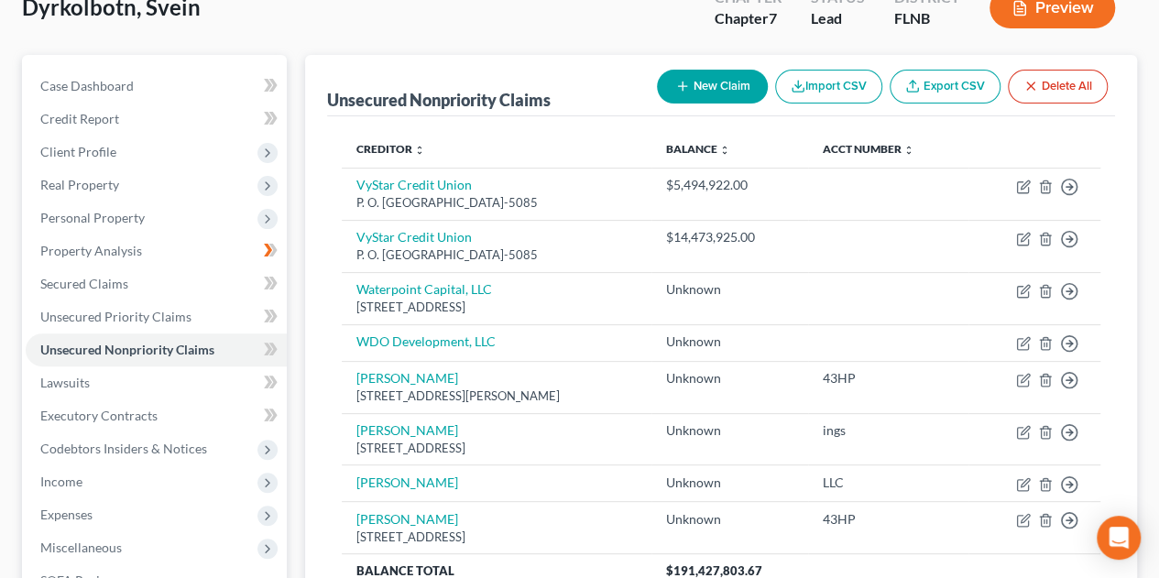
click at [720, 77] on button "New Claim" at bounding box center [712, 87] width 111 height 34
select select "0"
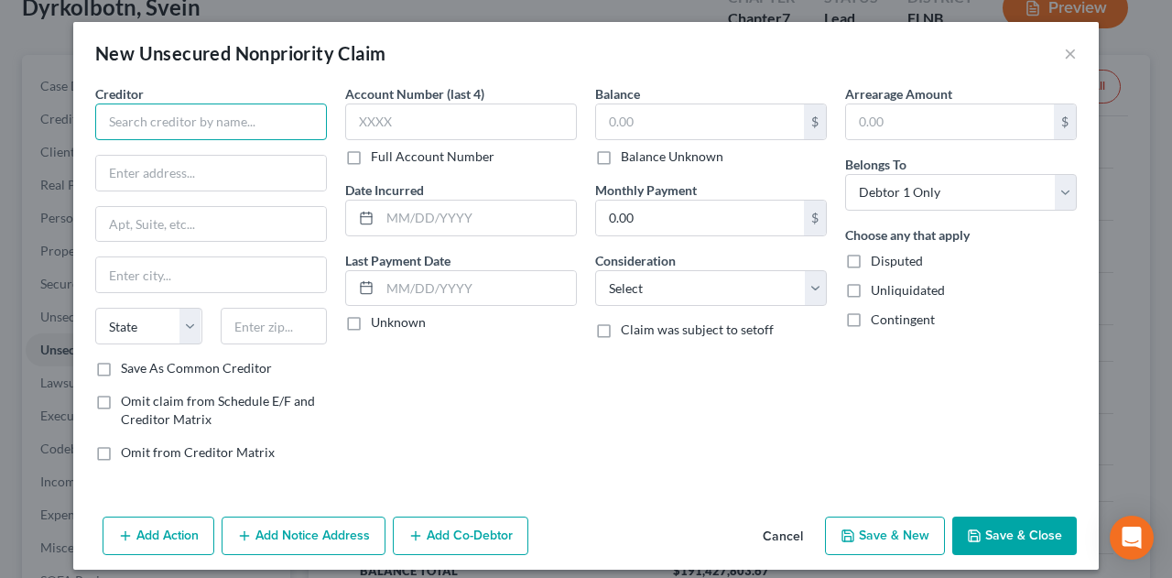
click at [228, 128] on input "text" at bounding box center [211, 122] width 232 height 37
type input "a"
type input "[PERSON_NAME] Construction Company"
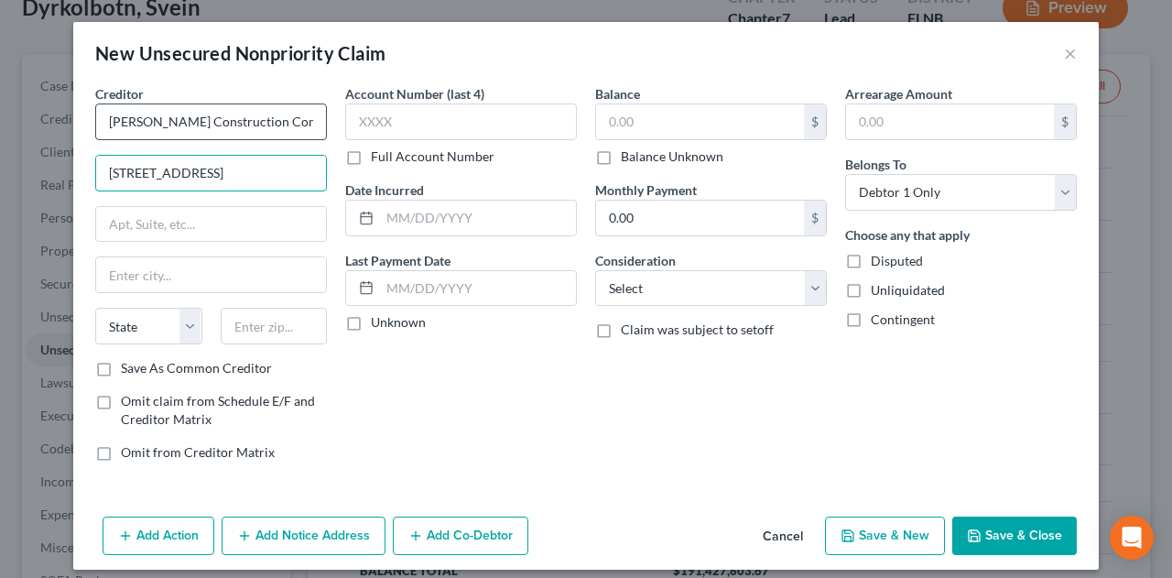
type input "[STREET_ADDRESS]"
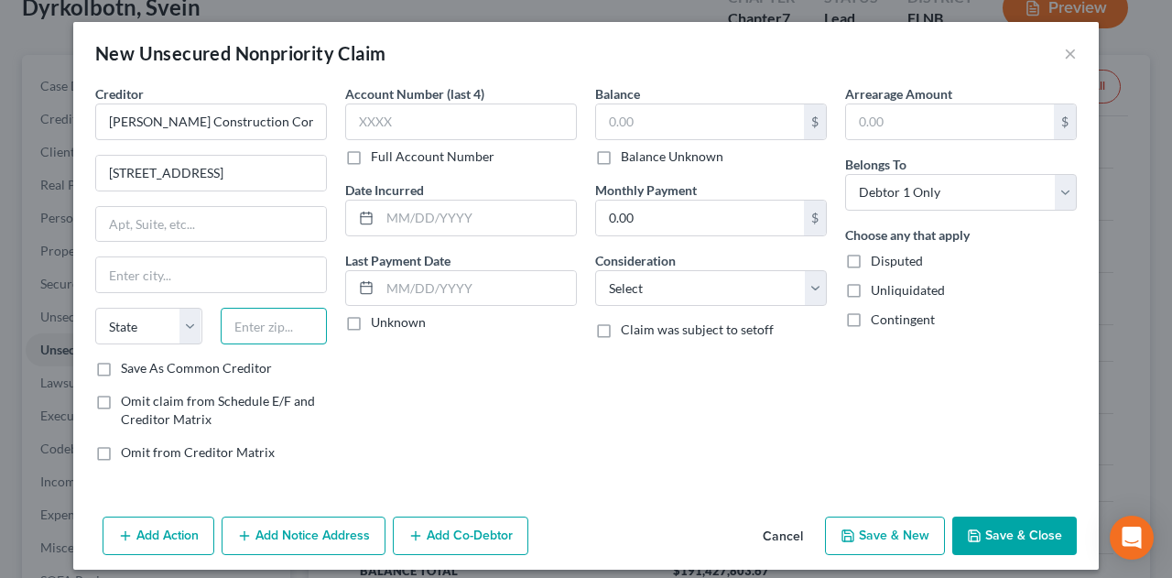
click at [265, 332] on input "text" at bounding box center [274, 326] width 107 height 37
type input "32669"
type input "[PERSON_NAME]"
select select "9"
click at [621, 161] on label "Balance Unknown" at bounding box center [672, 156] width 103 height 18
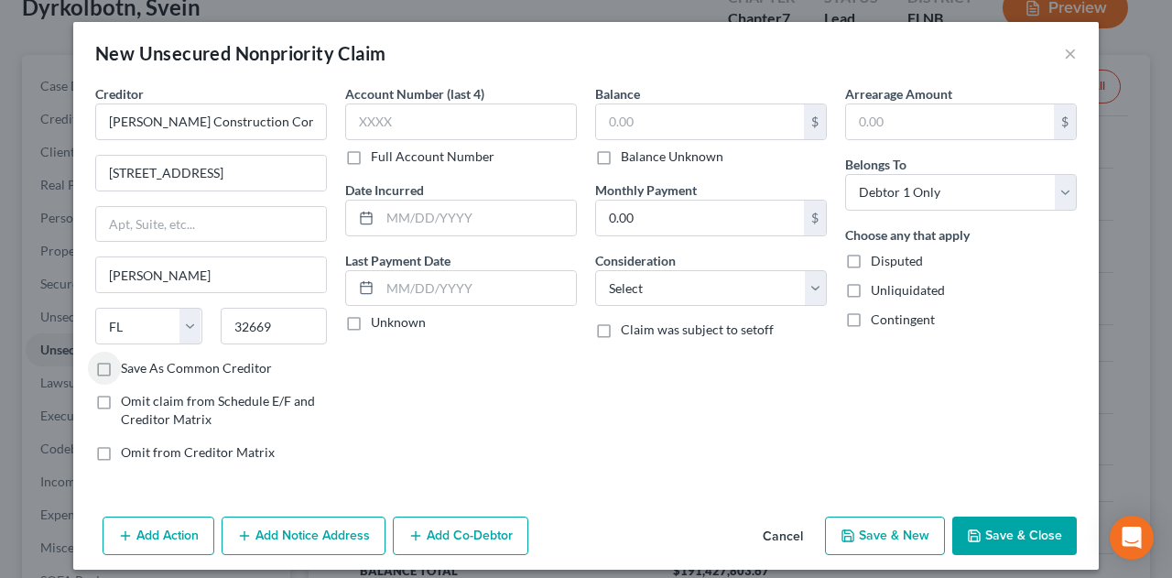
click at [628, 159] on input "Balance Unknown" at bounding box center [634, 153] width 12 height 12
checkbox input "true"
type input "0.00"
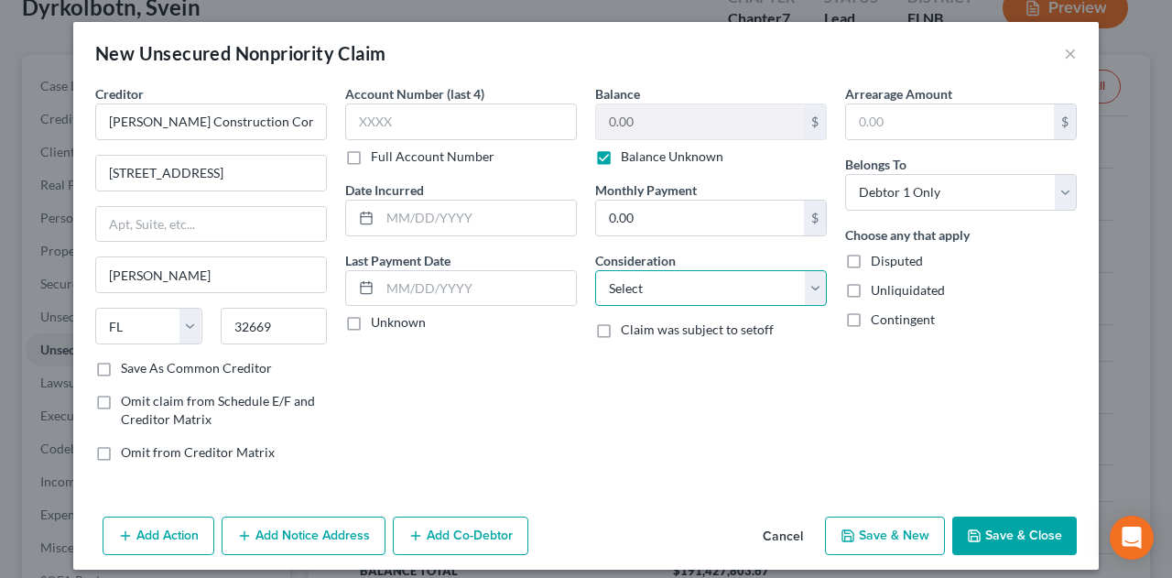
click at [812, 281] on select "Select Cable / Satellite Services Collection Agency Credit Card Debt Debt Couns…" at bounding box center [711, 288] width 232 height 37
select select "14"
click at [595, 270] on select "Select Cable / Satellite Services Collection Agency Credit Card Debt Debt Couns…" at bounding box center [711, 288] width 232 height 37
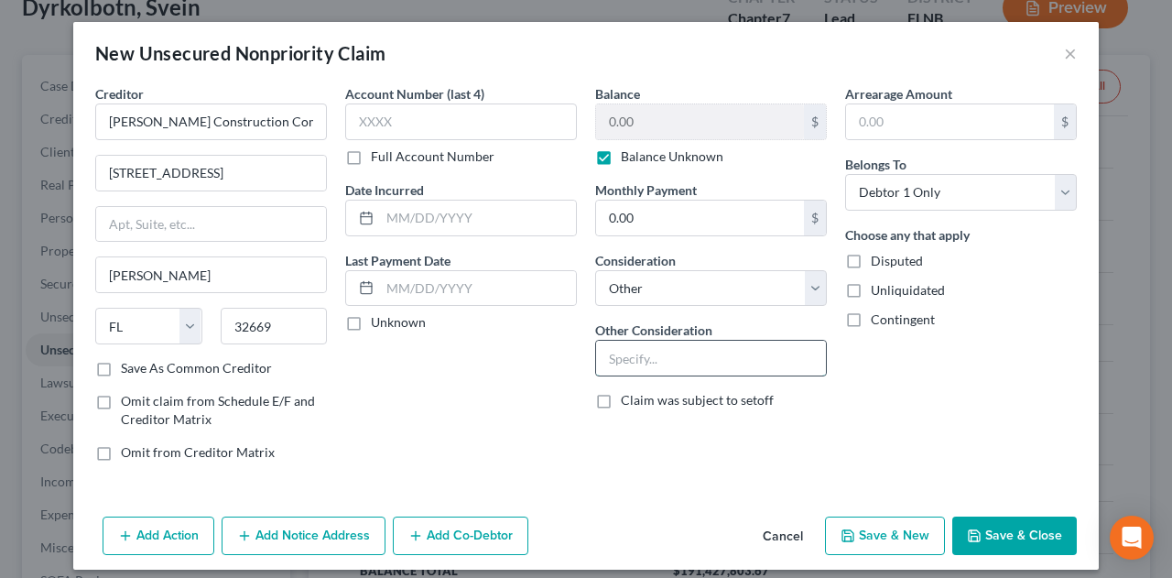
click at [704, 370] on input "text" at bounding box center [711, 358] width 230 height 35
type input "P"
type input "Business Debt Personal Guaranty"
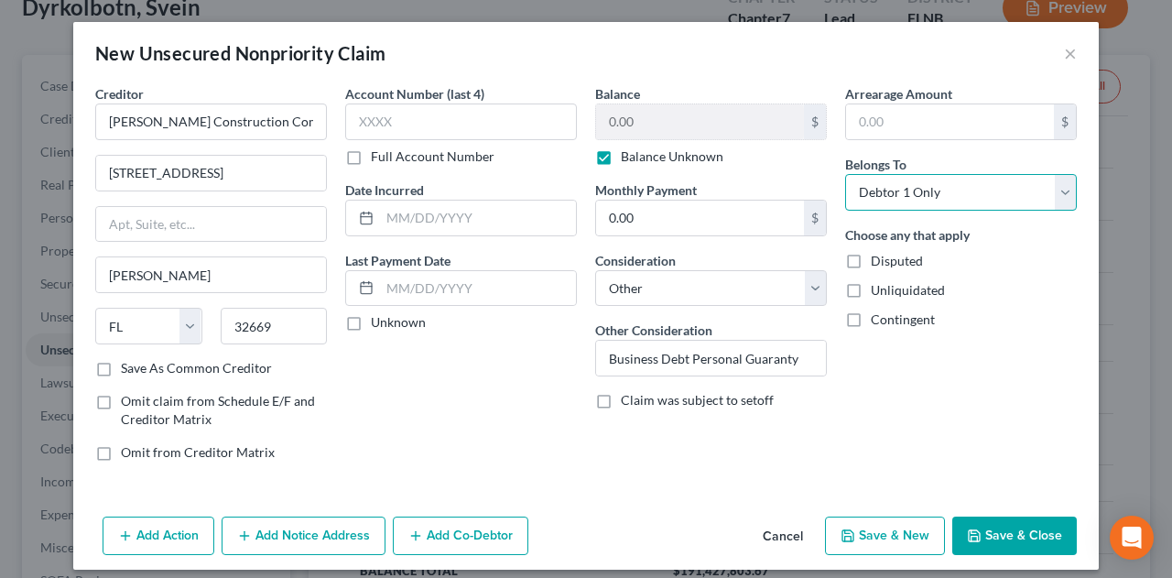
click at [982, 191] on select "Select Debtor 1 Only Debtor 2 Only Debtor 1 And Debtor 2 Only At Least One Of T…" at bounding box center [961, 192] width 232 height 37
select select "3"
click at [845, 174] on select "Select Debtor 1 Only Debtor 2 Only Debtor 1 And Debtor 2 Only At Least One Of T…" at bounding box center [961, 192] width 232 height 37
click at [871, 291] on label "Unliquidated" at bounding box center [908, 290] width 74 height 18
click at [878, 291] on input "Unliquidated" at bounding box center [884, 287] width 12 height 12
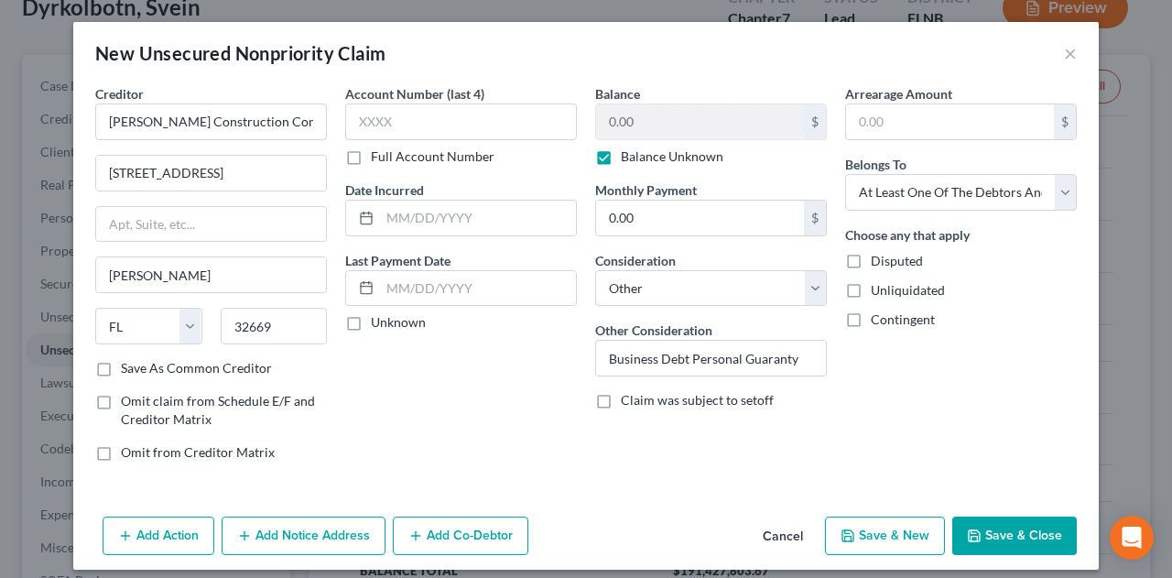
checkbox input "true"
click at [454, 541] on button "Add Co-Debtor" at bounding box center [461, 536] width 136 height 38
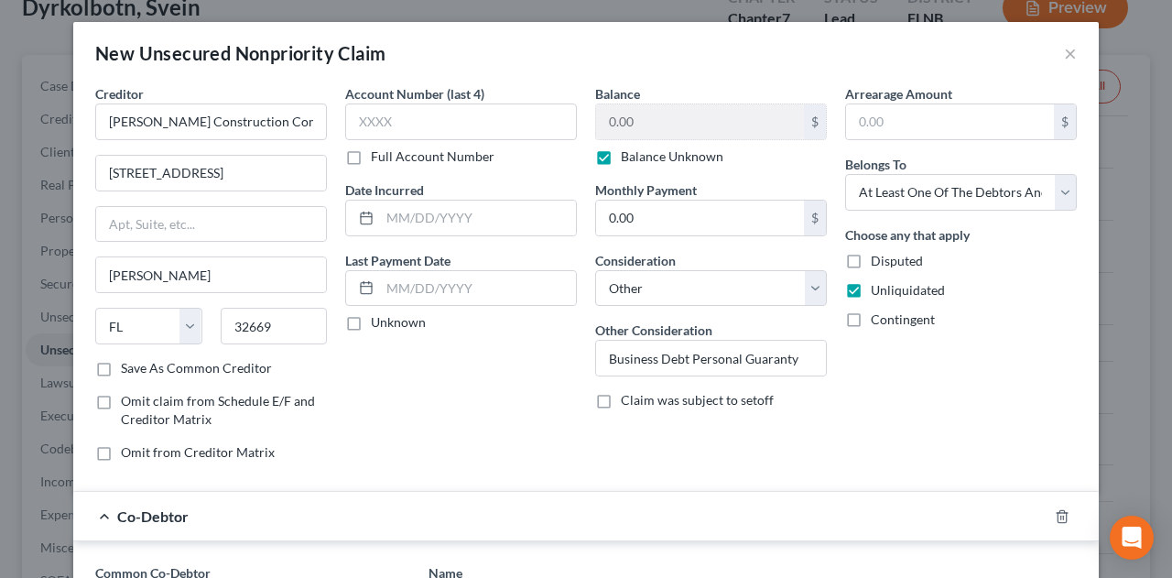
scroll to position [305, 0]
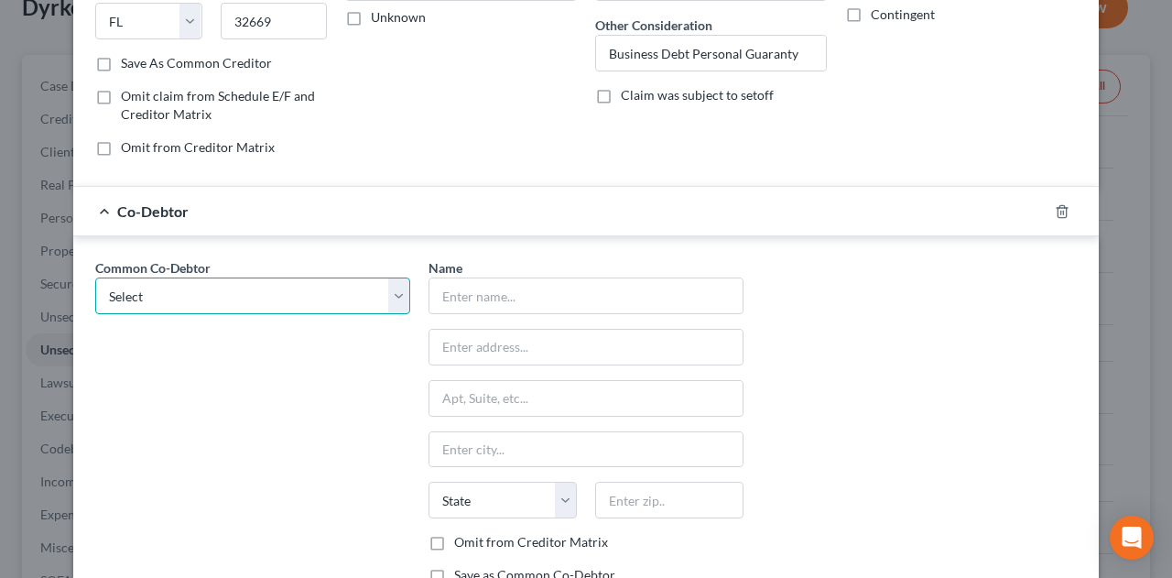
click at [273, 291] on select "Select CP City Place Partners, LLC [PERSON_NAME] Viking Companies, LLC SHD - Ce…" at bounding box center [252, 296] width 315 height 37
select select "1"
click at [95, 278] on select "Select CP City Place Partners, LLC [PERSON_NAME] Viking Companies, LLC SHD - Ce…" at bounding box center [252, 296] width 315 height 37
type input "[PERSON_NAME]"
type input "[STREET_ADDRESS]"
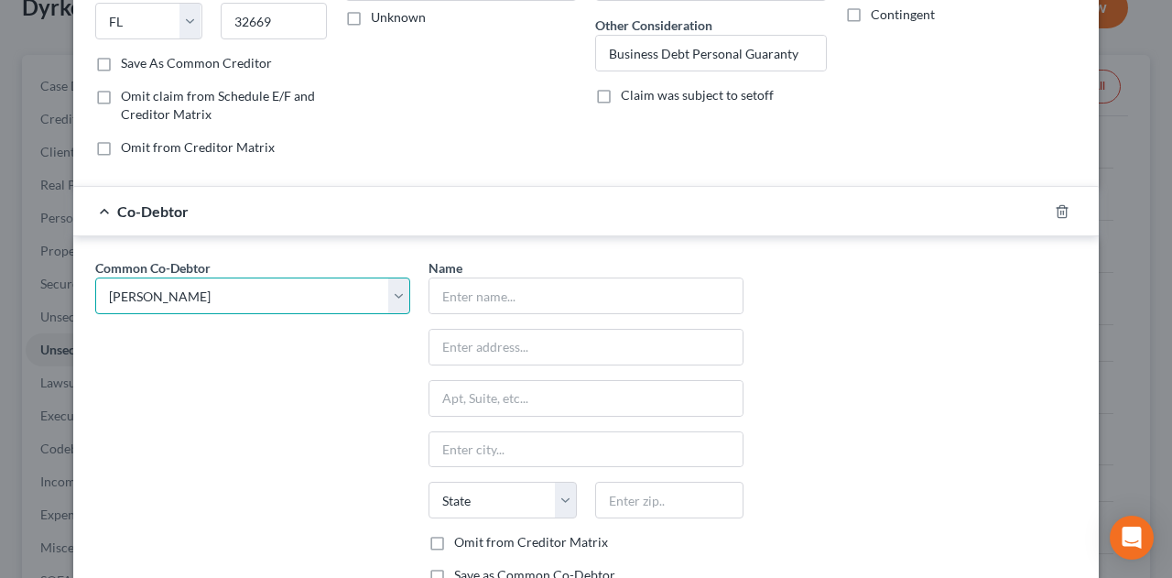
type input "[GEOGRAPHIC_DATA]"
select select "9"
type input "32607"
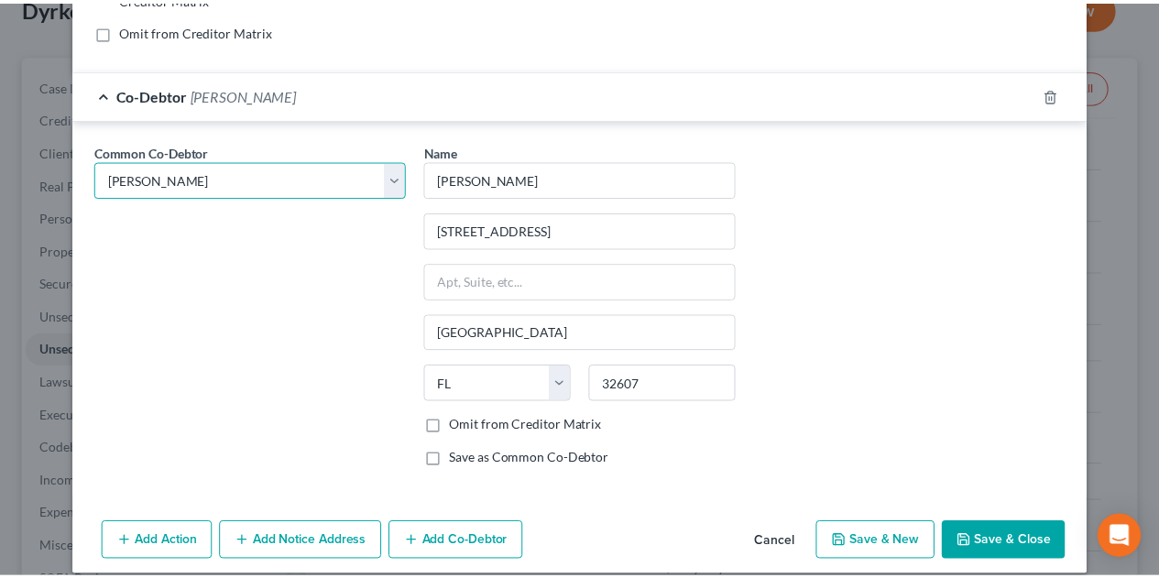
scroll to position [434, 0]
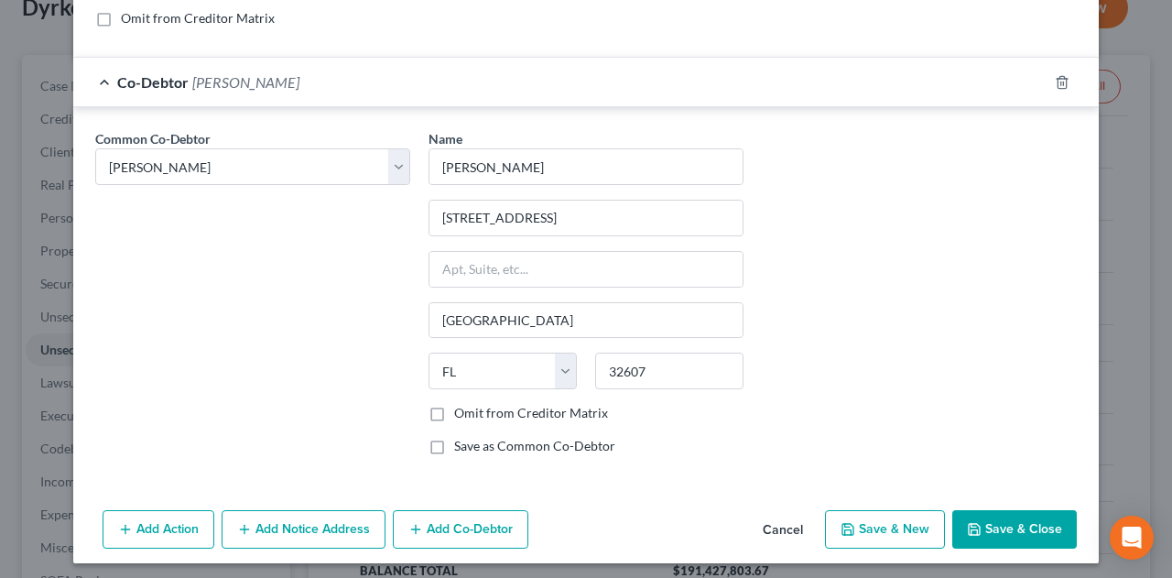
click at [1030, 517] on button "Save & Close" at bounding box center [1015, 529] width 125 height 38
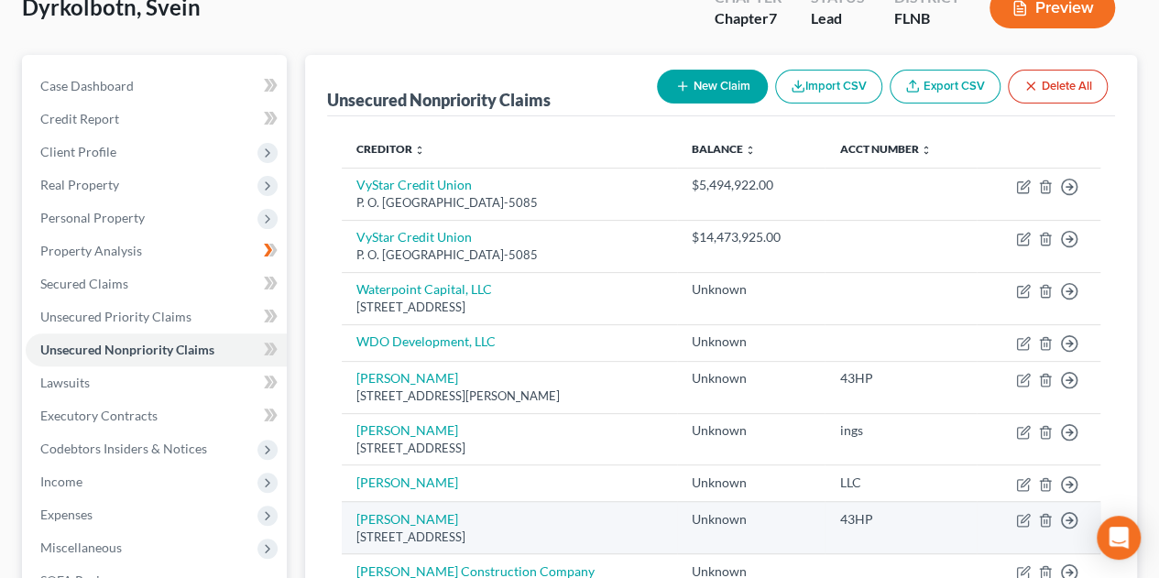
scroll to position [426, 0]
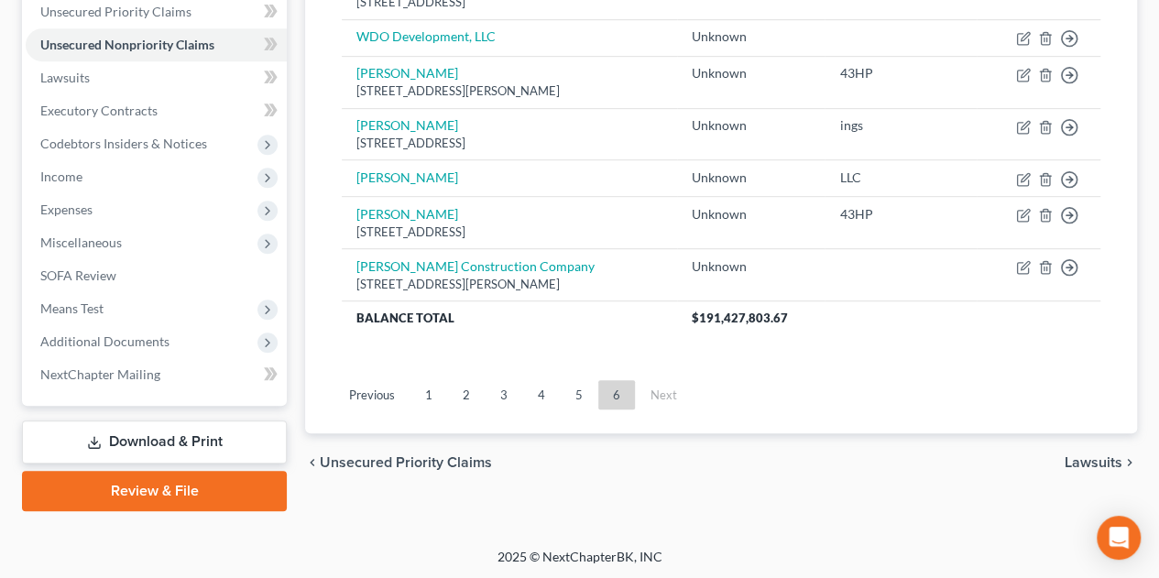
click at [439, 392] on link "1" at bounding box center [428, 394] width 37 height 29
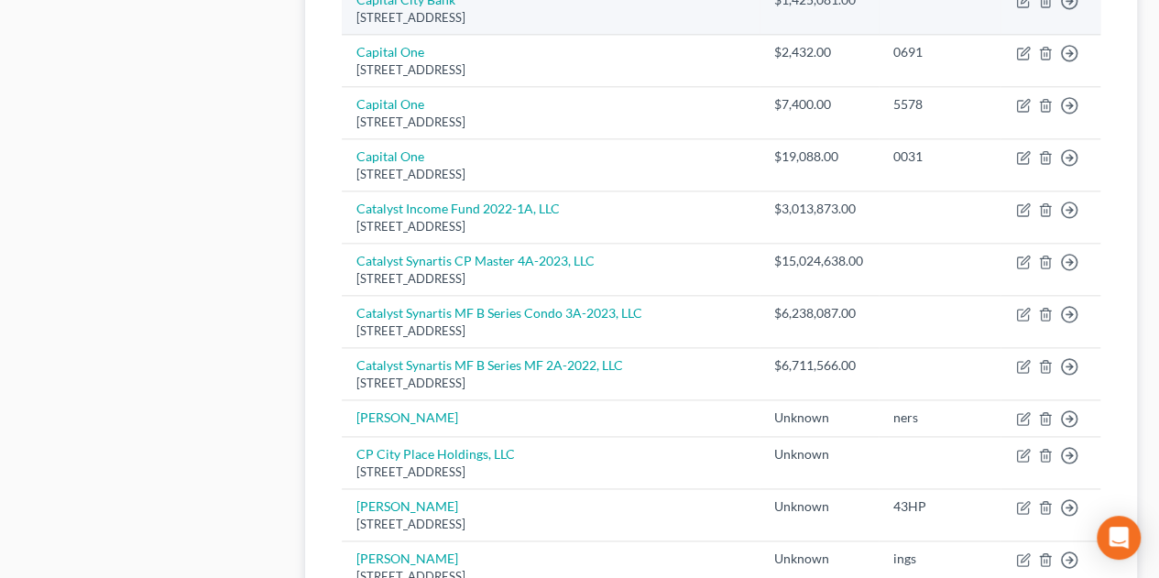
scroll to position [1342, 0]
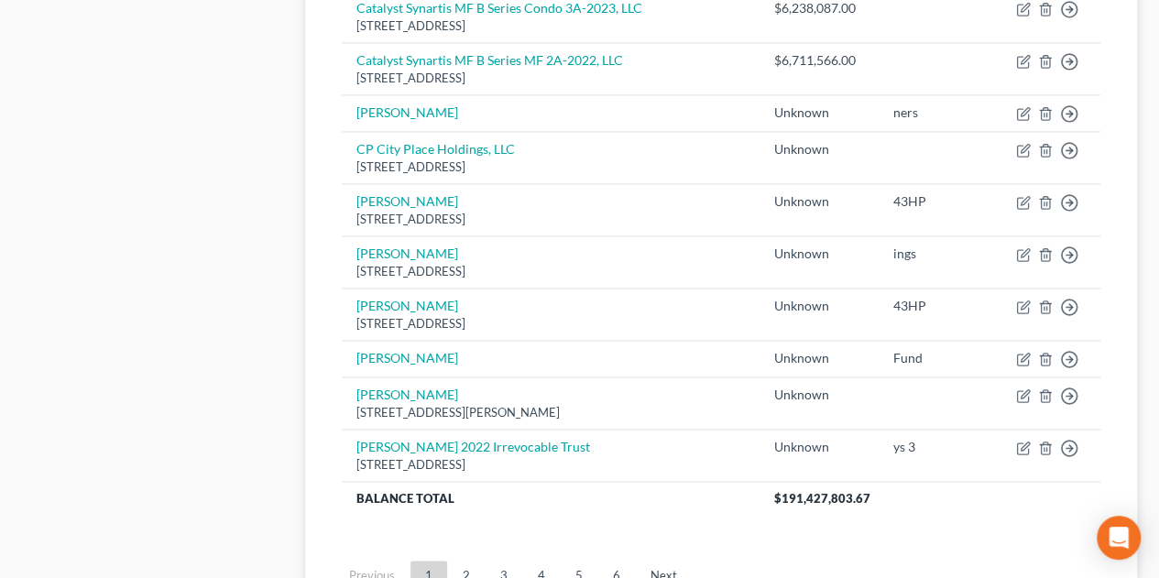
click at [464, 561] on link "2" at bounding box center [466, 575] width 37 height 29
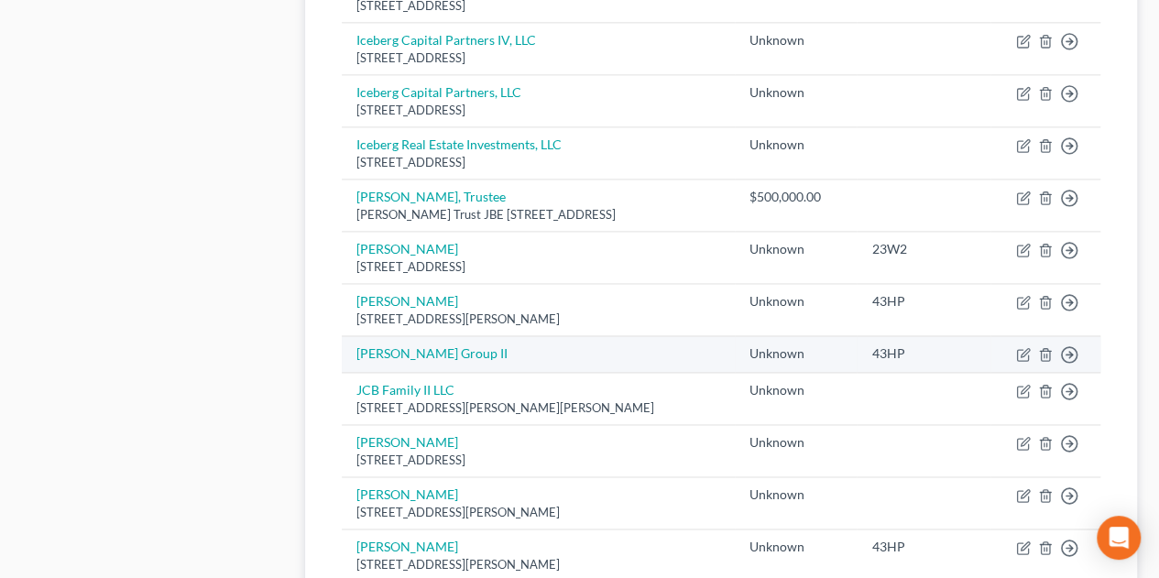
scroll to position [1511, 0]
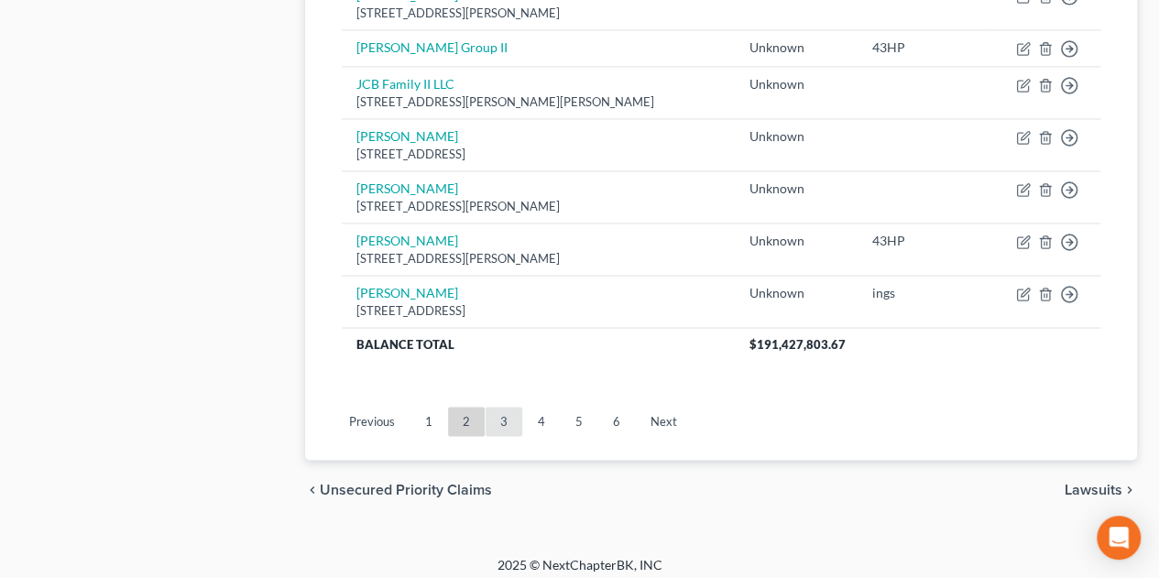
click at [516, 407] on link "3" at bounding box center [503, 421] width 37 height 29
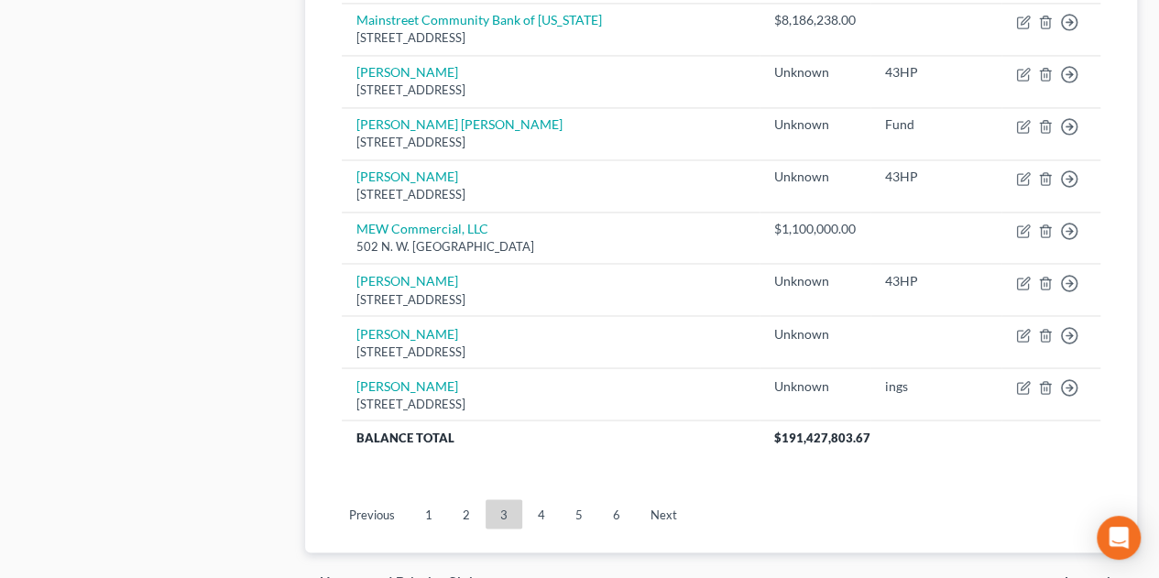
scroll to position [1526, 0]
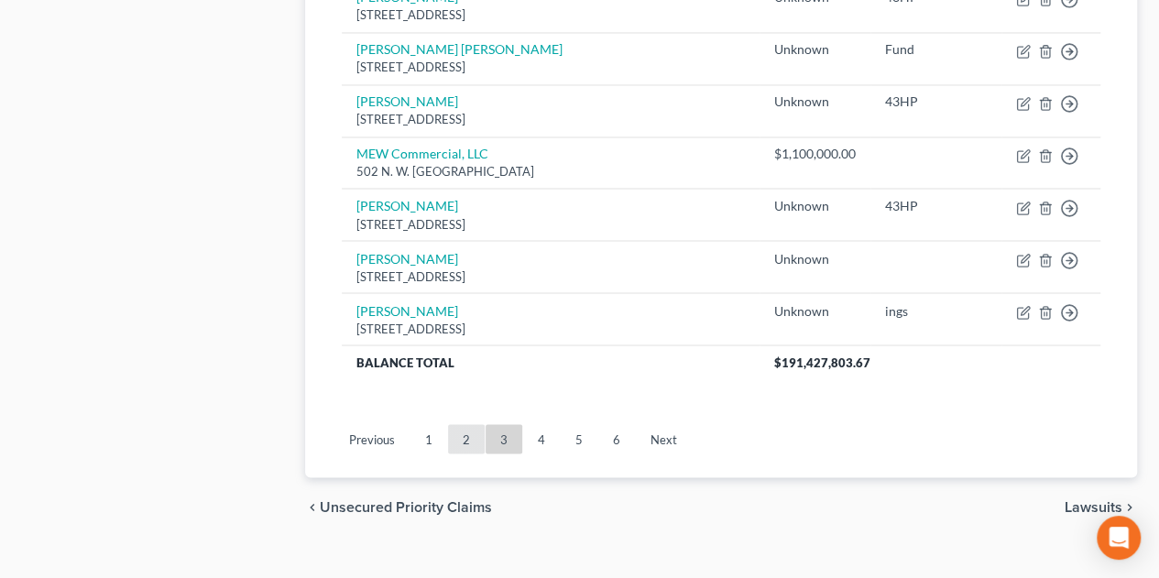
click at [465, 424] on link "2" at bounding box center [466, 438] width 37 height 29
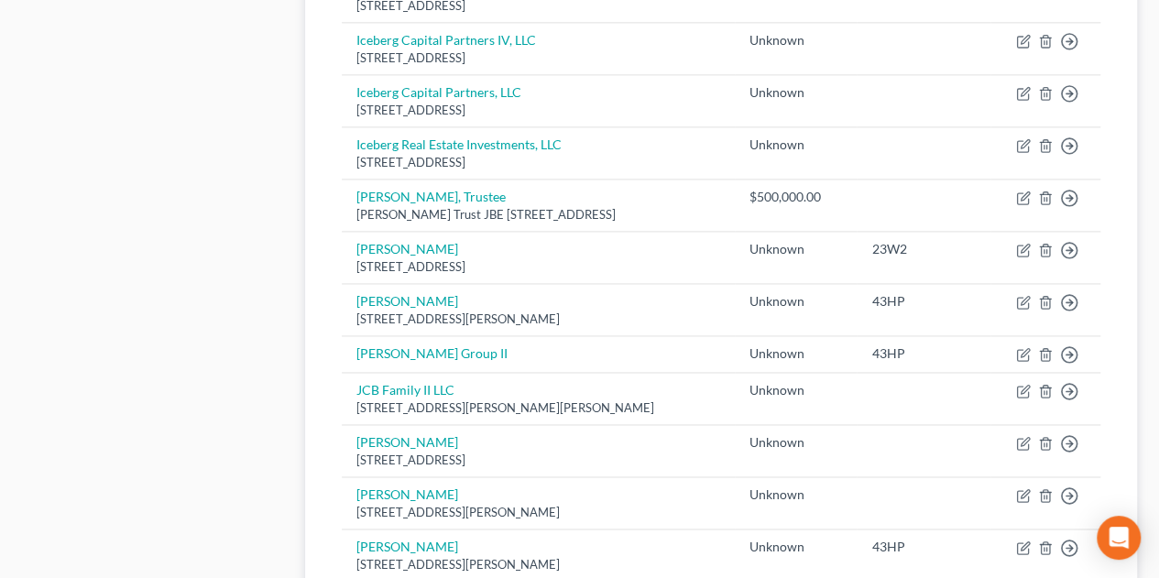
scroll to position [1511, 0]
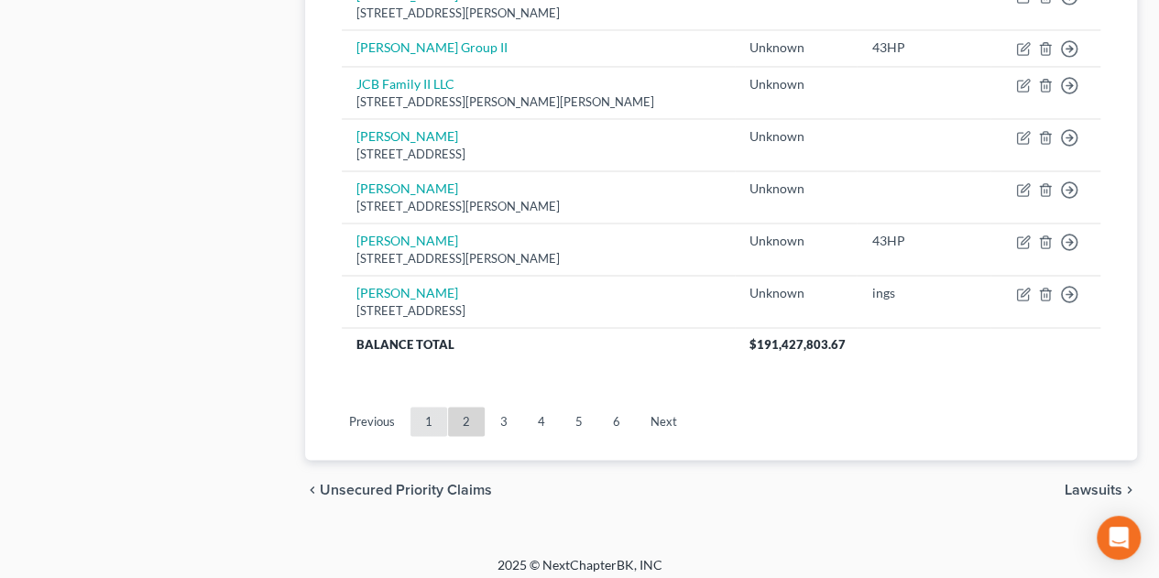
click at [422, 411] on link "1" at bounding box center [428, 421] width 37 height 29
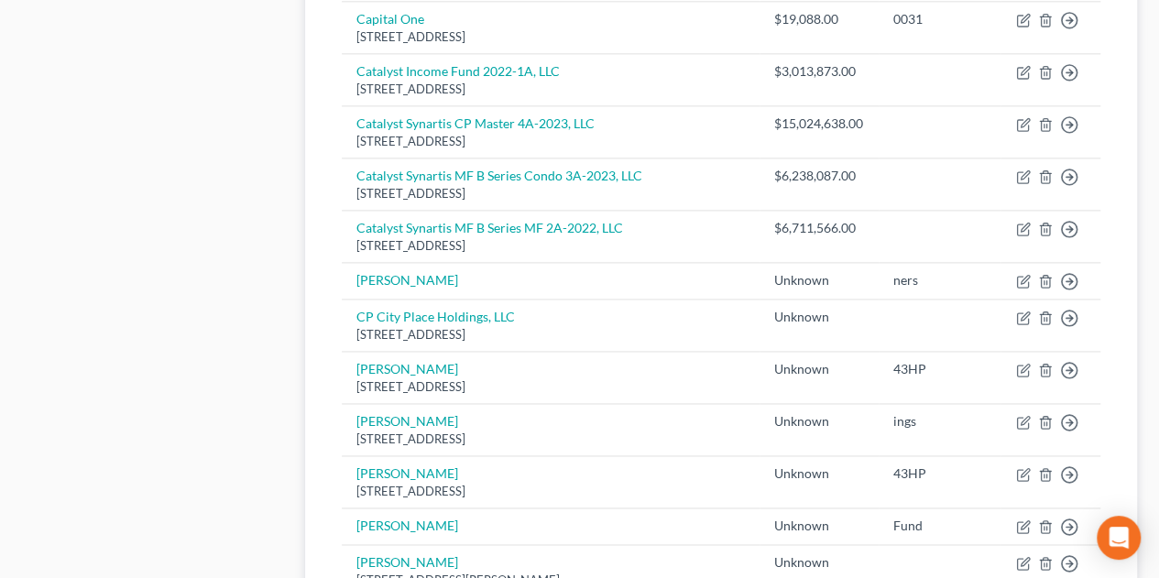
scroll to position [1495, 0]
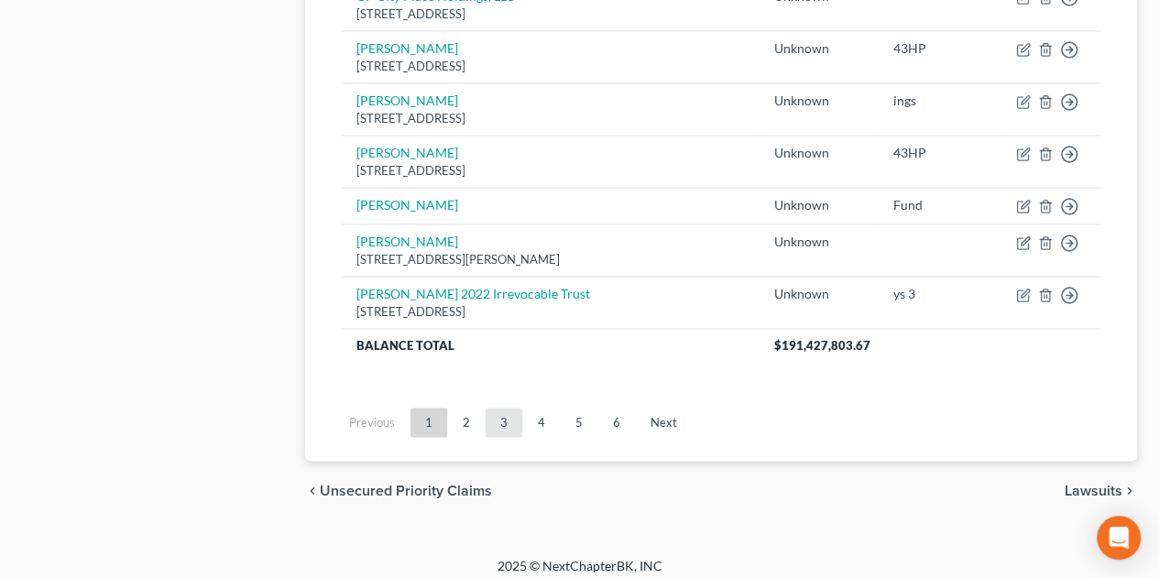
click at [507, 413] on link "3" at bounding box center [503, 422] width 37 height 29
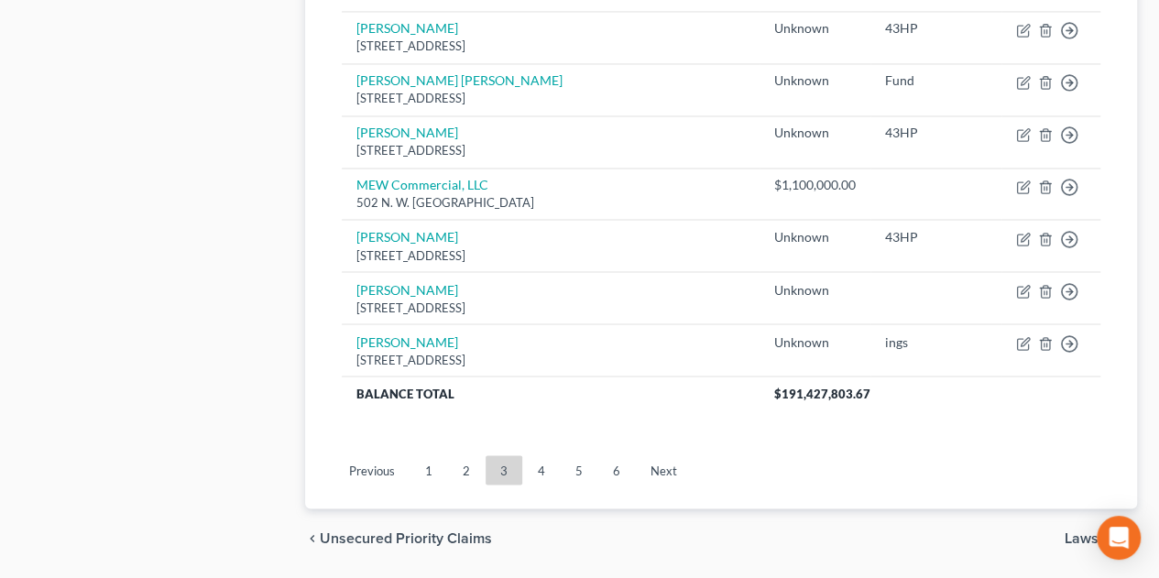
click at [542, 455] on link "4" at bounding box center [541, 469] width 37 height 29
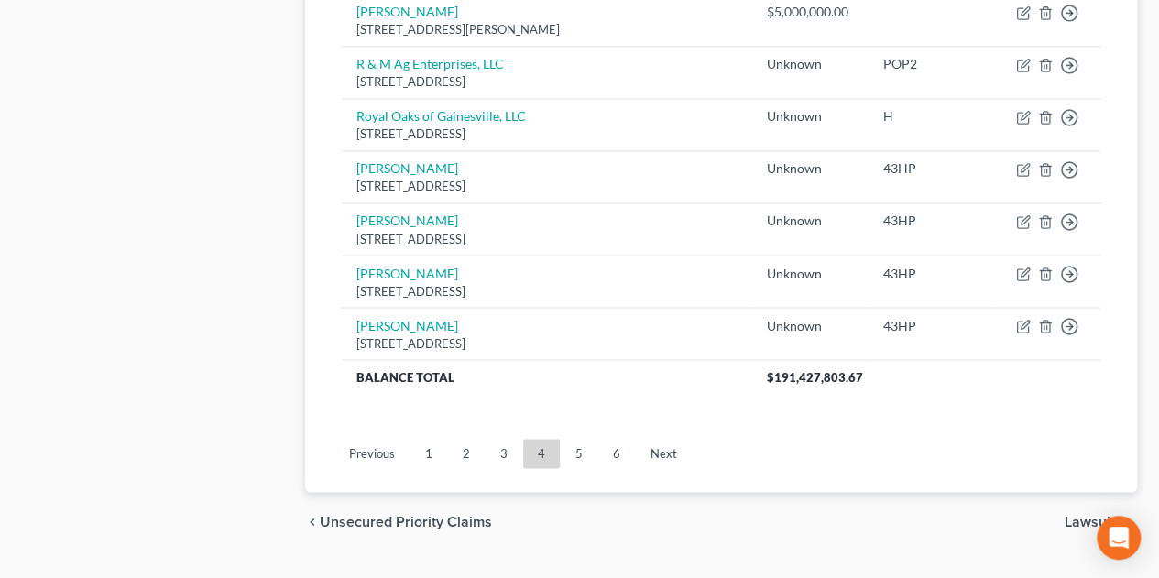
scroll to position [1190, 0]
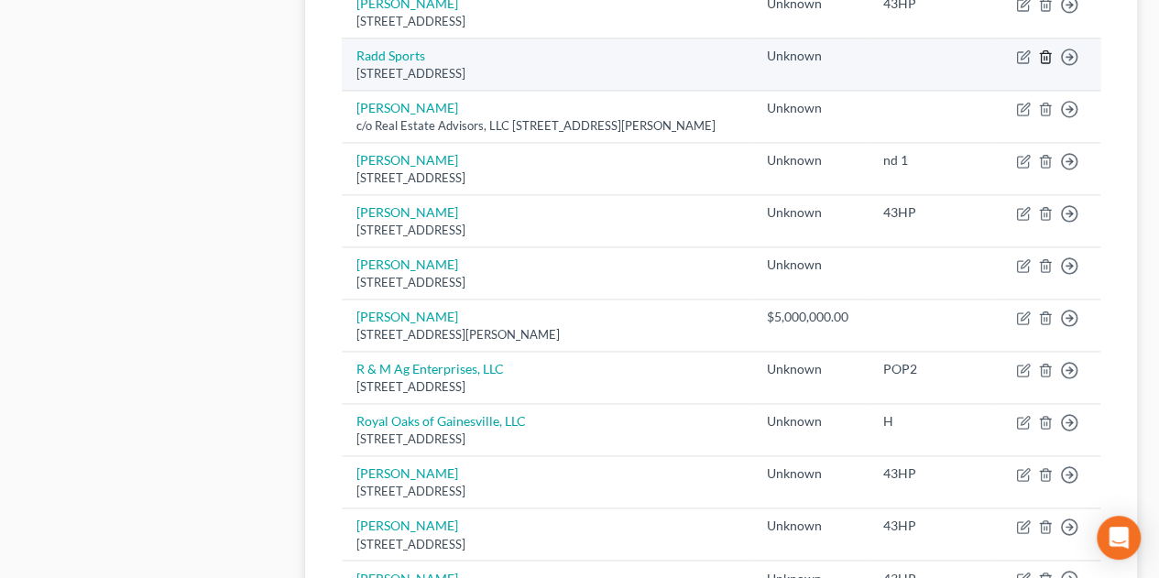
click at [1047, 64] on icon "button" at bounding box center [1045, 56] width 15 height 15
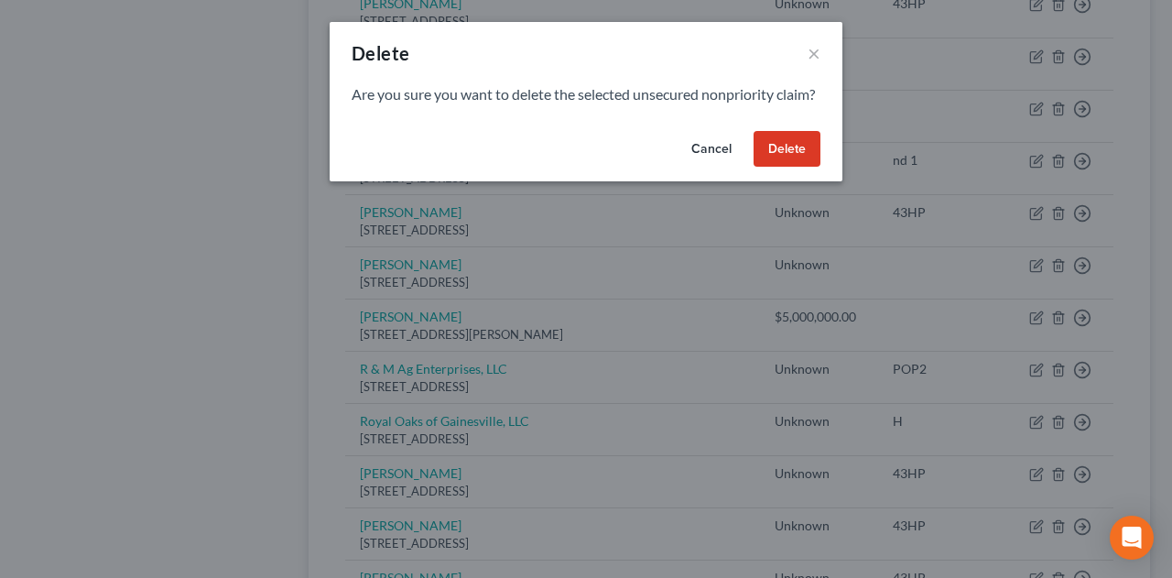
click at [789, 168] on button "Delete" at bounding box center [787, 149] width 67 height 37
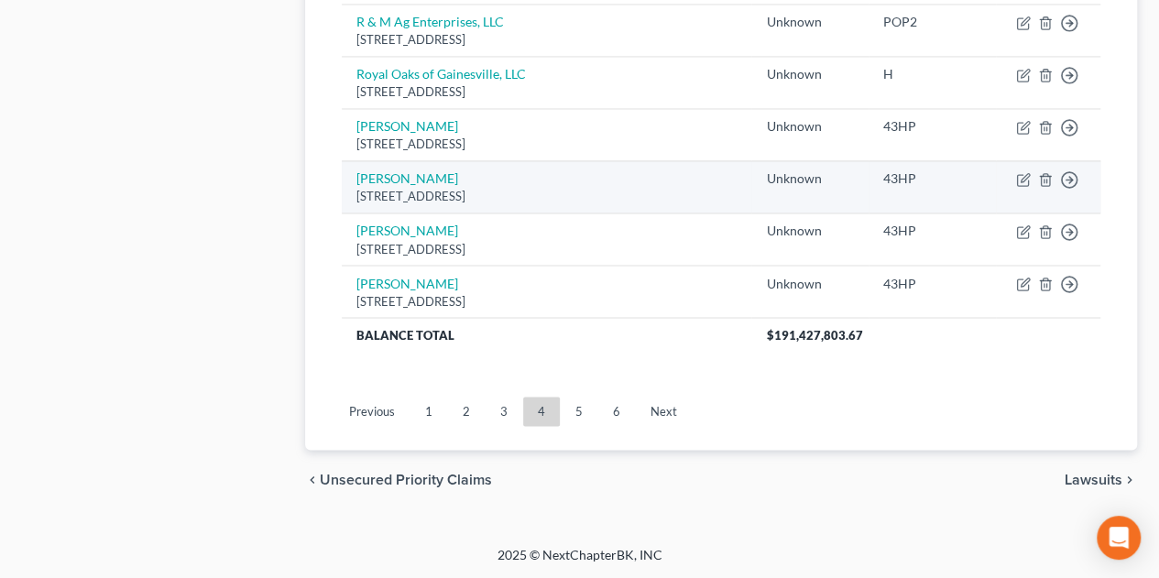
scroll to position [1507, 0]
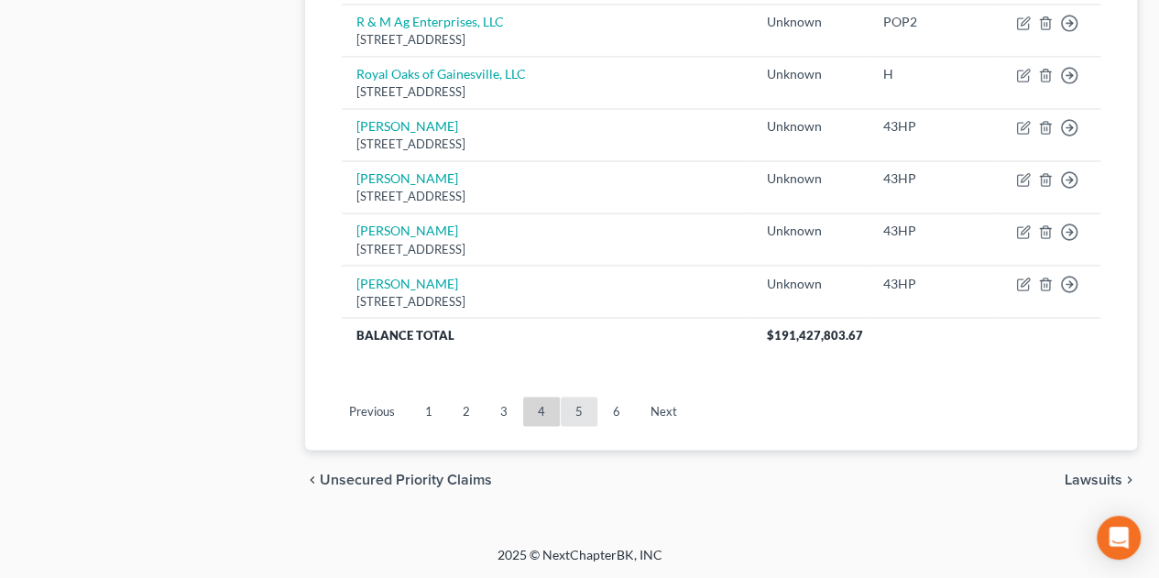
click at [594, 411] on link "5" at bounding box center [579, 411] width 37 height 29
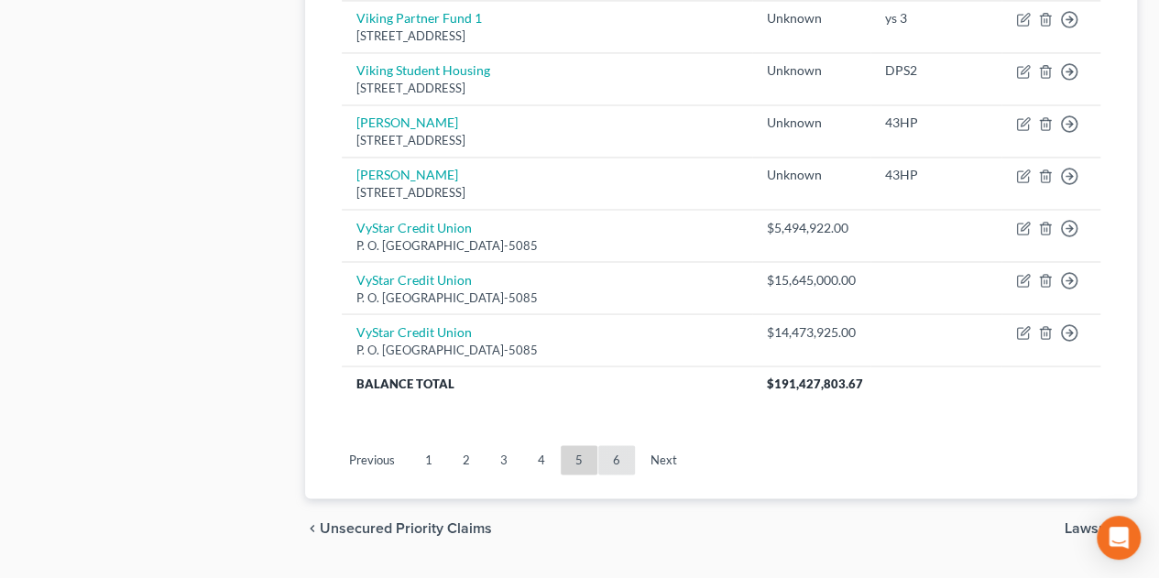
click at [614, 445] on link "6" at bounding box center [616, 459] width 37 height 29
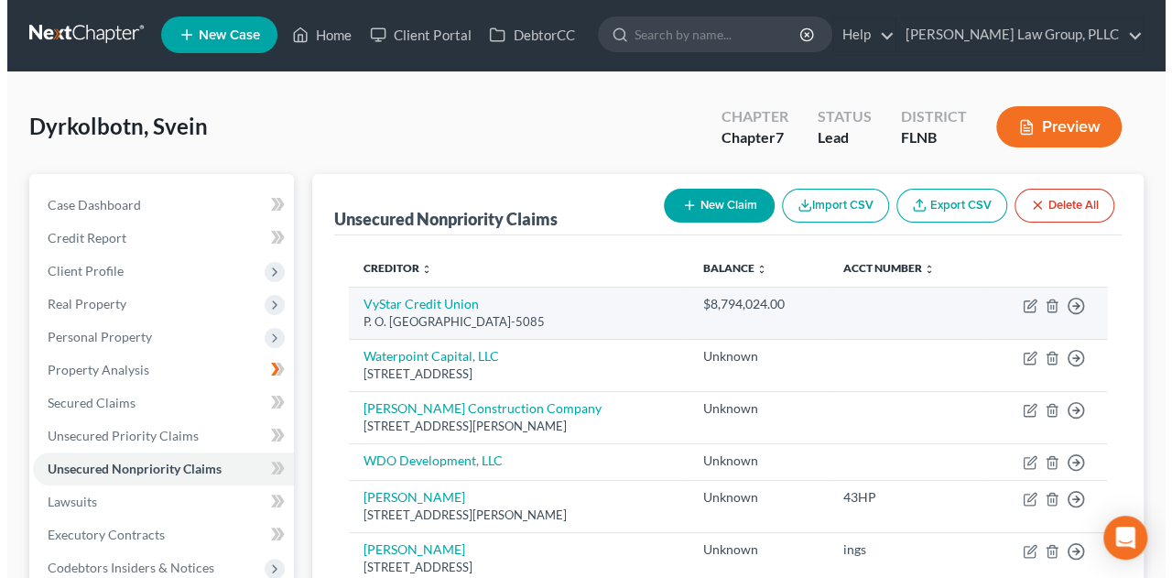
scroll to position [0, 0]
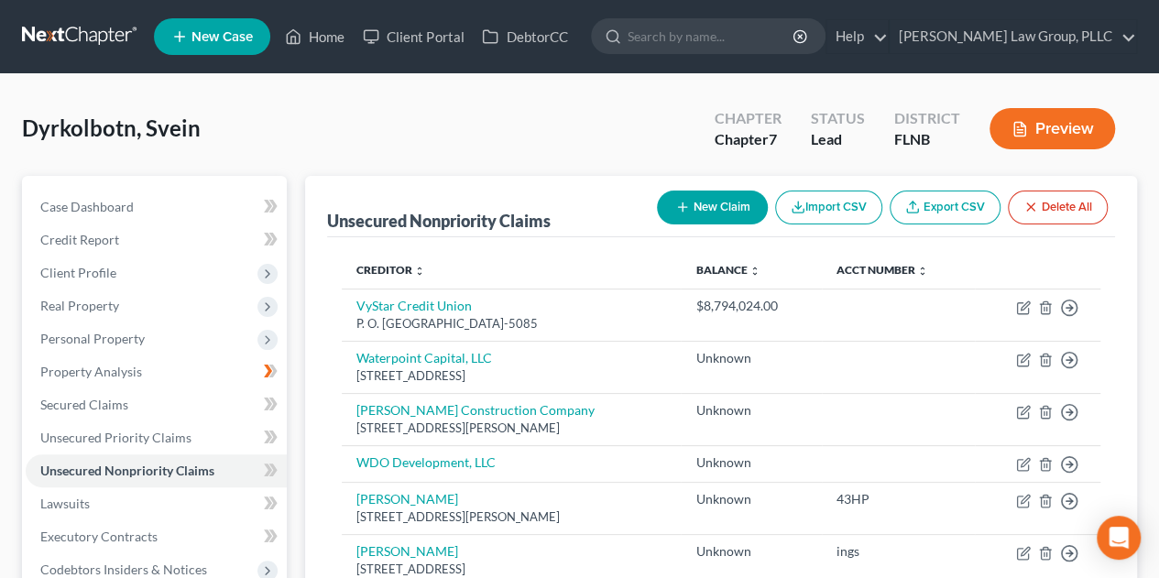
click at [735, 206] on button "New Claim" at bounding box center [712, 208] width 111 height 34
select select "0"
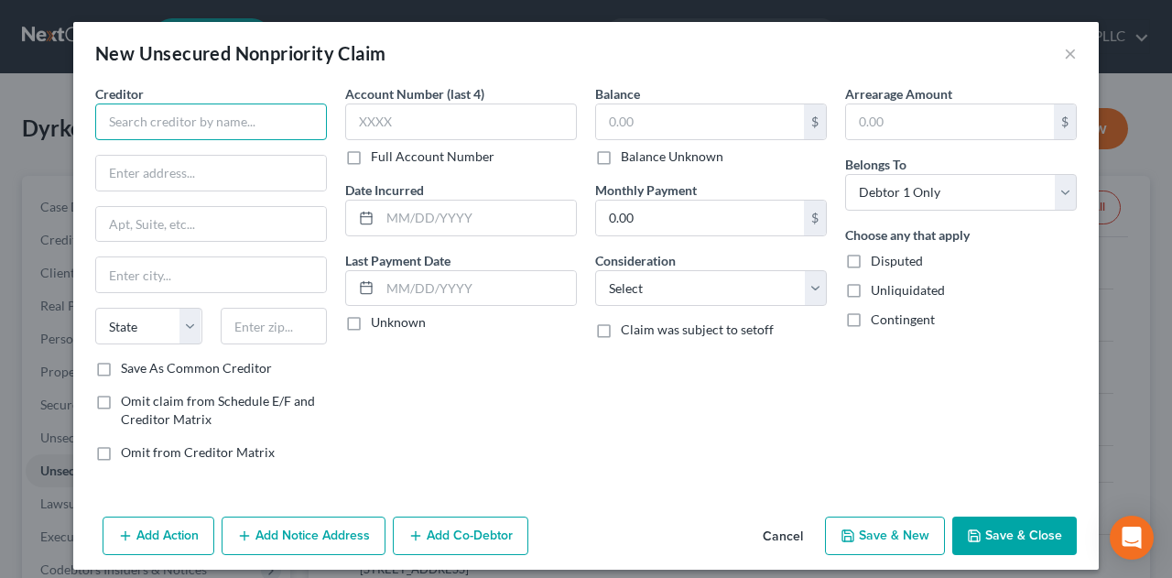
click at [220, 118] on input "text" at bounding box center [211, 122] width 232 height 37
click at [1064, 50] on button "×" at bounding box center [1070, 53] width 13 height 22
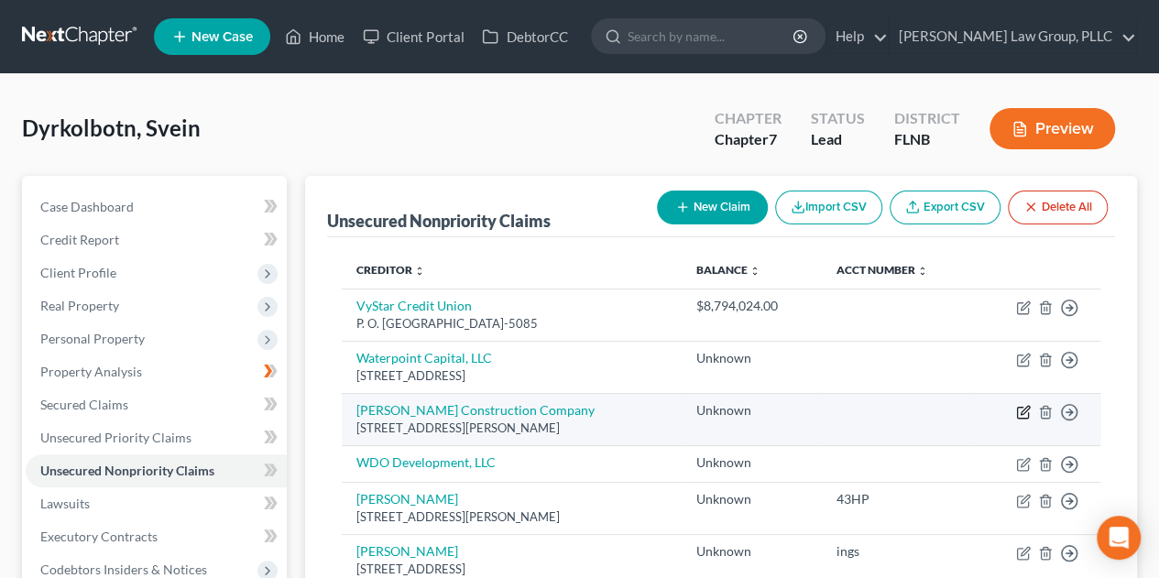
click at [1023, 411] on icon "button" at bounding box center [1024, 410] width 8 height 8
select select "9"
select select "14"
select select "3"
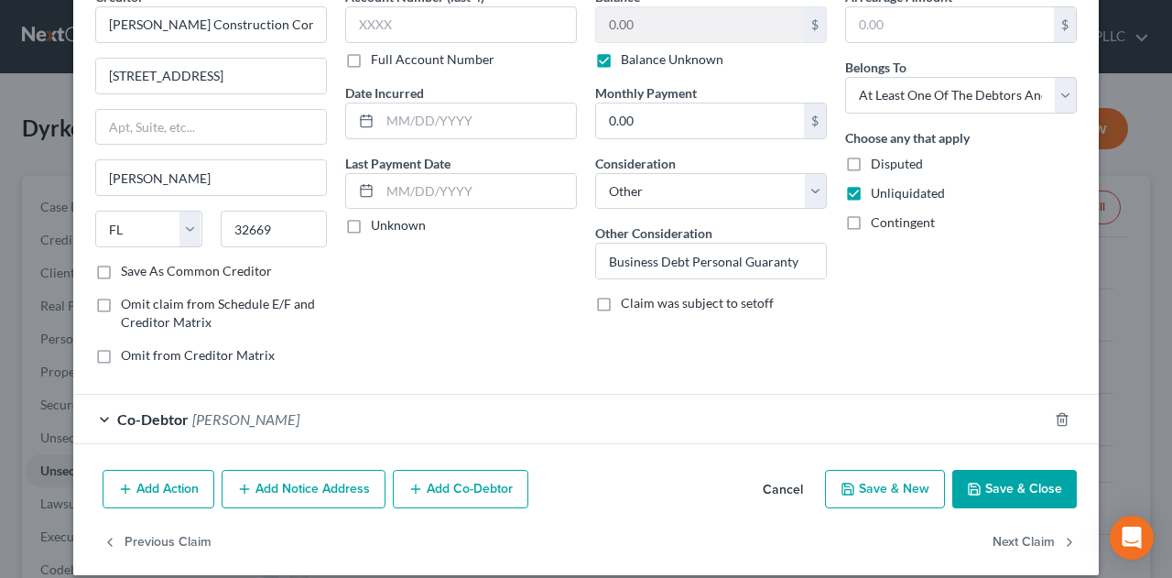
scroll to position [113, 0]
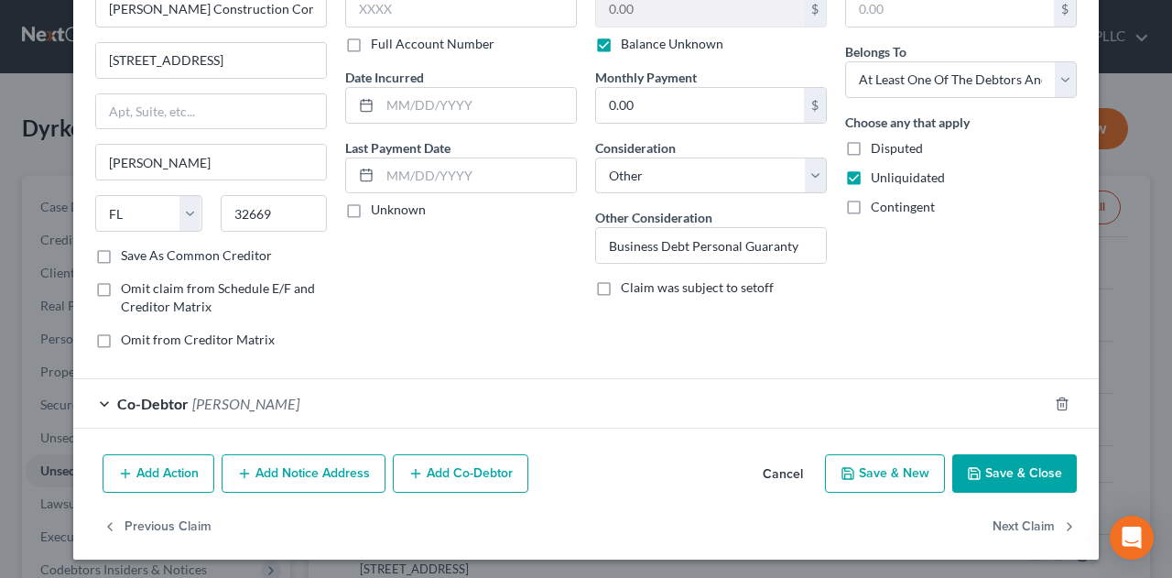
click at [510, 476] on button "Add Co-Debtor" at bounding box center [461, 473] width 136 height 38
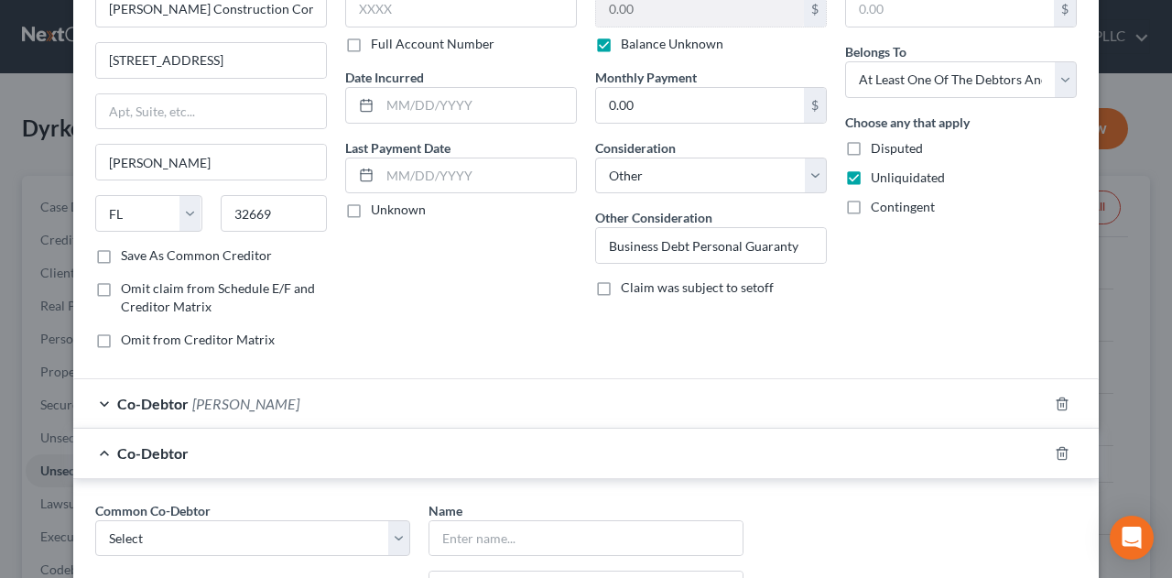
scroll to position [418, 0]
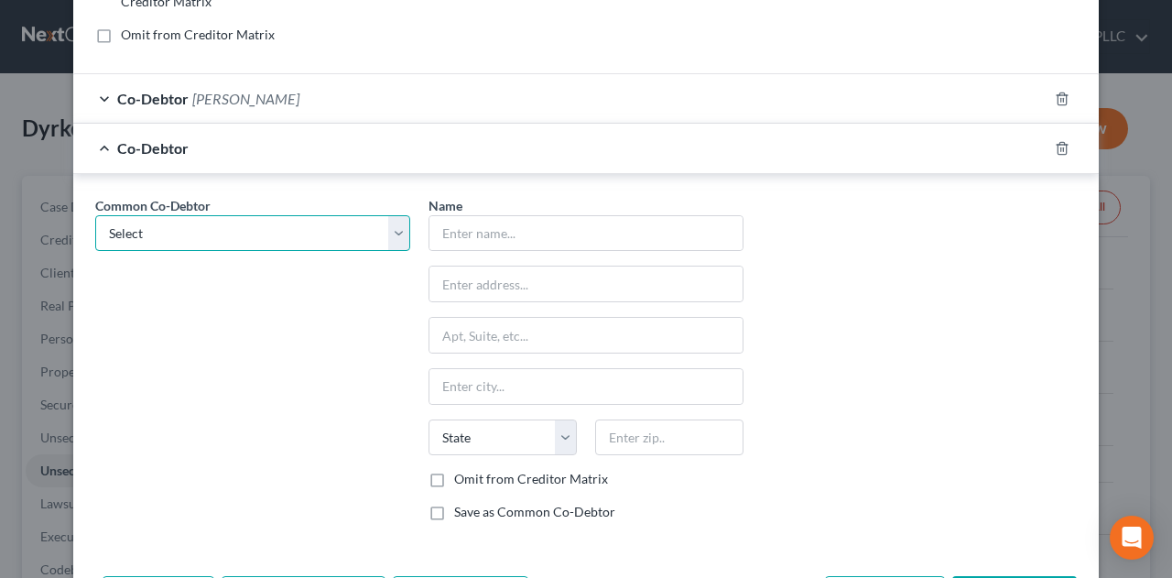
click at [394, 231] on select "Select CP City Place Partners, LLC [PERSON_NAME] Viking Companies, LLC SHD - Ce…" at bounding box center [252, 233] width 315 height 37
select select "12"
click at [95, 215] on select "Select CP City Place Partners, LLC [PERSON_NAME] Viking Companies, LLC SHD - Ce…" at bounding box center [252, 233] width 315 height 37
type input "Celebration Pointe Holdings, LLC"
type input "[STREET_ADDRESS]"
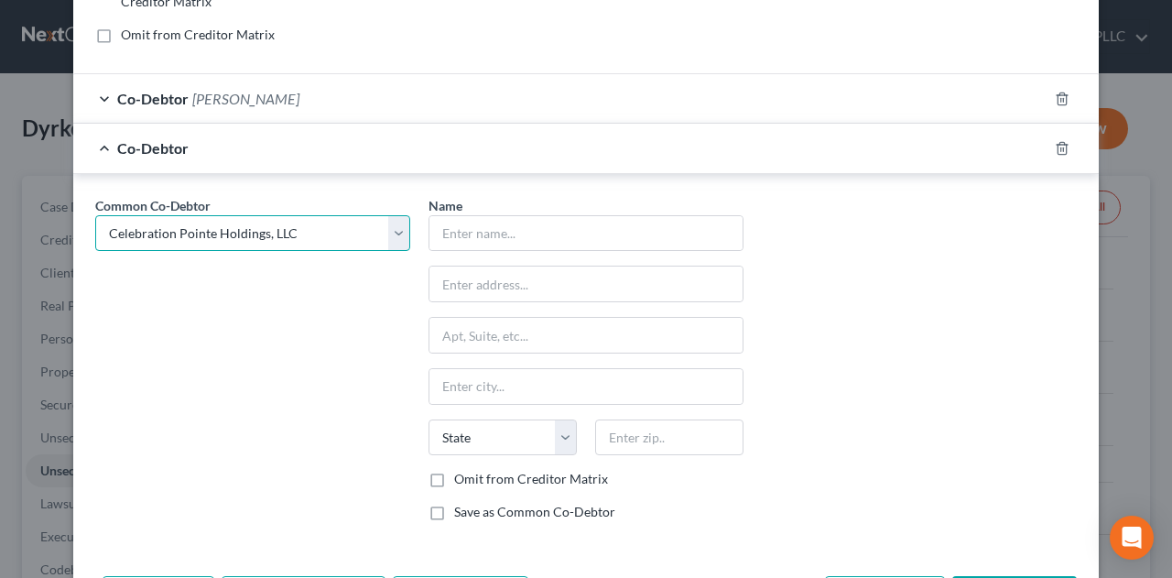
type input "Suite 180"
type input "[GEOGRAPHIC_DATA]"
select select "9"
type input "32608"
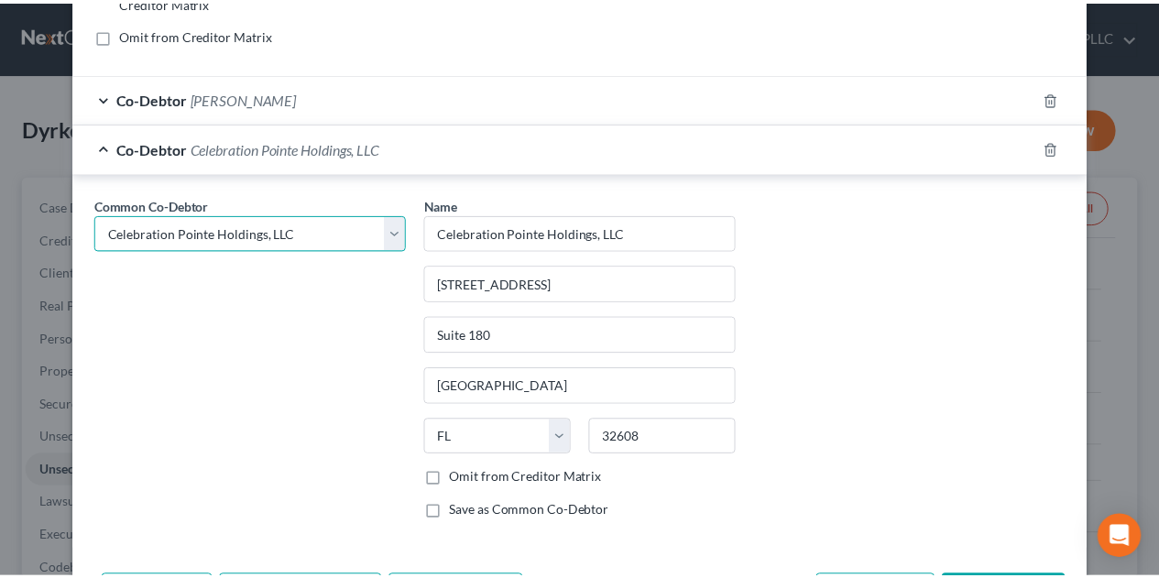
scroll to position [537, 0]
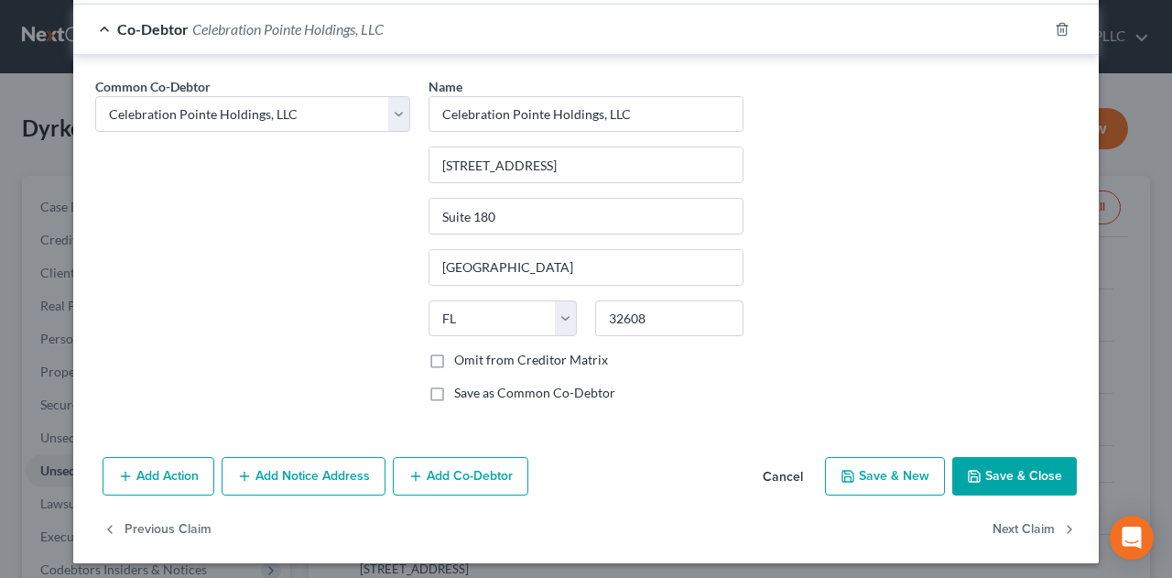
click at [454, 354] on label "Omit from Creditor Matrix" at bounding box center [531, 360] width 154 height 18
click at [462, 354] on input "Omit from Creditor Matrix" at bounding box center [468, 357] width 12 height 12
checkbox input "true"
drag, startPoint x: 432, startPoint y: 384, endPoint x: 454, endPoint y: 387, distance: 22.2
click at [454, 385] on label "Save as Common Co-Debtor" at bounding box center [534, 393] width 161 height 18
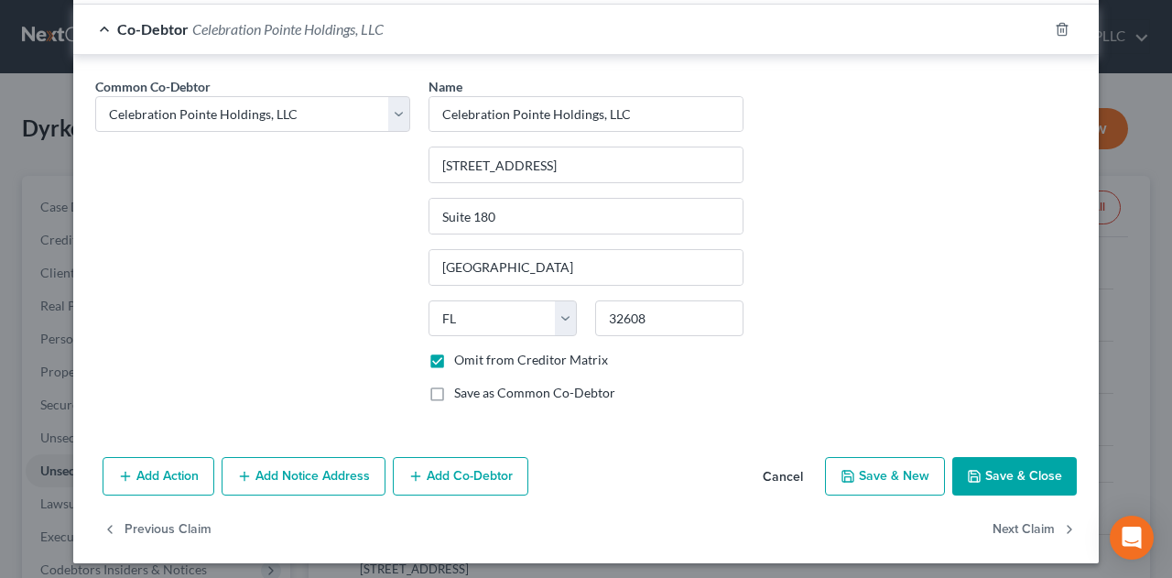
click at [462, 385] on input "Save as Common Co-Debtor" at bounding box center [468, 390] width 12 height 12
checkbox input "true"
click at [1032, 470] on button "Save & Close" at bounding box center [1015, 476] width 125 height 38
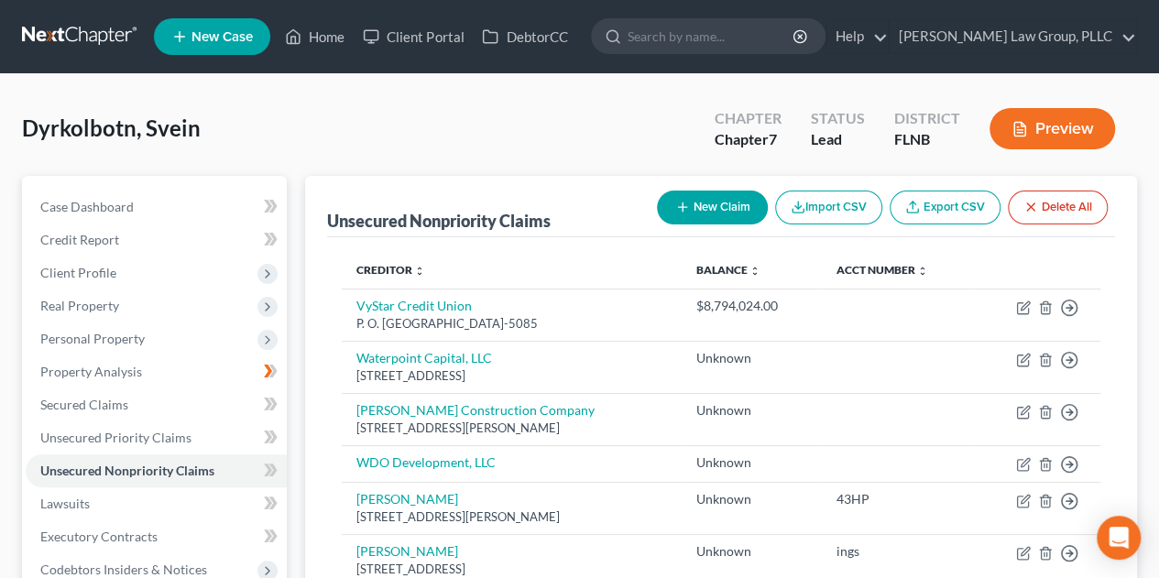
click at [735, 215] on button "New Claim" at bounding box center [712, 208] width 111 height 34
select select "0"
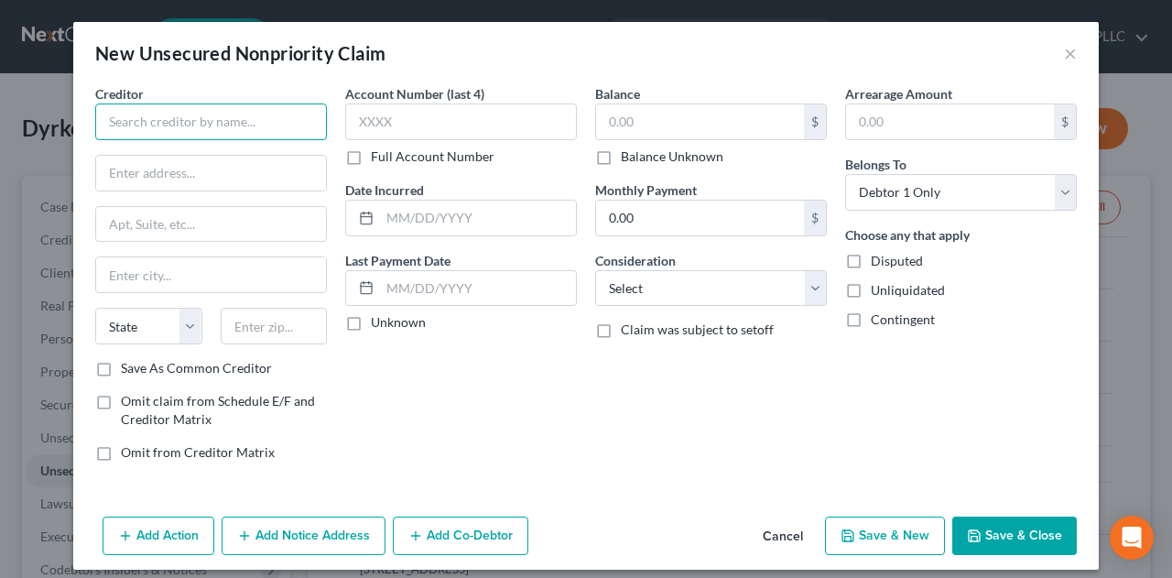
click at [256, 128] on input "text" at bounding box center [211, 122] width 232 height 37
type input "[PERSON_NAME] Enterprises"
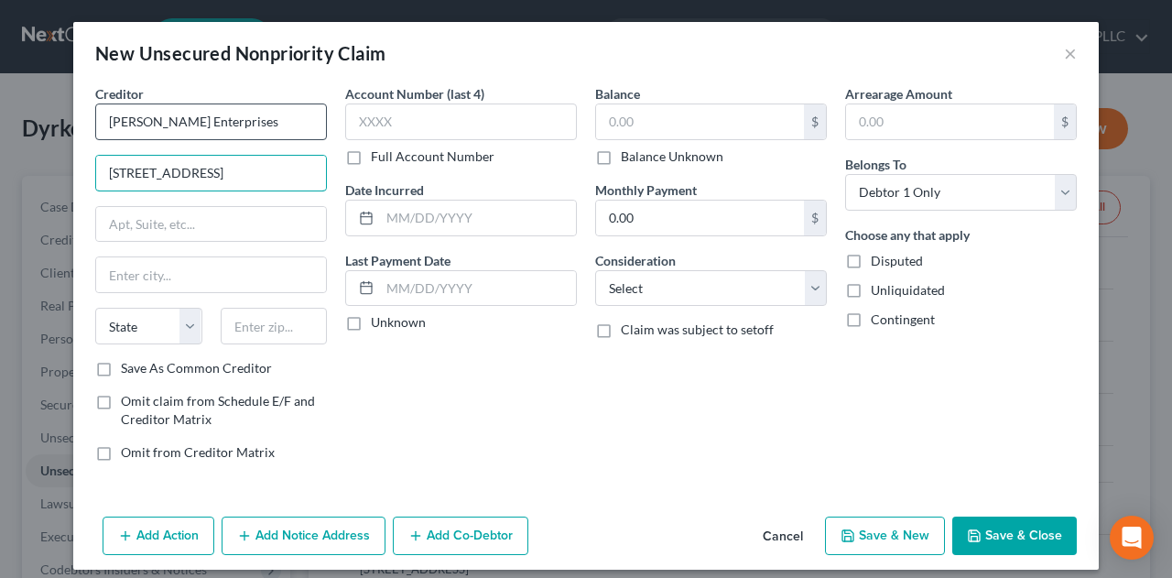
type input "[STREET_ADDRESS]"
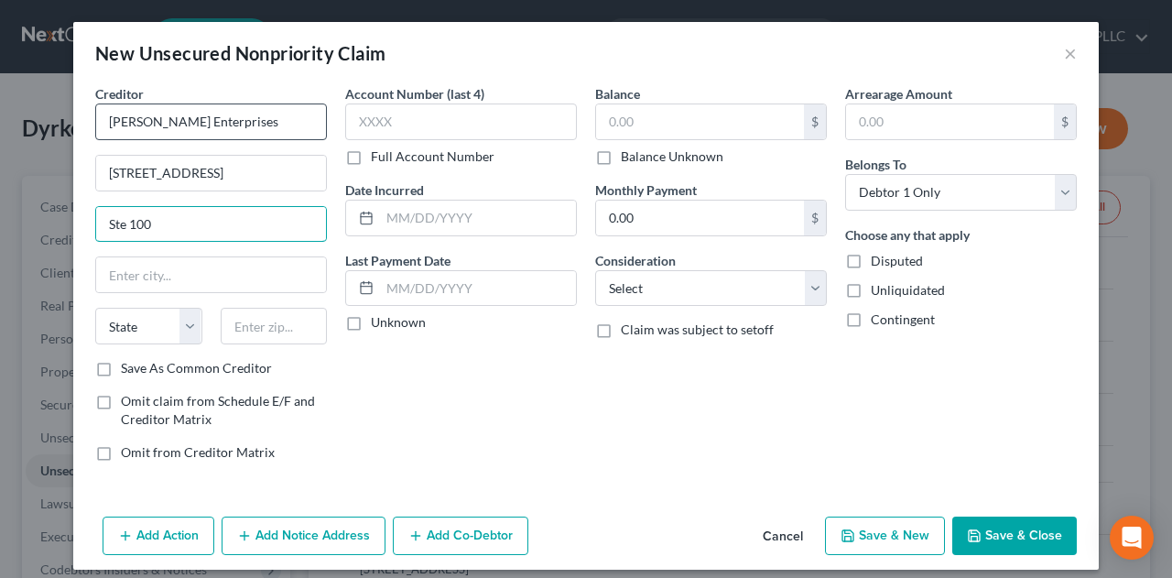
type input "Ste 100"
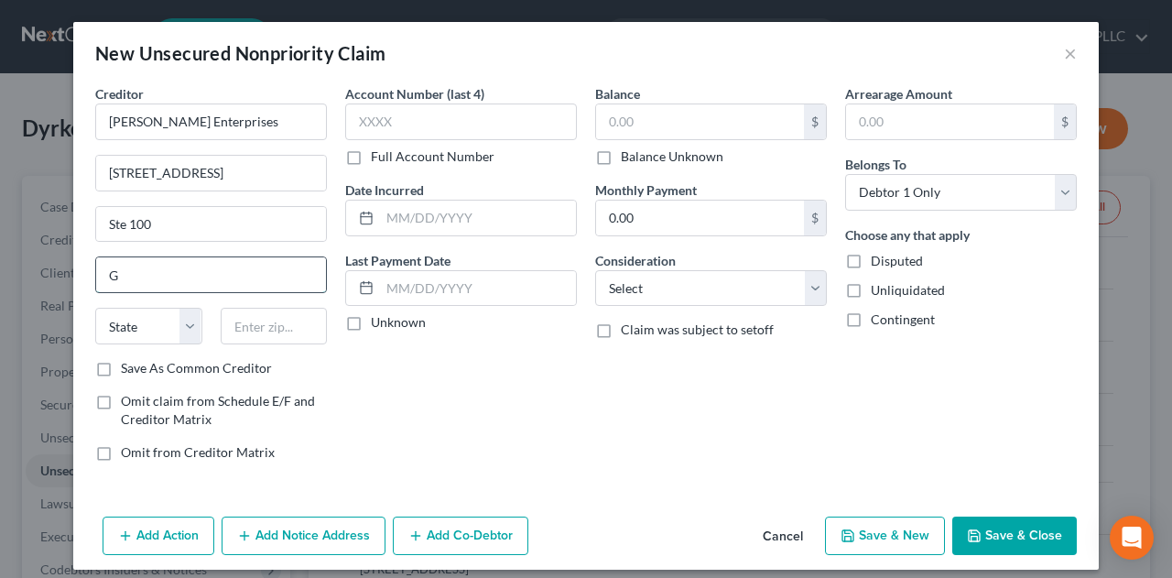
type input "[GEOGRAPHIC_DATA]"
type input "32608"
click at [621, 157] on label "Balance Unknown" at bounding box center [672, 156] width 103 height 18
click at [628, 157] on input "Balance Unknown" at bounding box center [634, 153] width 12 height 12
checkbox input "true"
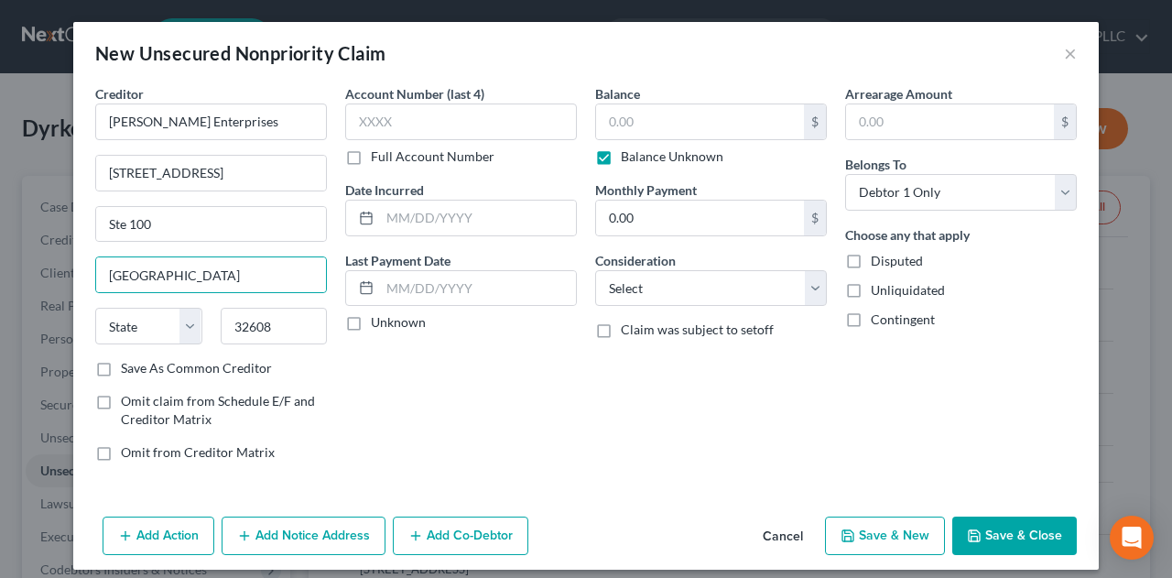
type input "0.00"
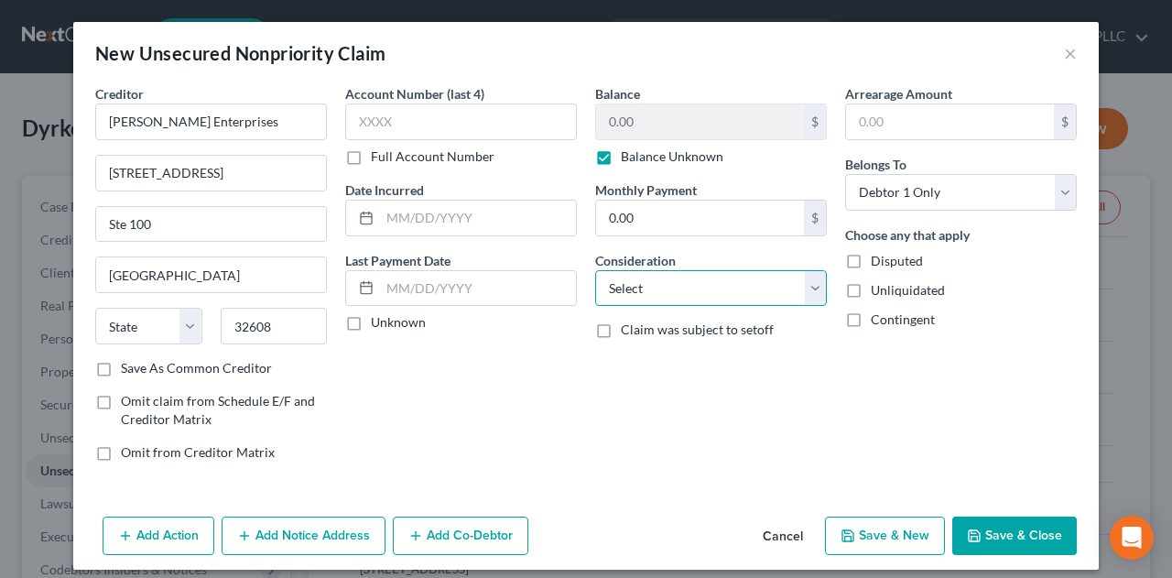
click at [756, 284] on select "Select Cable / Satellite Services Collection Agency Credit Card Debt Debt Couns…" at bounding box center [711, 288] width 232 height 37
select select "14"
click at [595, 270] on select "Select Cable / Satellite Services Collection Agency Credit Card Debt Debt Couns…" at bounding box center [711, 288] width 232 height 37
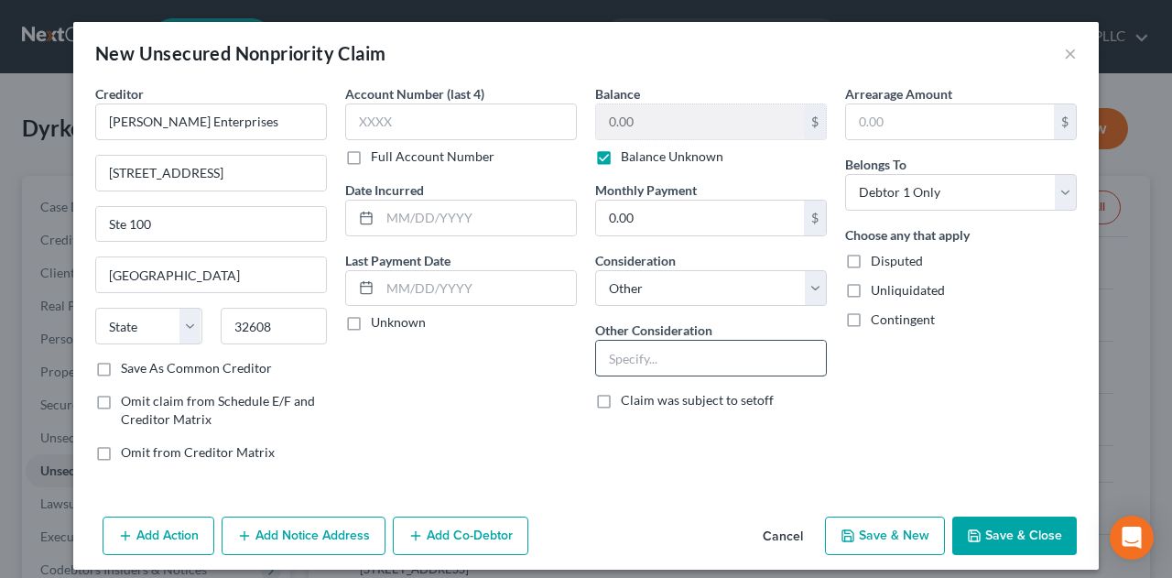
click at [704, 347] on input "text" at bounding box center [711, 358] width 230 height 35
select select "9"
type input "P"
type input "N"
type input "B"
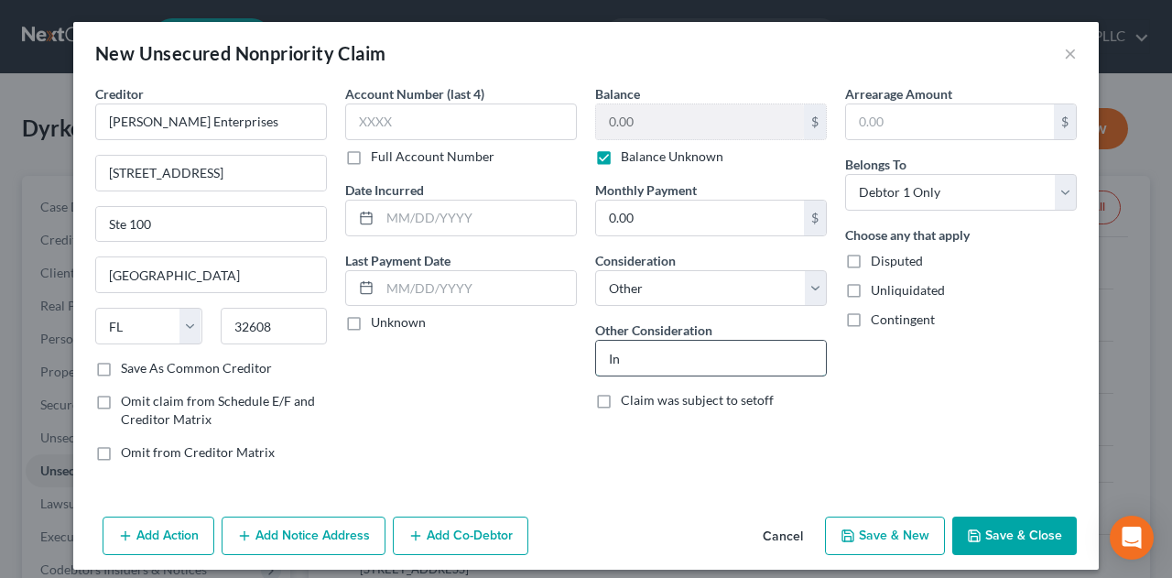
type input "I"
click at [780, 353] on input "Potential Investor claim" at bounding box center [711, 358] width 230 height 35
type input "Potential Investor claim SDPS5"
click at [871, 290] on label "Unliquidated" at bounding box center [908, 290] width 74 height 18
click at [878, 290] on input "Unliquidated" at bounding box center [884, 287] width 12 height 12
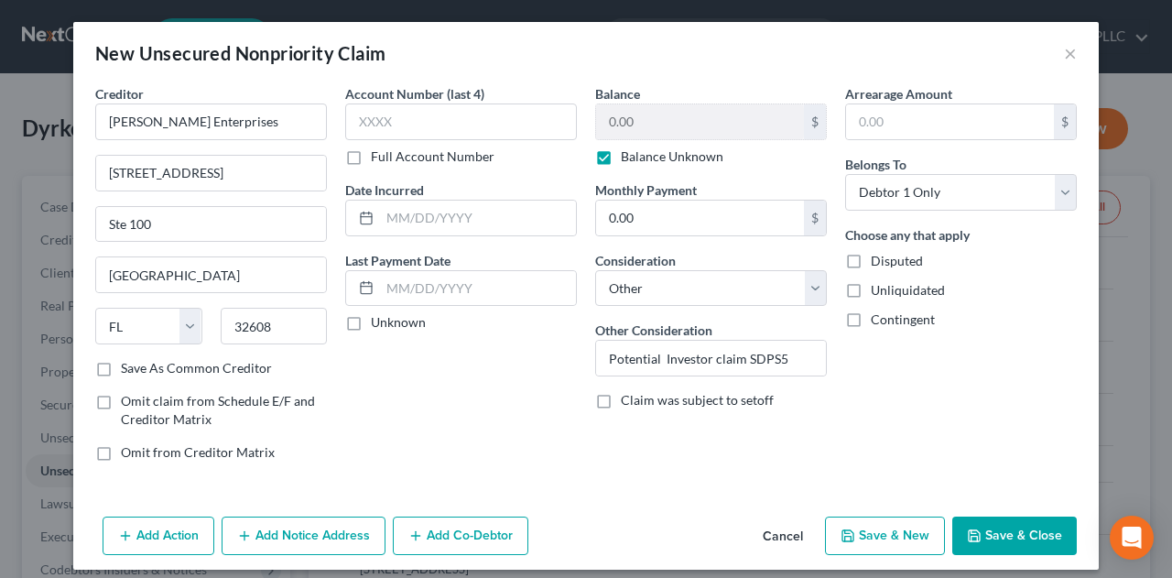
checkbox input "true"
drag, startPoint x: 847, startPoint y: 320, endPoint x: 843, endPoint y: 276, distance: 44.2
click at [871, 320] on label "Contingent" at bounding box center [903, 320] width 64 height 18
click at [878, 320] on input "Contingent" at bounding box center [884, 317] width 12 height 12
checkbox input "true"
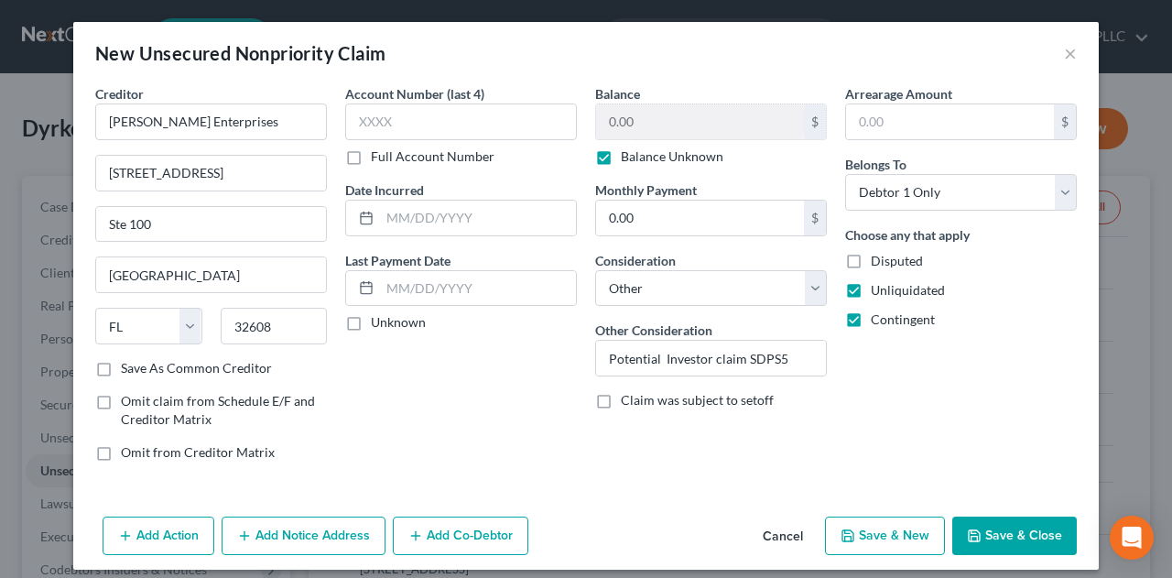
click at [871, 263] on label "Disputed" at bounding box center [897, 261] width 52 height 18
click at [878, 263] on input "Disputed" at bounding box center [884, 258] width 12 height 12
checkbox input "true"
click at [1031, 539] on button "Save & Close" at bounding box center [1015, 536] width 125 height 38
